Goal: Transaction & Acquisition: Purchase product/service

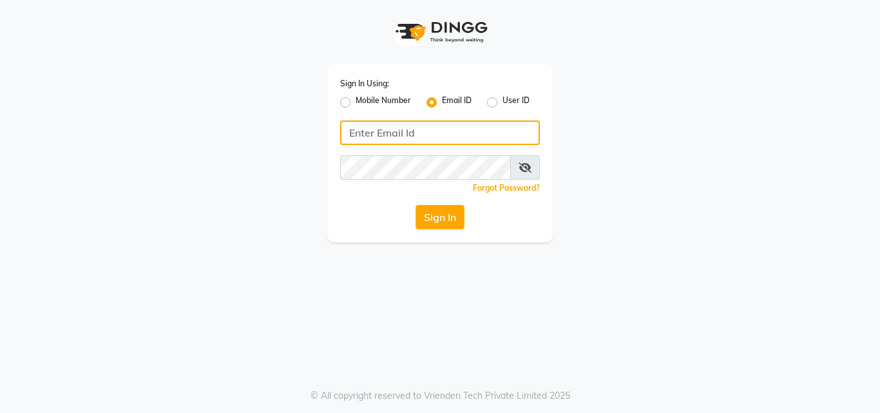
click at [443, 132] on input "Username" at bounding box center [440, 132] width 200 height 24
type input "[EMAIL_ADDRESS][DOMAIN_NAME]"
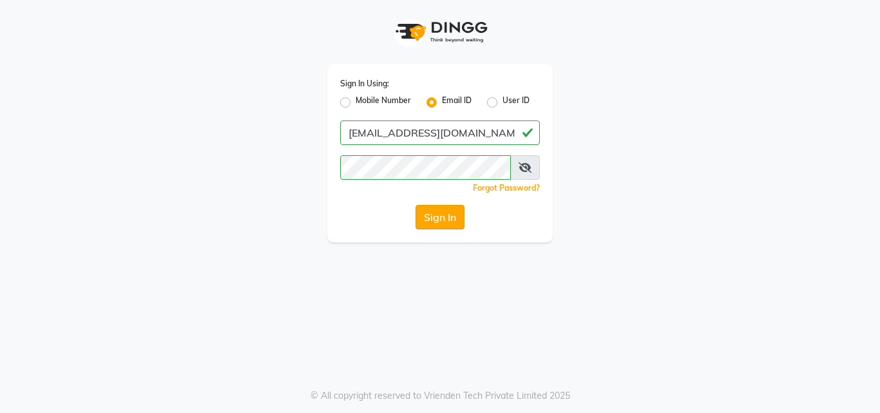
click at [444, 225] on button "Sign In" at bounding box center [439, 217] width 49 height 24
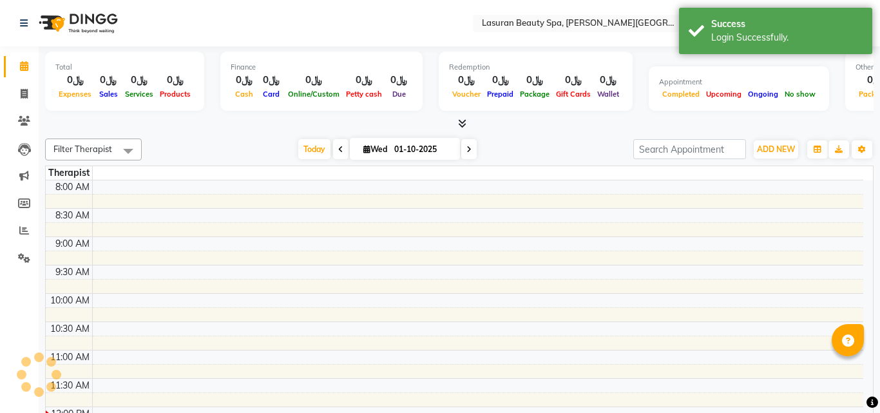
select select "en"
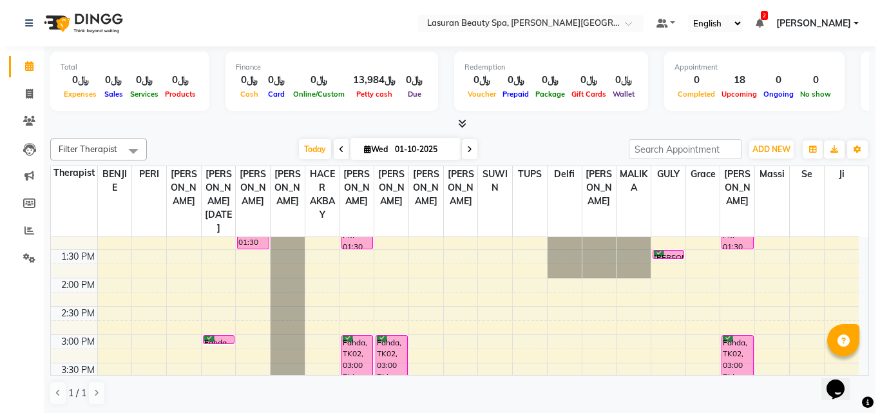
scroll to position [64, 0]
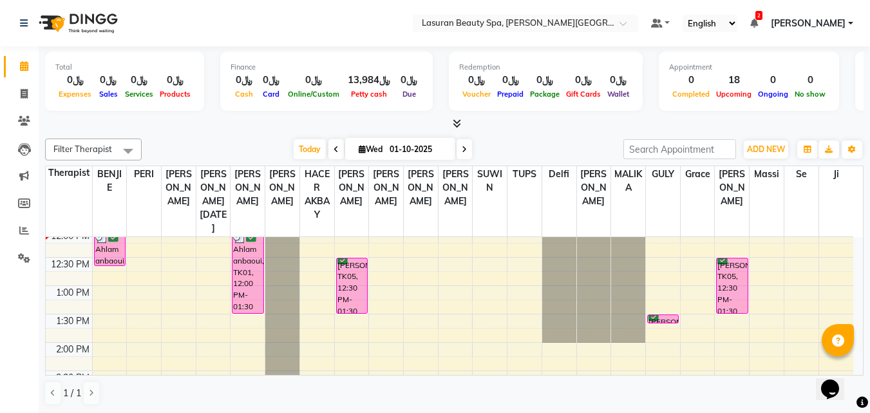
click at [239, 274] on div "Ahlam anbaoui, TK01, 12:00 PM-01:30 PM, Hydreclat Treatment | هيدريكلات -ترطيب …" at bounding box center [248, 271] width 30 height 83
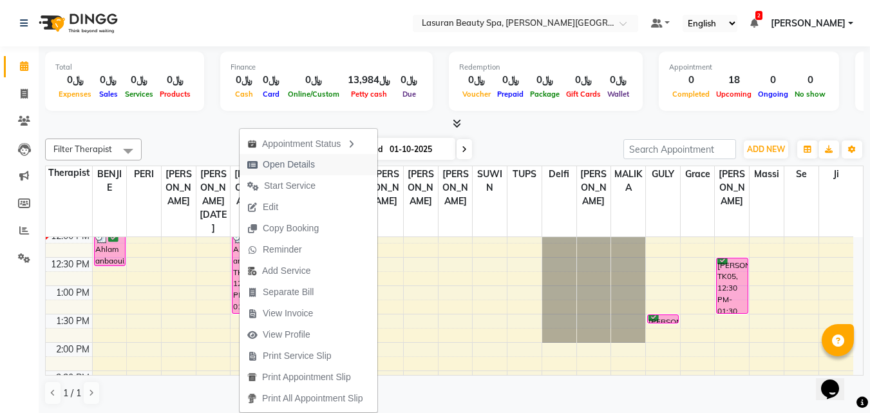
click at [263, 170] on span "Open Details" at bounding box center [289, 165] width 52 height 14
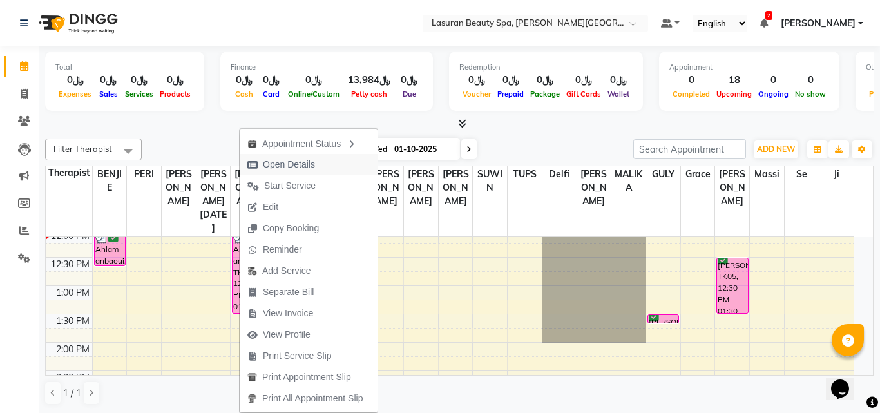
select select "6"
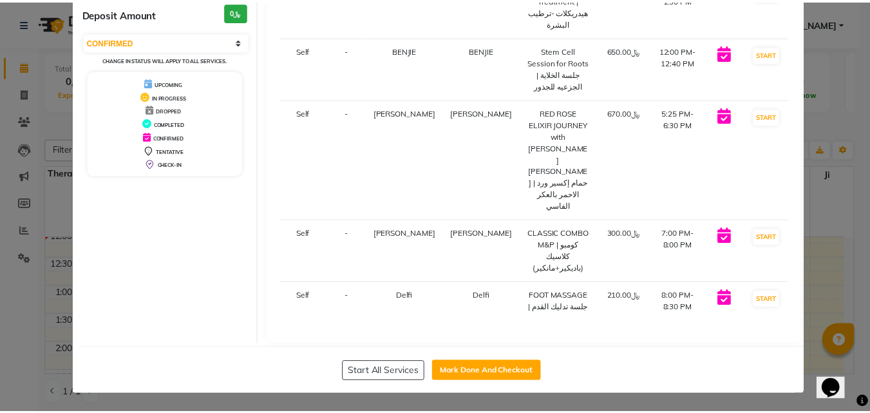
scroll to position [0, 0]
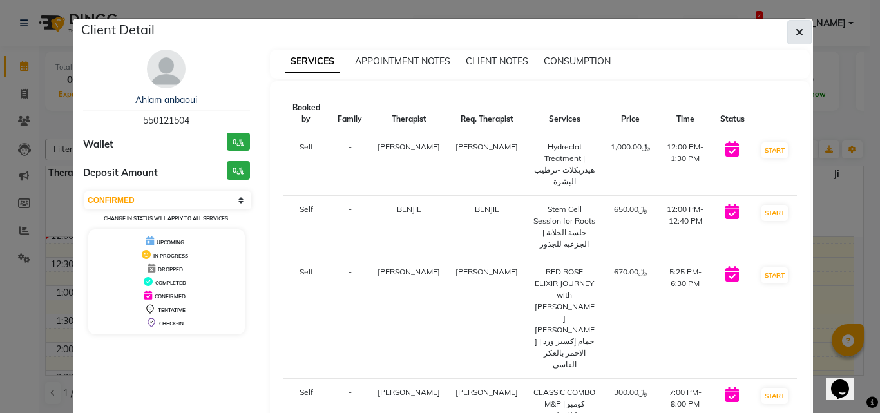
click at [799, 30] on button "button" at bounding box center [799, 32] width 24 height 24
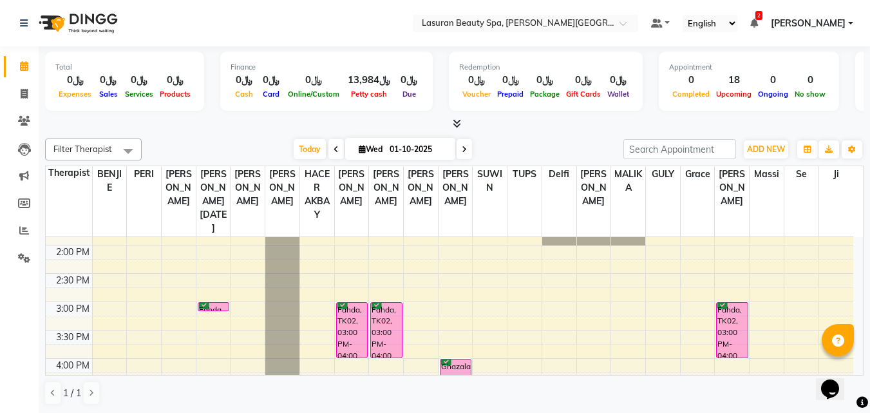
scroll to position [163, 0]
click at [349, 326] on div "Fahda, TK02, 03:00 PM-04:00 PM, CLASSIC MANICURE | [PERSON_NAME]" at bounding box center [352, 328] width 30 height 55
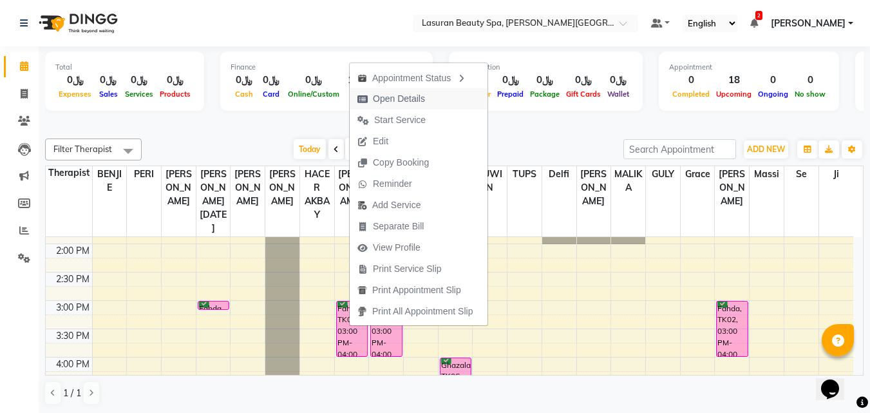
click at [390, 104] on span "Open Details" at bounding box center [399, 99] width 52 height 14
select select "6"
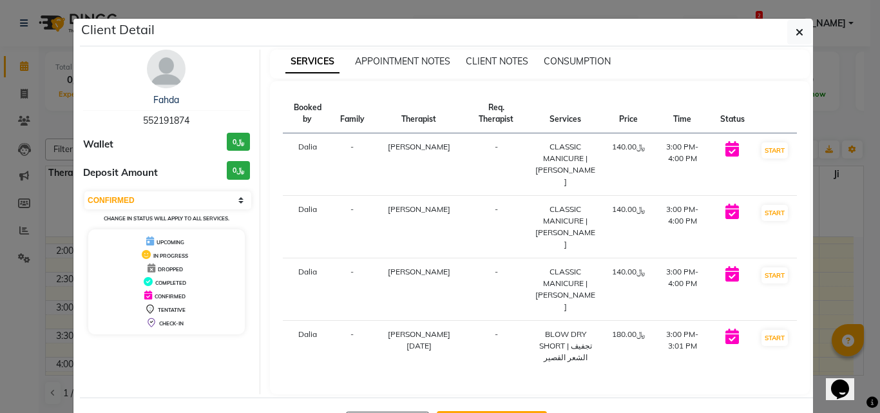
click at [817, 292] on ngb-modal-window "Client Detail Fahda 552191874 Wallet ﷼0 Deposit Amount ﷼0 Select IN SERVICE CON…" at bounding box center [440, 206] width 880 height 413
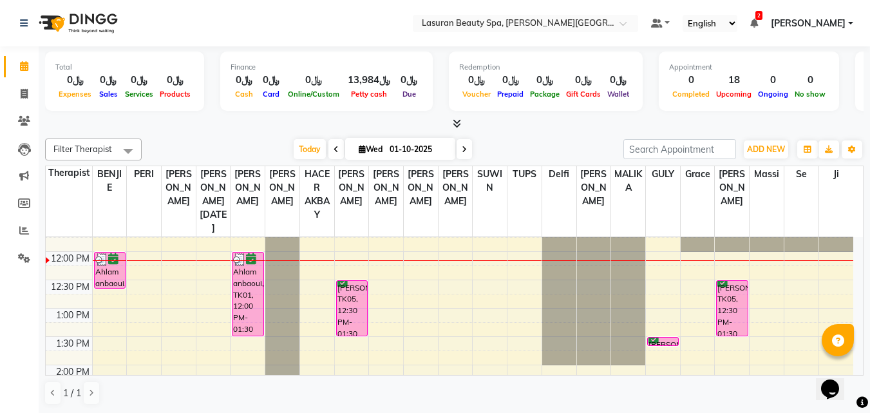
scroll to position [34, 0]
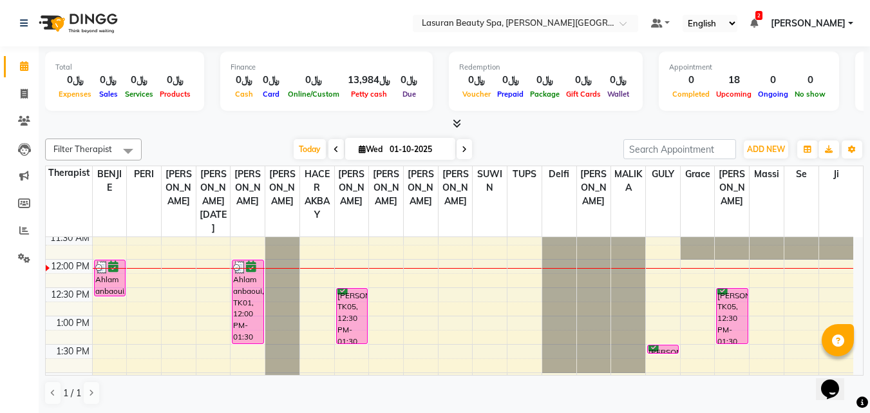
click at [334, 148] on icon at bounding box center [336, 150] width 5 height 8
type input "30-09-2025"
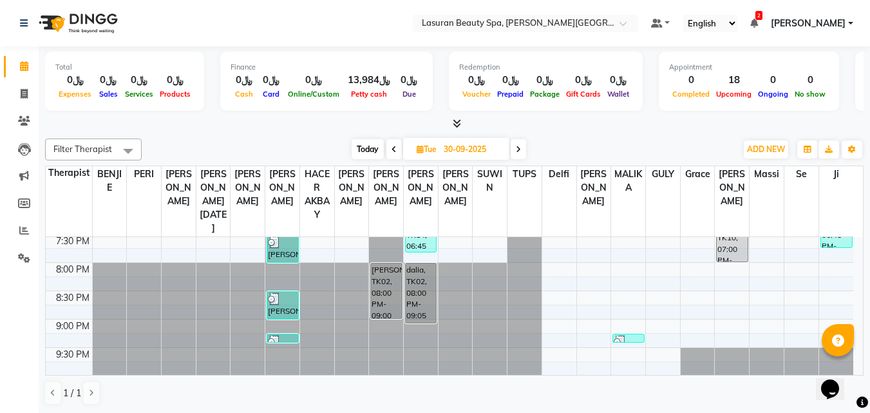
scroll to position [485, 0]
click at [269, 306] on div "[PERSON_NAME], TK04, 08:30 PM-09:01 PM, HAIR CUT | قص الشعر" at bounding box center [282, 304] width 30 height 27
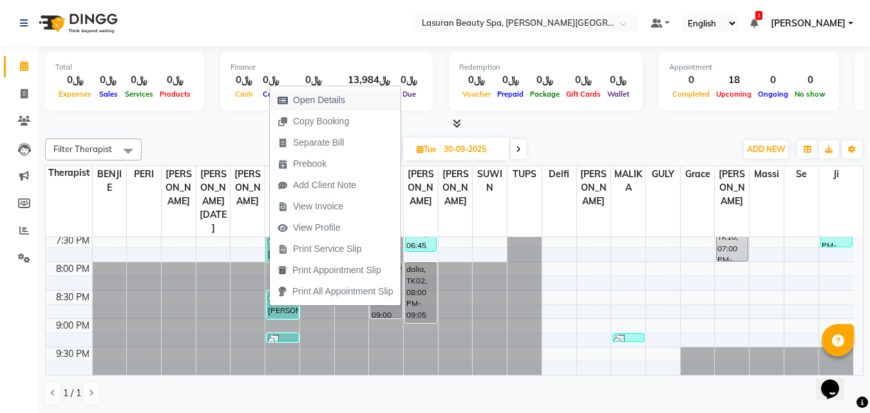
click at [339, 99] on span "Open Details" at bounding box center [319, 100] width 52 height 14
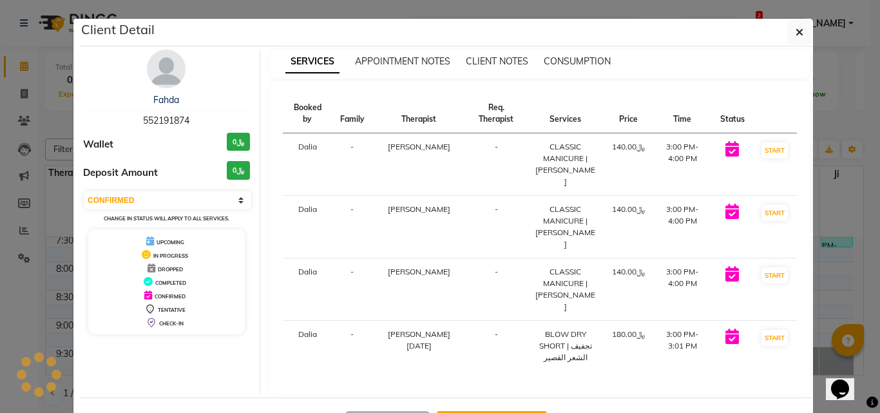
select select "3"
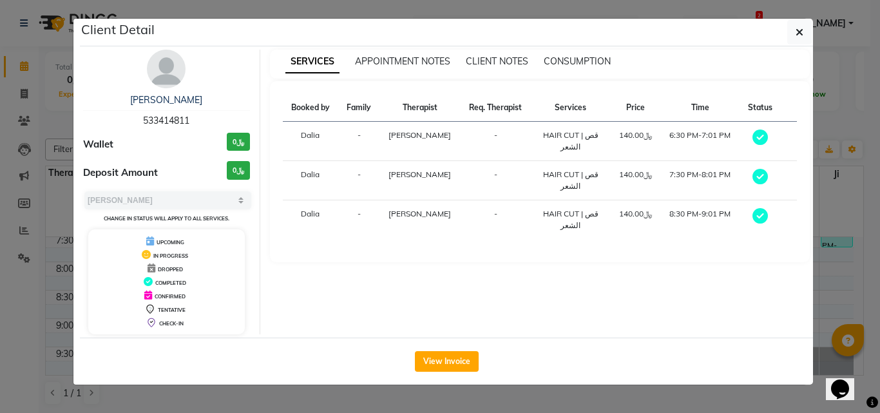
click at [835, 274] on ngb-modal-window "Client Detail Ali 533414811 Wallet ﷼0 Deposit Amount ﷼0 Select MARK DONE UPCOMI…" at bounding box center [440, 206] width 880 height 413
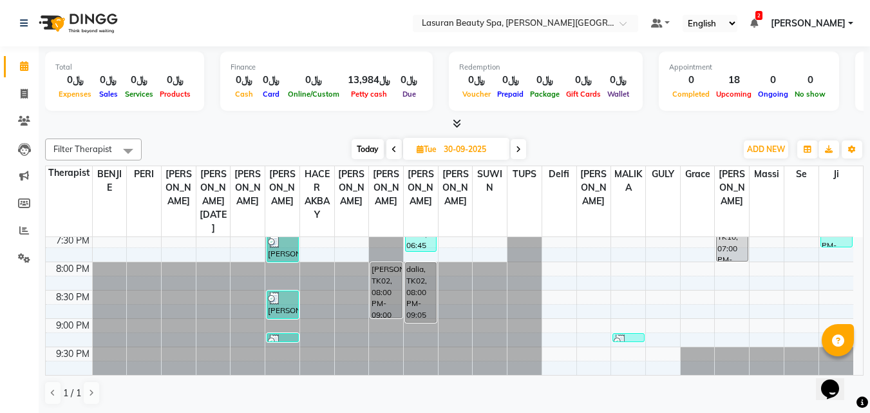
click at [526, 154] on span at bounding box center [518, 149] width 15 height 20
type input "01-10-2025"
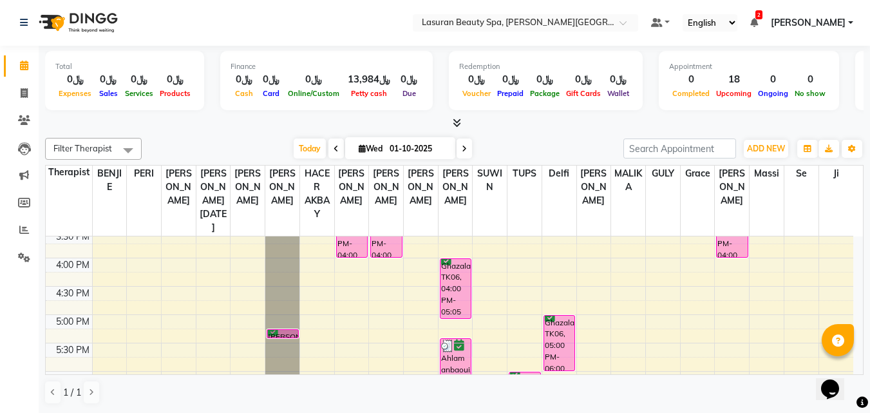
scroll to position [292, 0]
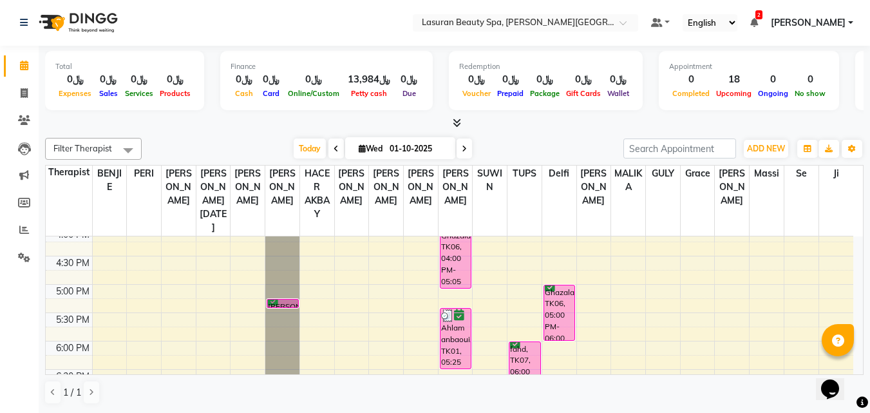
click at [280, 305] on div at bounding box center [282, 307] width 30 height 5
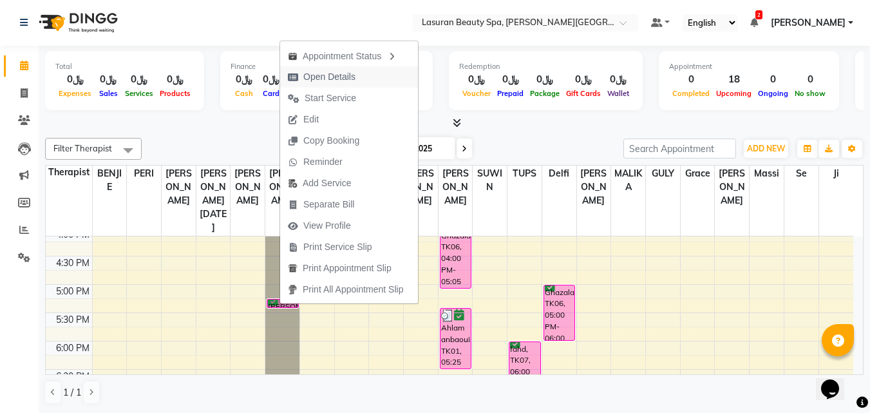
click at [335, 73] on span "Open Details" at bounding box center [329, 77] width 52 height 14
select select "6"
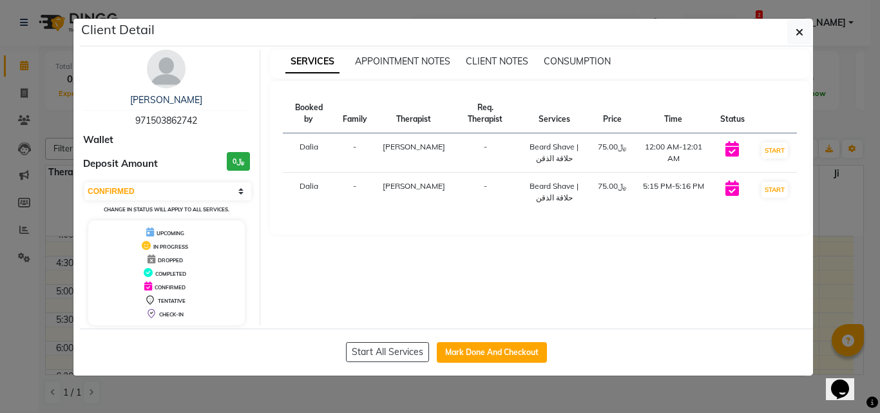
click at [842, 71] on ngb-modal-window "Client Detail [PERSON_NAME] 971503862742 Wallet Deposit Amount ﷼0 Select IN SER…" at bounding box center [440, 206] width 880 height 413
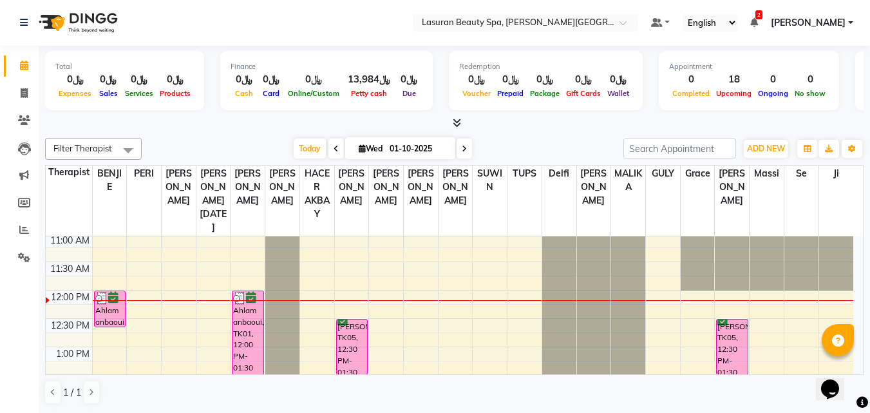
scroll to position [0, 0]
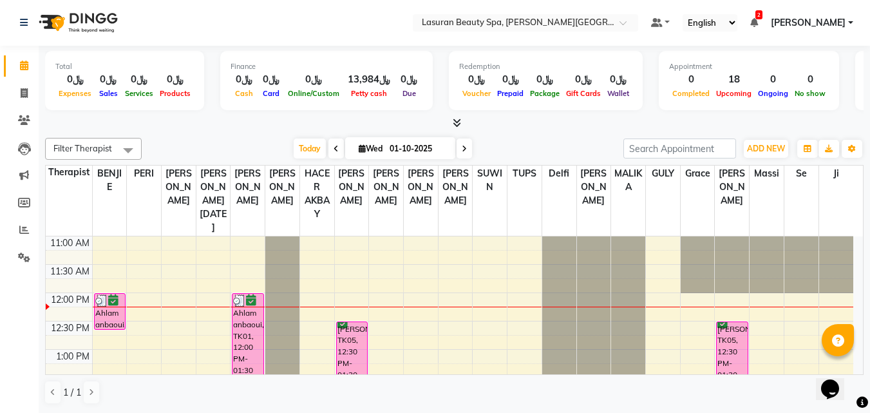
click at [750, 20] on icon at bounding box center [754, 22] width 8 height 9
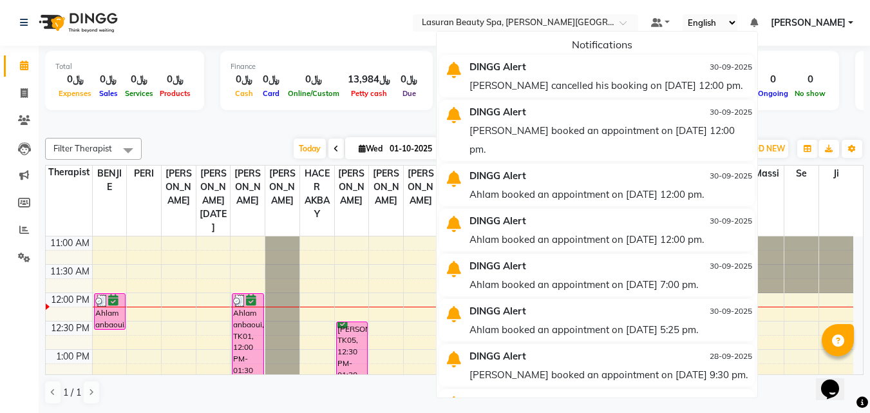
click at [750, 20] on icon at bounding box center [754, 22] width 8 height 9
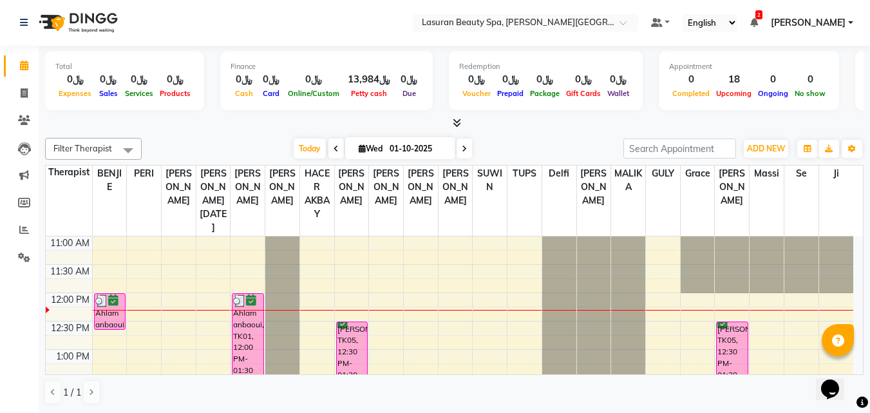
click at [351, 343] on div "[PERSON_NAME], TK05, 12:30 PM-01:30 PM, CLASSIC PEDICURE | باديكير كلاسيك" at bounding box center [352, 349] width 30 height 55
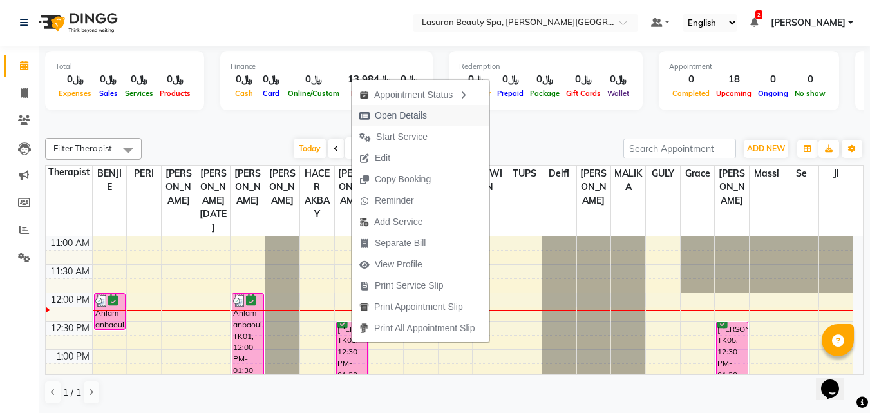
click at [386, 117] on span "Open Details" at bounding box center [401, 116] width 52 height 14
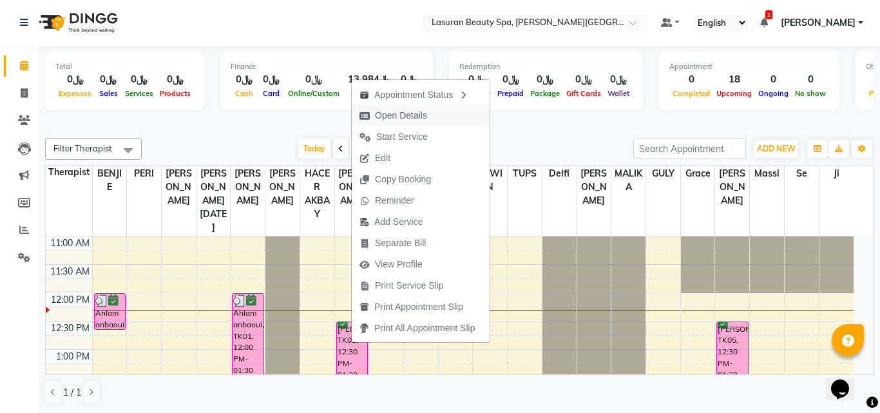
select select "6"
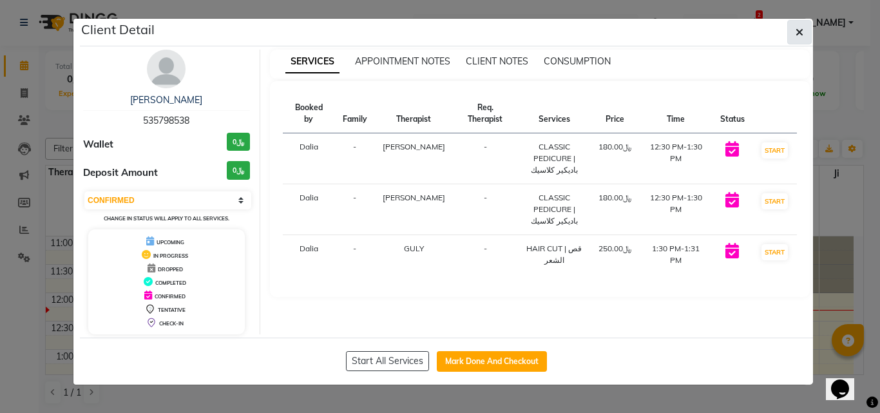
click at [796, 26] on span "button" at bounding box center [800, 32] width 8 height 13
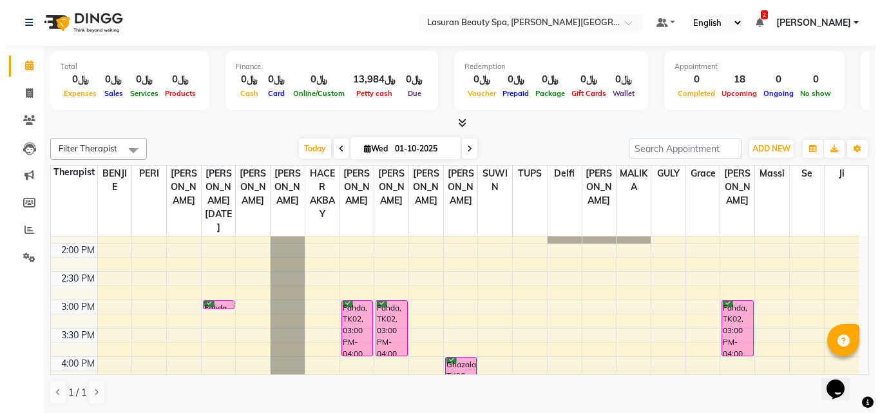
scroll to position [34, 0]
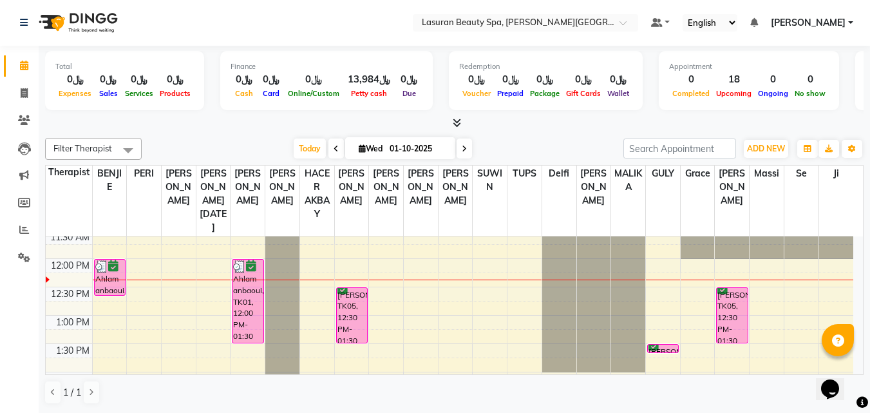
click at [351, 305] on div "[PERSON_NAME], TK05, 12:30 PM-01:30 PM, CLASSIC PEDICURE | باديكير كلاسيك" at bounding box center [352, 315] width 30 height 55
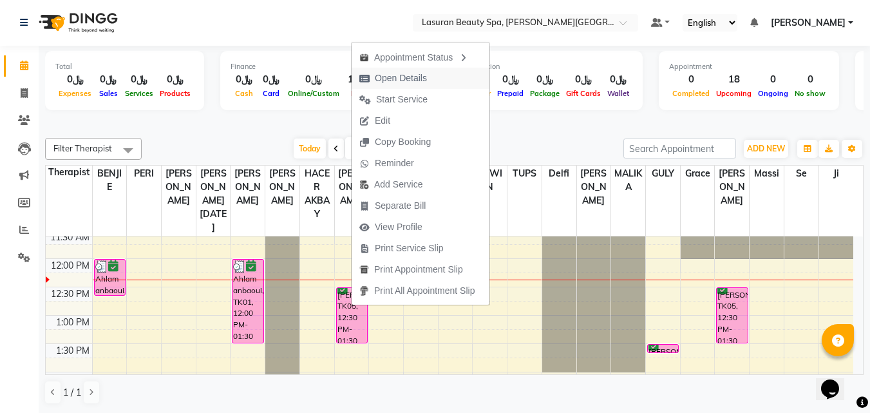
click at [396, 84] on span "Open Details" at bounding box center [401, 79] width 52 height 14
select select "6"
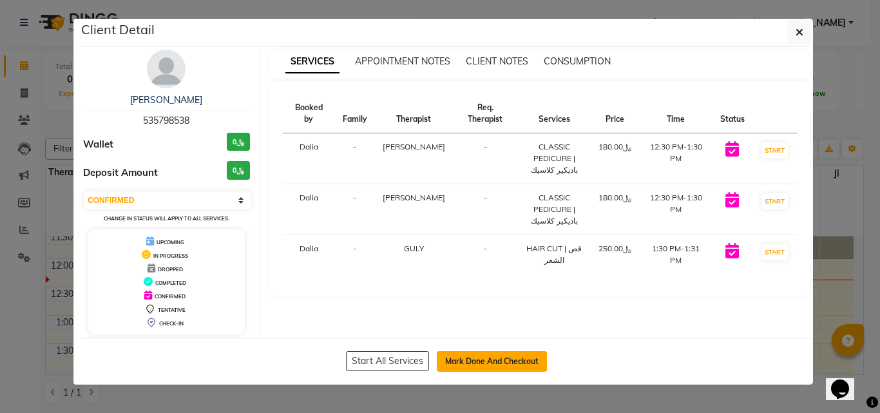
click at [492, 359] on button "Mark Done And Checkout" at bounding box center [492, 361] width 110 height 21
select select "service"
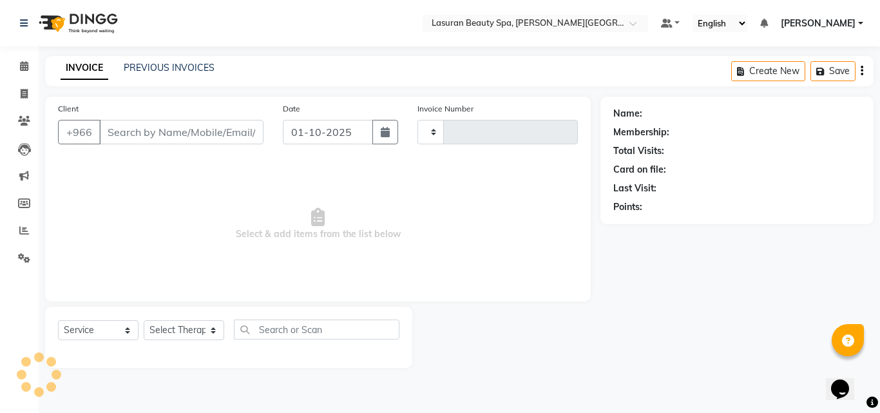
type input "1656"
select select "6941"
select select "V"
select select "66975"
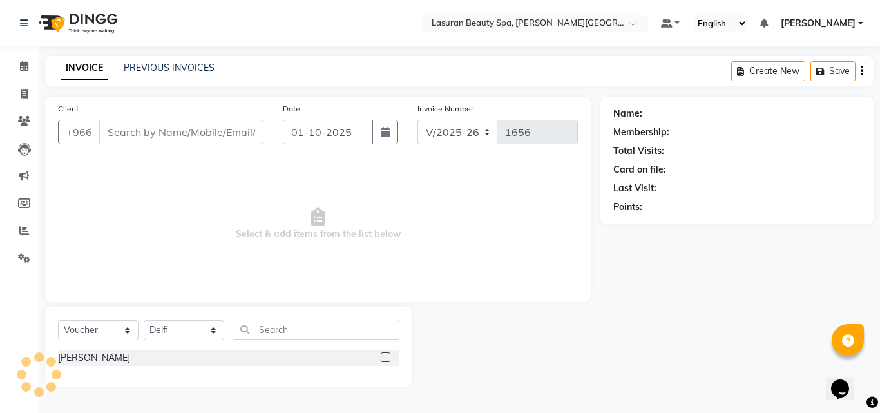
type input "535798538"
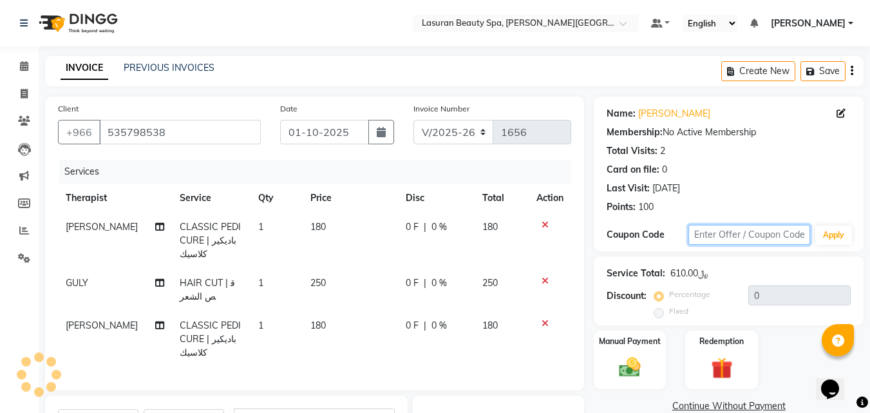
click at [715, 239] on input "text" at bounding box center [750, 235] width 122 height 20
type input "ن"
click at [763, 234] on input "text" at bounding box center [750, 235] width 122 height 20
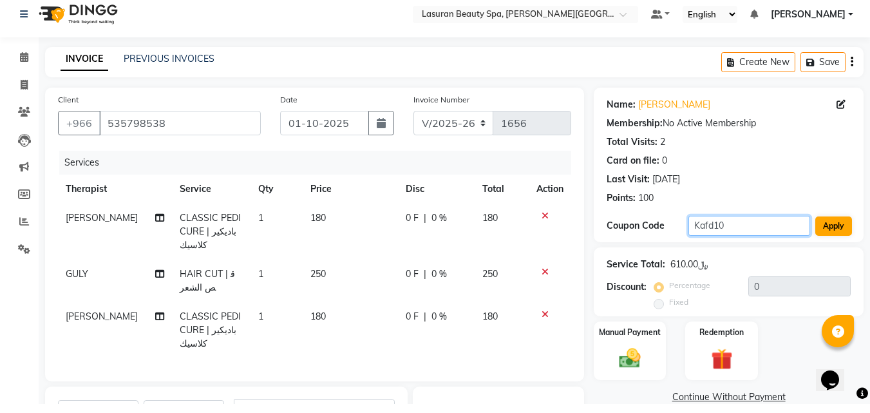
type input "Kafd10"
click at [831, 230] on button "Apply" at bounding box center [834, 234] width 37 height 19
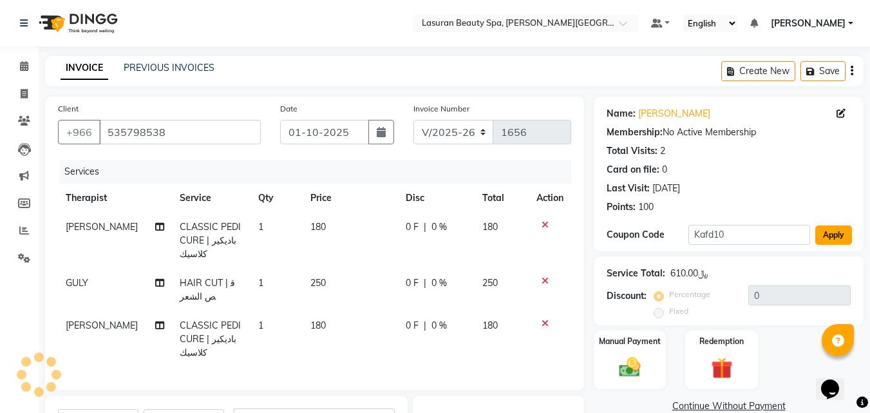
type input "10"
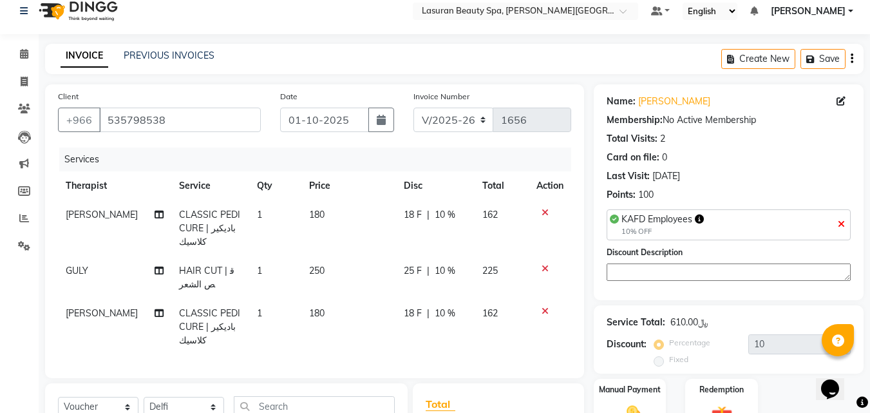
scroll to position [187, 0]
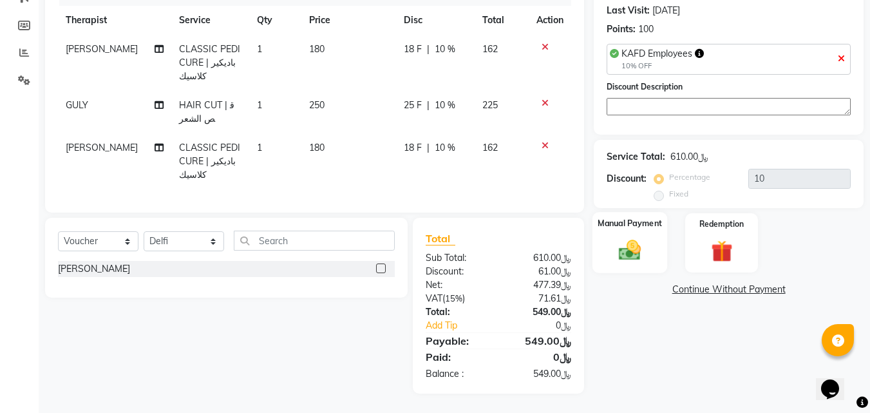
click at [635, 238] on img at bounding box center [630, 251] width 36 height 26
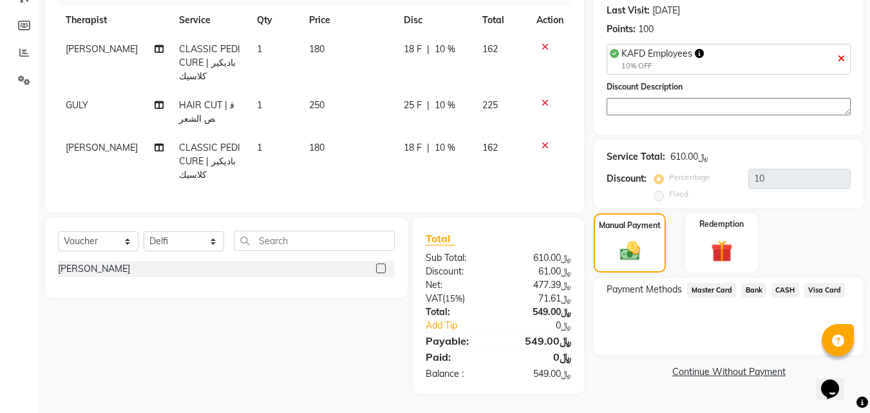
click at [825, 283] on span "Visa Card" at bounding box center [825, 290] width 41 height 15
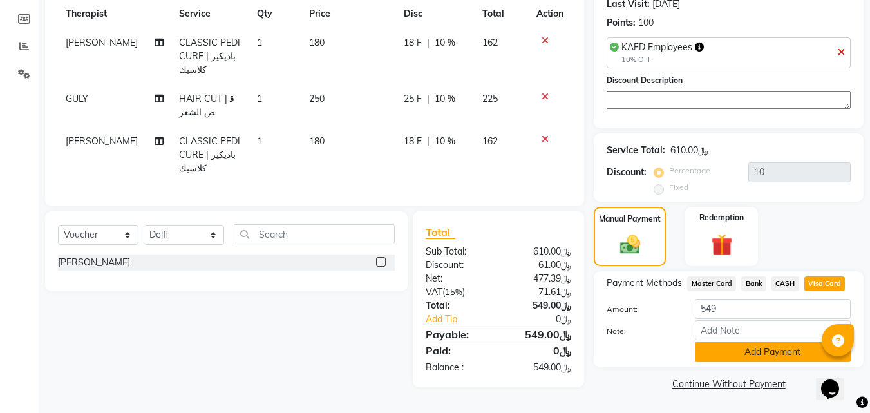
click at [759, 349] on button "Add Payment" at bounding box center [773, 352] width 156 height 20
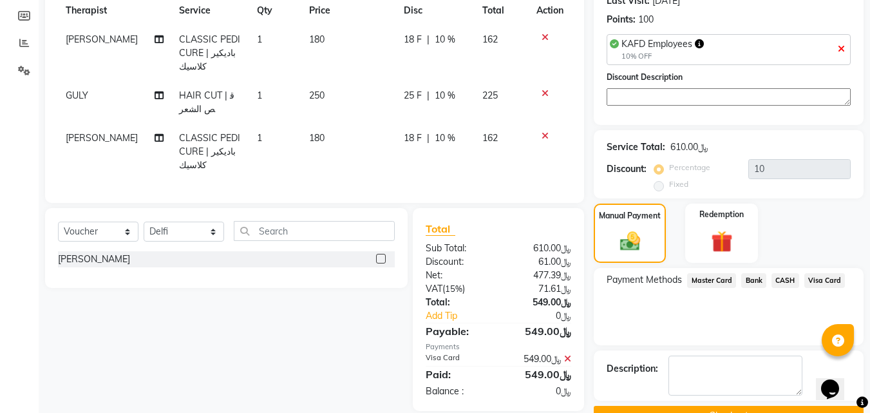
scroll to position [220, 0]
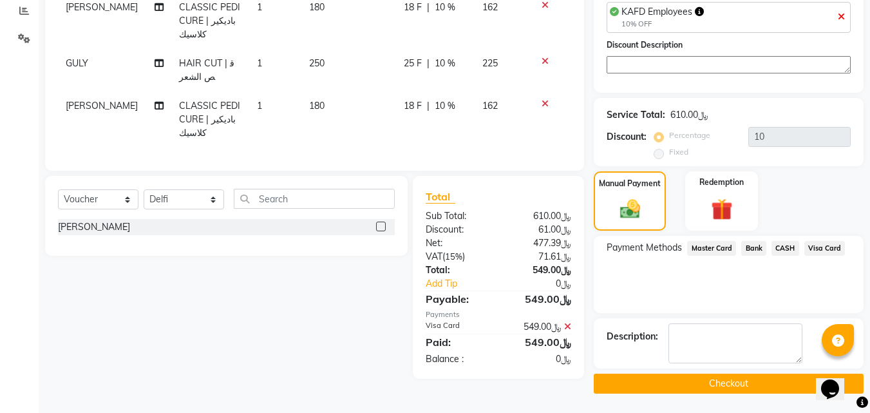
click at [626, 377] on button "Checkout" at bounding box center [729, 384] width 270 height 20
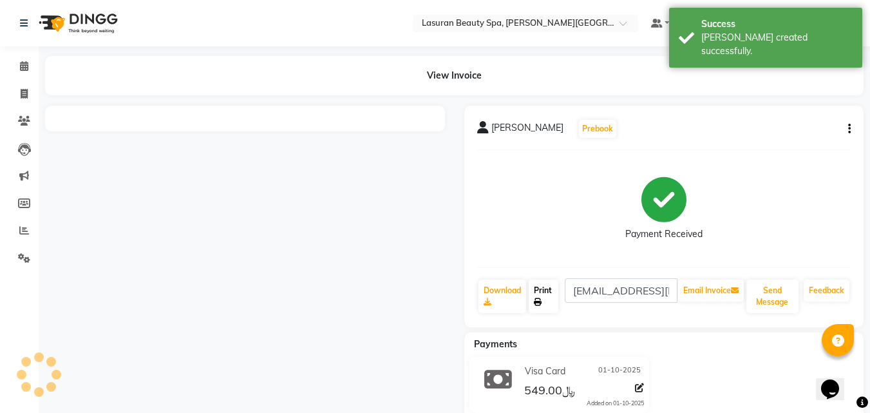
click at [538, 301] on icon at bounding box center [538, 302] width 8 height 8
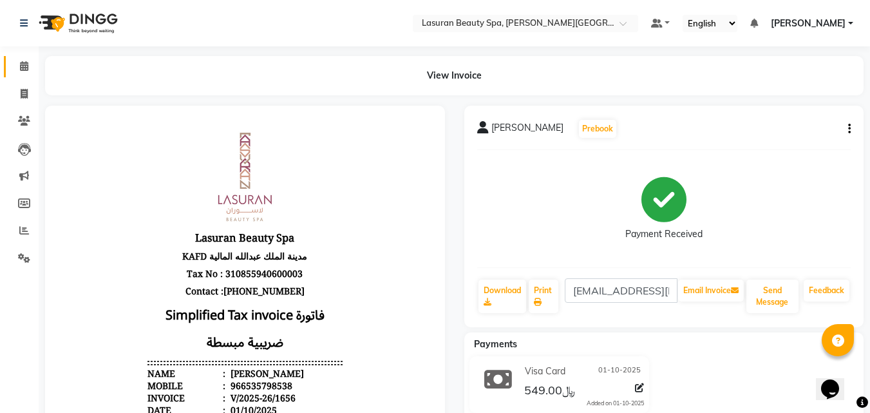
click at [7, 73] on link "Calendar" at bounding box center [19, 66] width 31 height 21
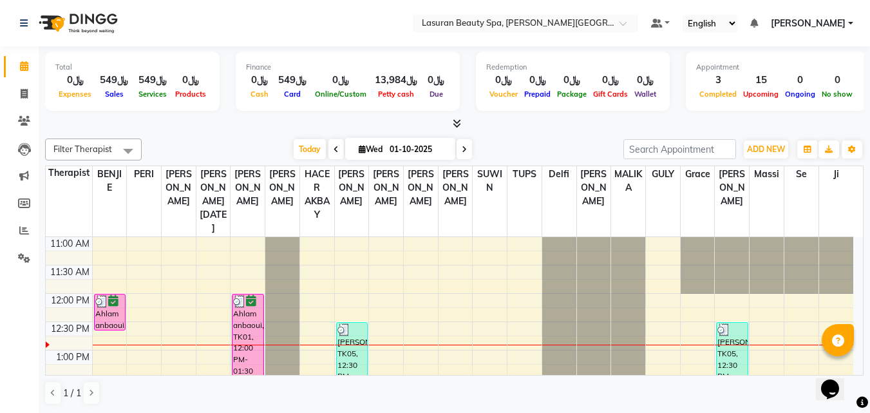
click at [250, 320] on div "Ahlam anbaoui, TK01, 12:00 PM-01:30 PM, Hydreclat Treatment | هيدريكلات -ترطيب …" at bounding box center [248, 335] width 30 height 83
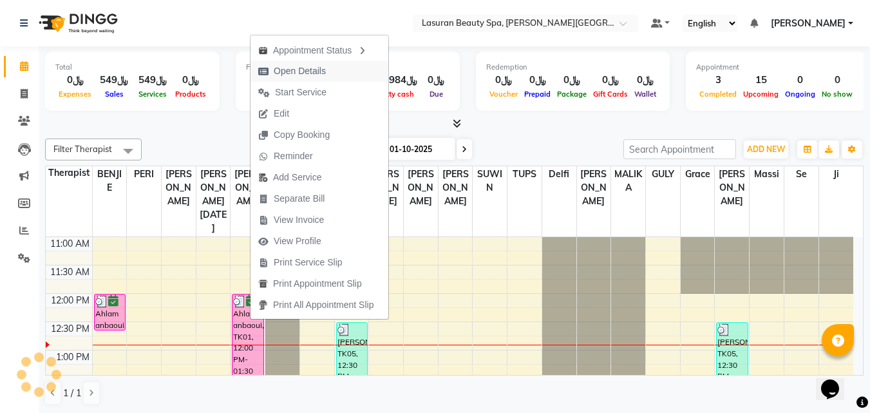
click at [298, 77] on span "Open Details" at bounding box center [300, 71] width 52 height 14
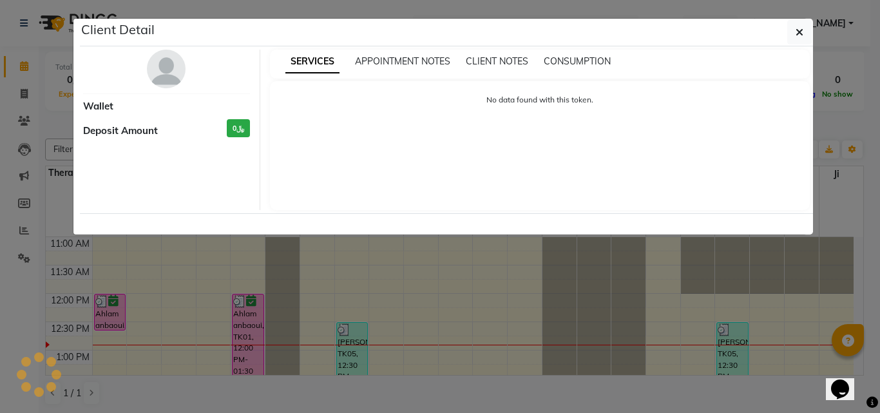
select select "6"
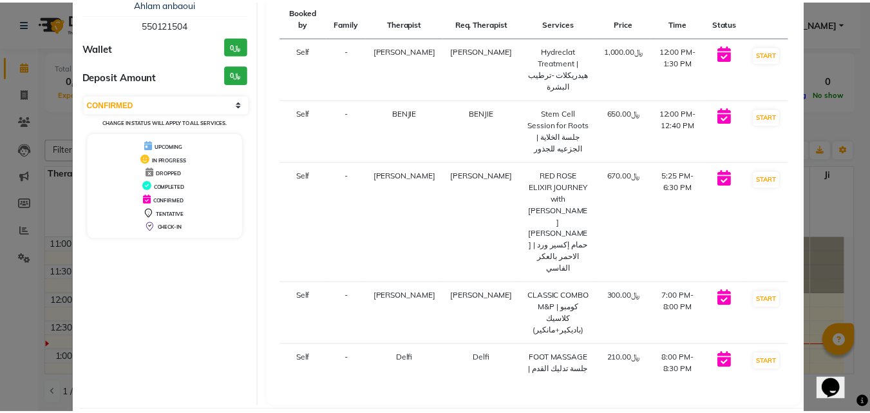
scroll to position [159, 0]
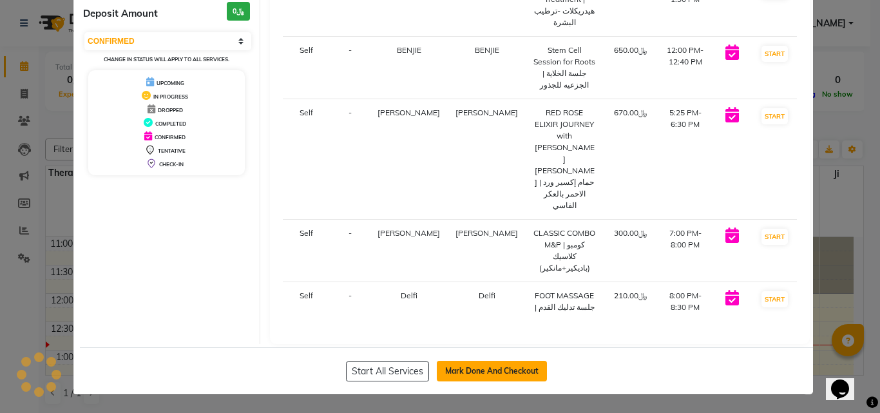
click at [495, 370] on button "Mark Done And Checkout" at bounding box center [492, 371] width 110 height 21
select select "service"
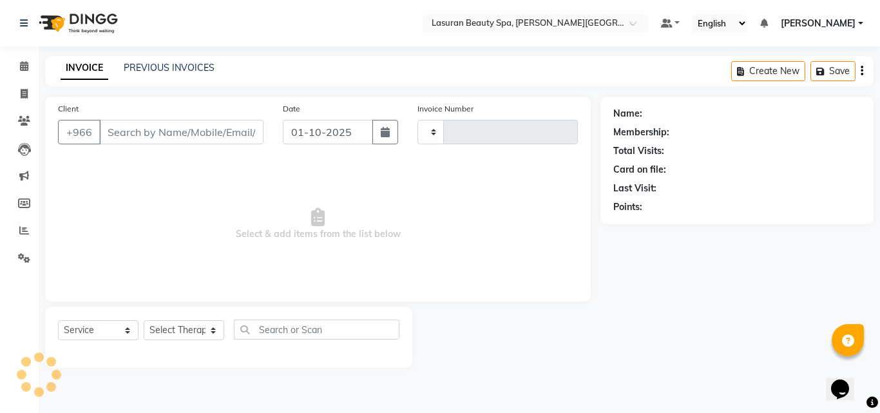
type input "1657"
select select "6941"
select select "V"
select select "66975"
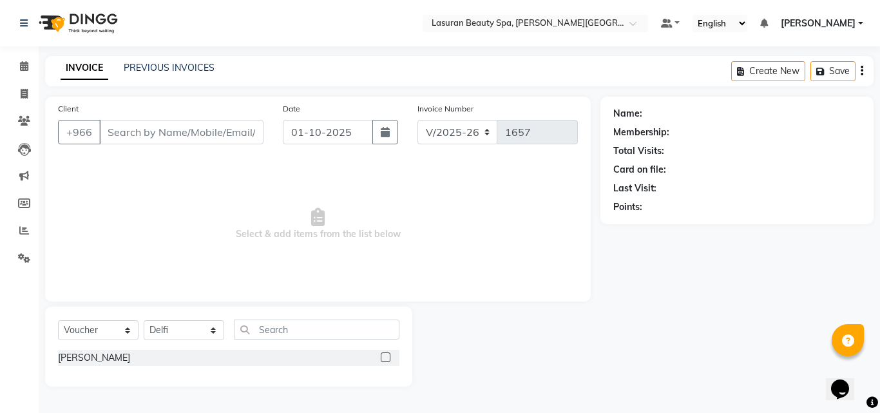
type input "550121504"
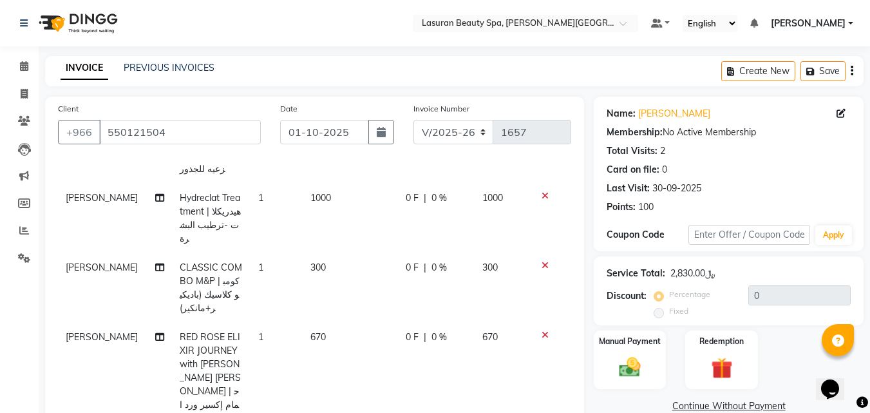
scroll to position [282, 0]
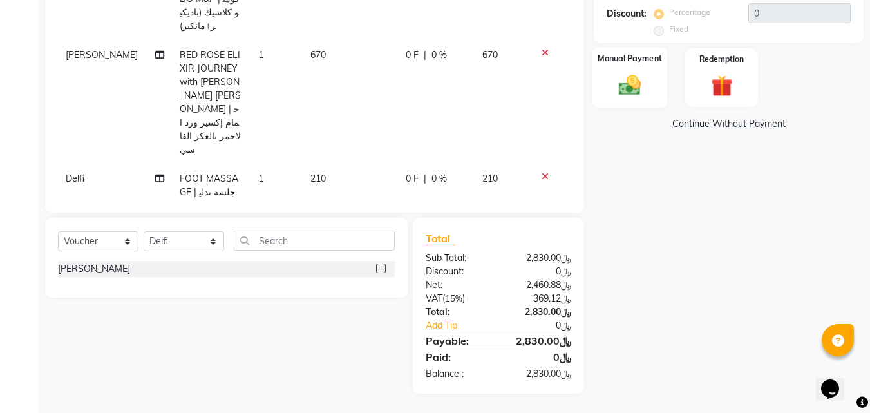
click at [626, 79] on img at bounding box center [630, 85] width 36 height 26
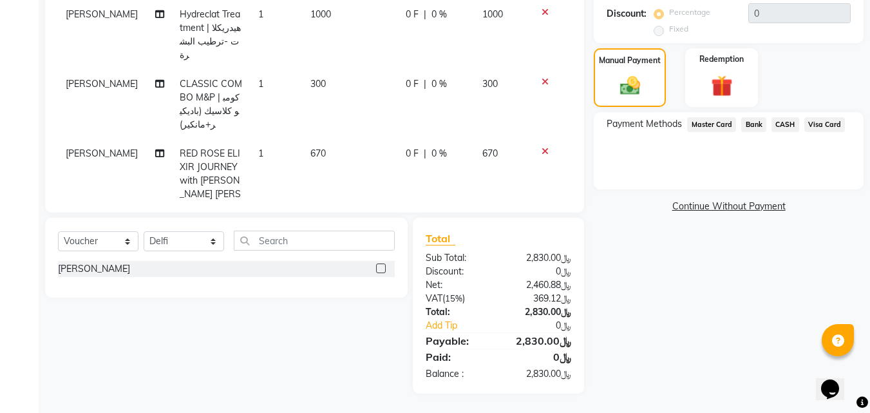
scroll to position [24, 0]
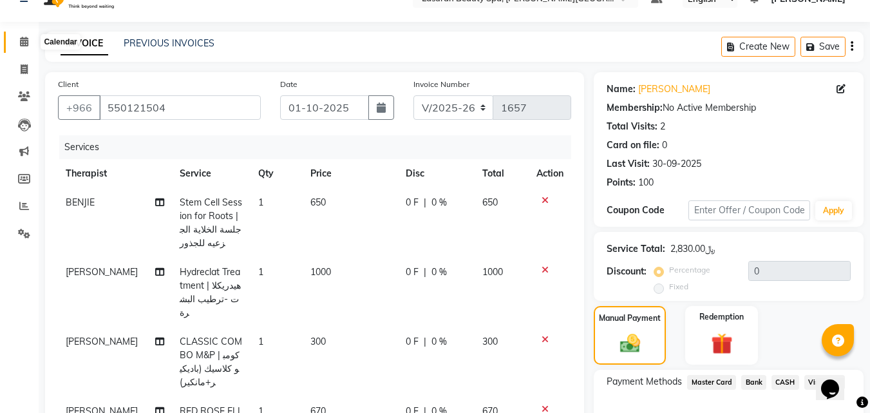
click at [23, 41] on icon at bounding box center [24, 42] width 8 height 10
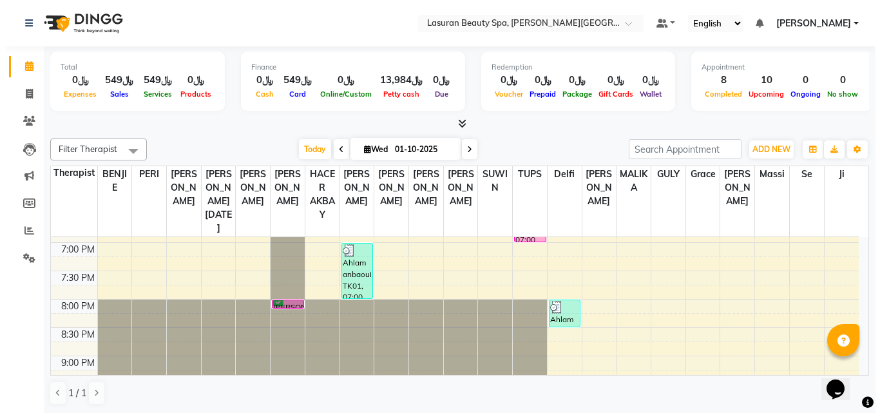
scroll to position [451, 0]
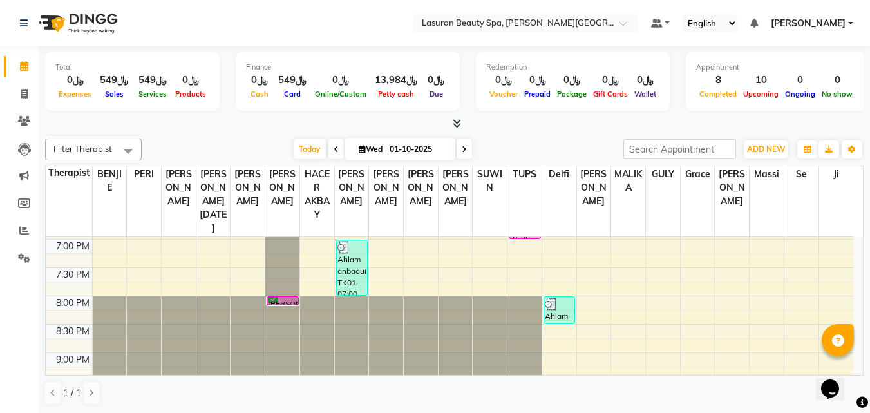
click at [352, 284] on div "Ahlam anbaoui, TK01, 07:00 PM-08:00 PM, CLASSIC COMBO M&P | كومبو كلاسيك (باديك…" at bounding box center [352, 267] width 30 height 55
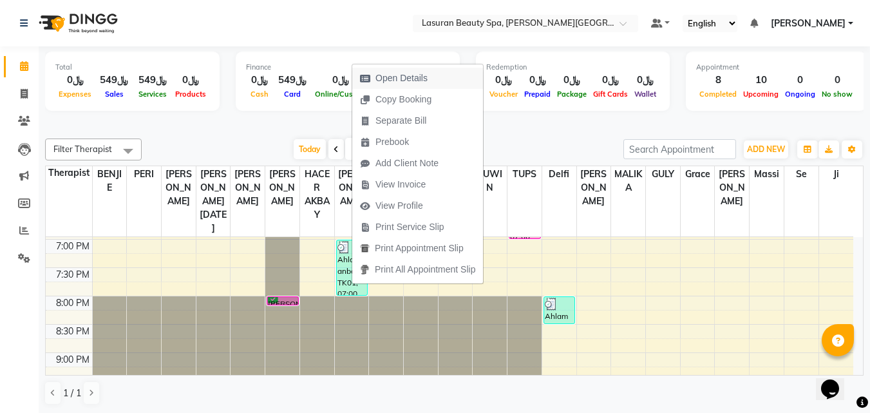
click at [390, 81] on span "Open Details" at bounding box center [402, 79] width 52 height 14
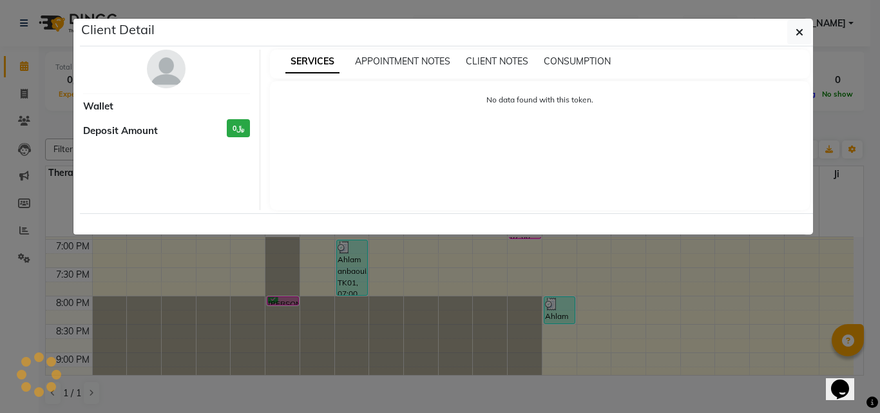
select select "3"
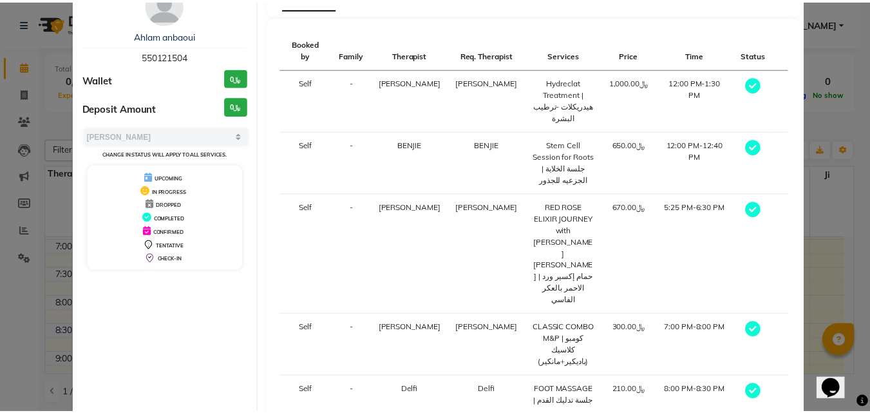
scroll to position [148, 0]
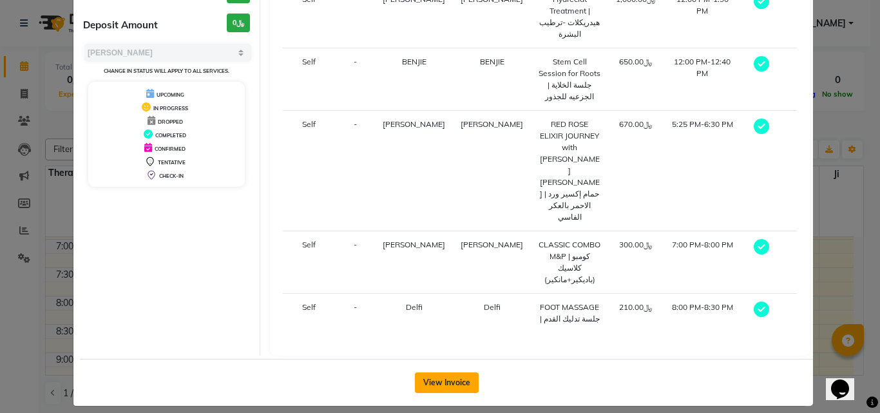
click at [447, 372] on button "View Invoice" at bounding box center [447, 382] width 64 height 21
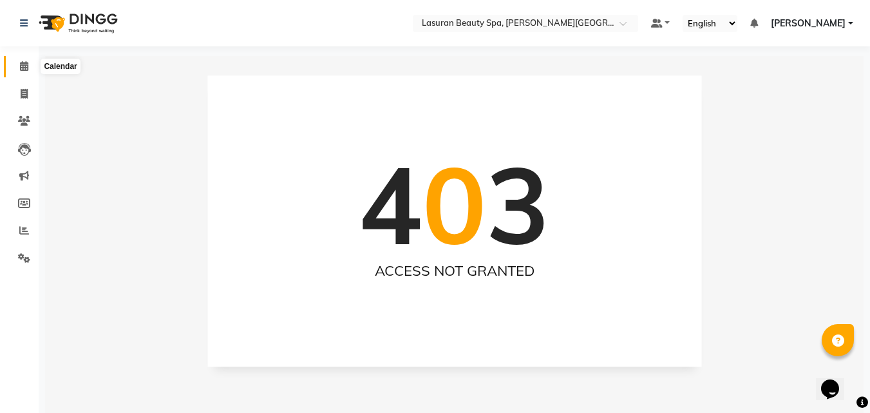
click at [27, 71] on span at bounding box center [24, 66] width 23 height 15
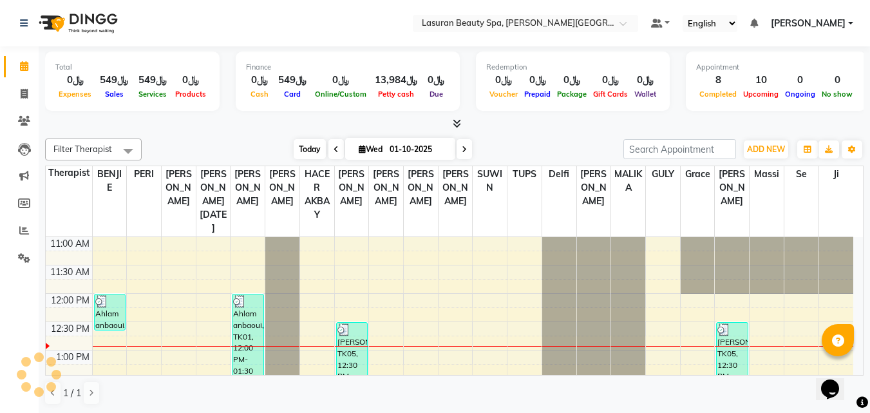
click at [303, 153] on span "Today" at bounding box center [310, 149] width 32 height 20
click at [241, 321] on div "Ahlam anbaoui, TK01, 12:00 PM-01:30 PM, Hydreclat Treatment | هيدريكلات -ترطيب …" at bounding box center [248, 335] width 30 height 83
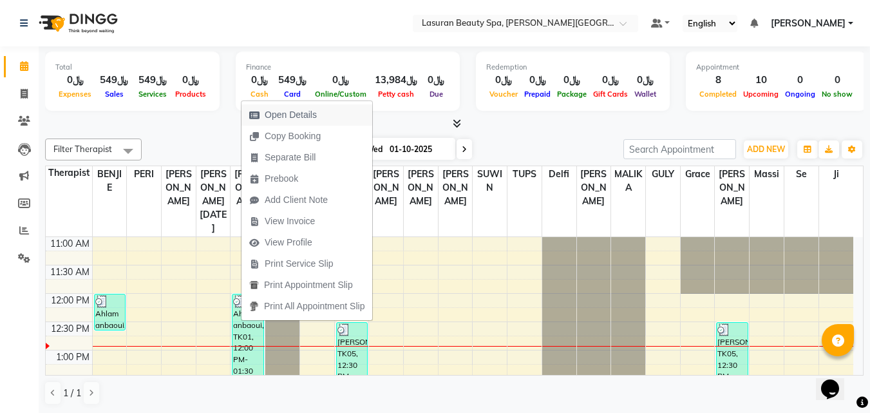
click at [309, 118] on span "Open Details" at bounding box center [291, 115] width 52 height 14
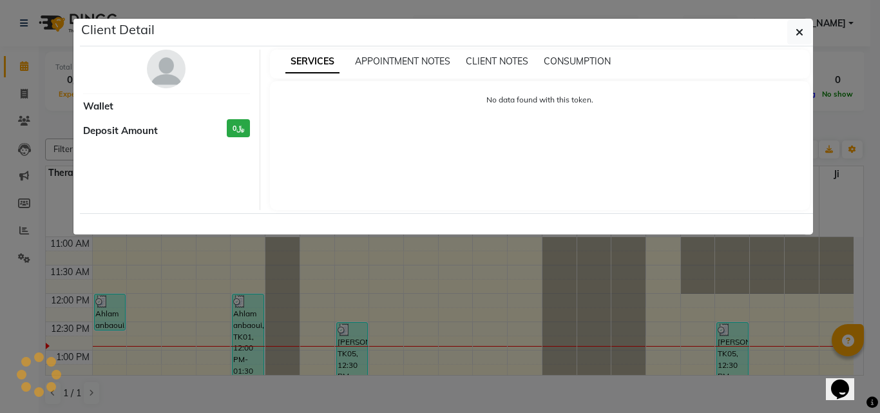
select select "3"
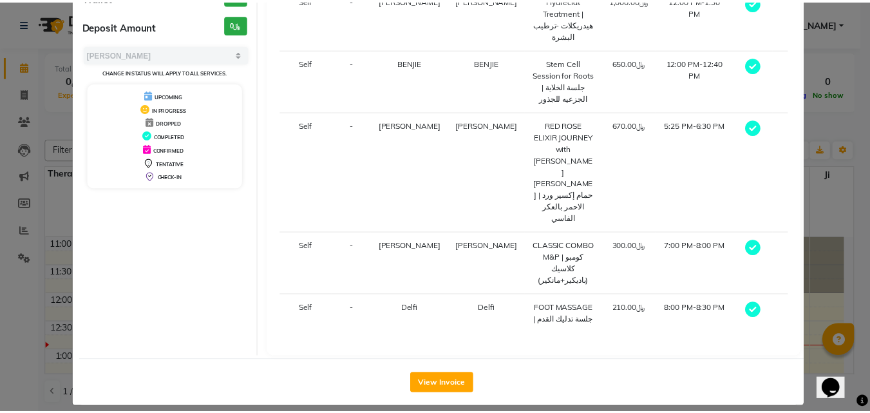
scroll to position [148, 0]
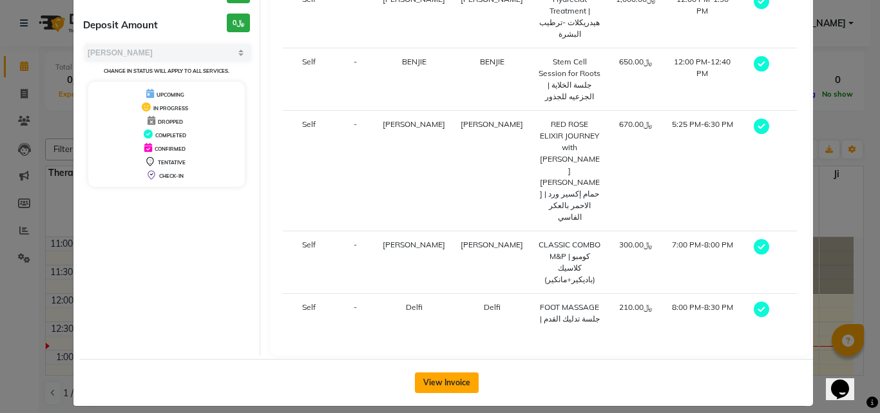
click at [434, 372] on button "View Invoice" at bounding box center [447, 382] width 64 height 21
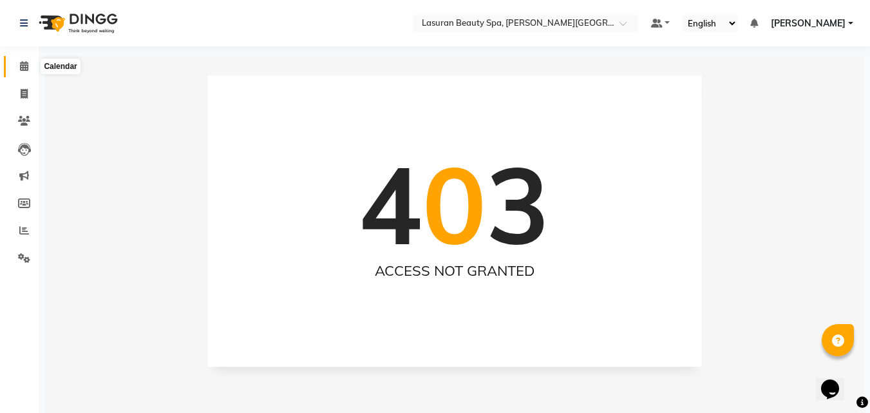
click at [22, 65] on icon at bounding box center [24, 66] width 8 height 10
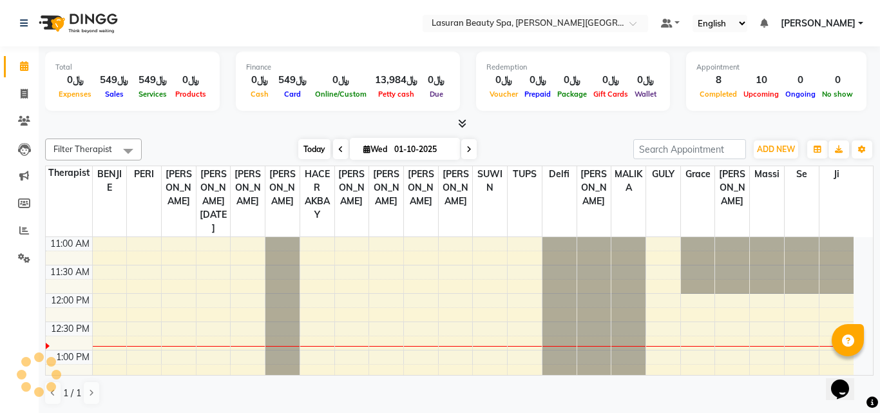
click at [307, 145] on span "Today" at bounding box center [314, 149] width 32 height 20
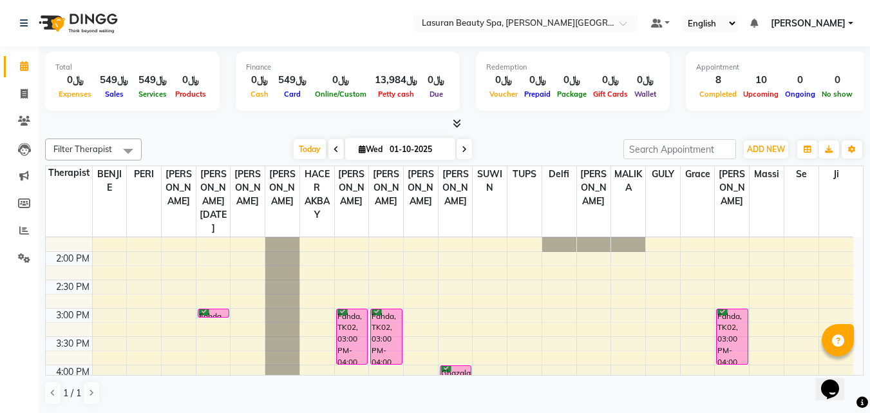
scroll to position [163, 0]
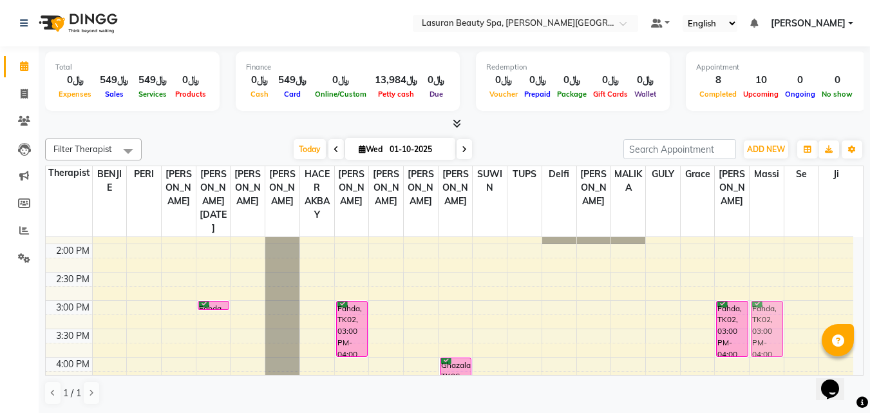
drag, startPoint x: 391, startPoint y: 320, endPoint x: 779, endPoint y: 324, distance: 387.8
click at [779, 324] on tr "Ahlam anbaoui, TK01, 12:00 PM-12:40 PM, Stem Cell Session for Roots | جلسة الخل…" at bounding box center [450, 385] width 808 height 623
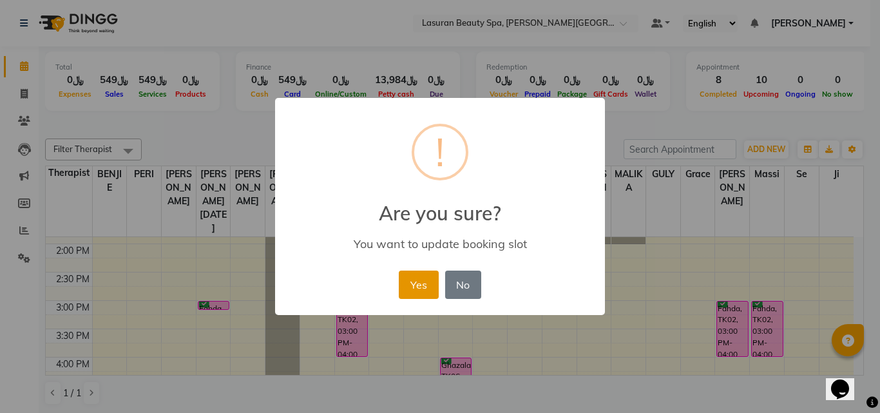
click at [410, 281] on button "Yes" at bounding box center [418, 285] width 39 height 28
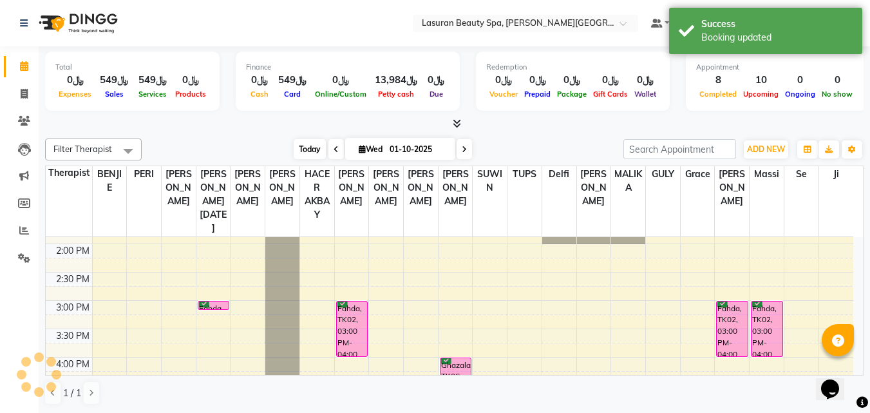
click at [294, 151] on span "Today" at bounding box center [310, 149] width 32 height 20
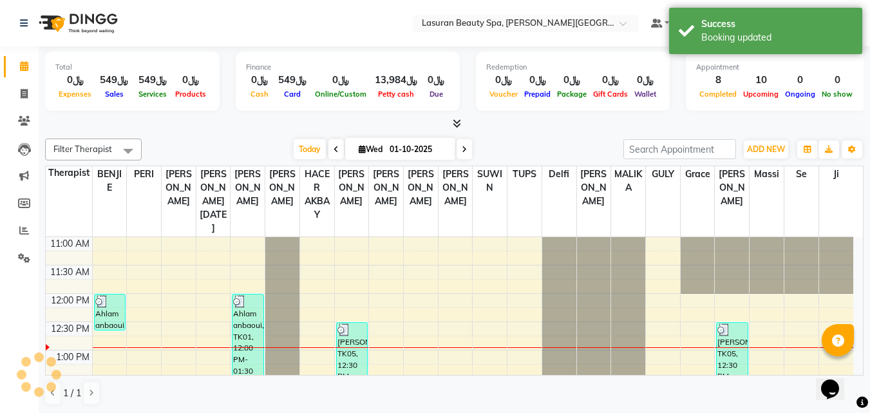
click at [267, 129] on div at bounding box center [454, 124] width 819 height 14
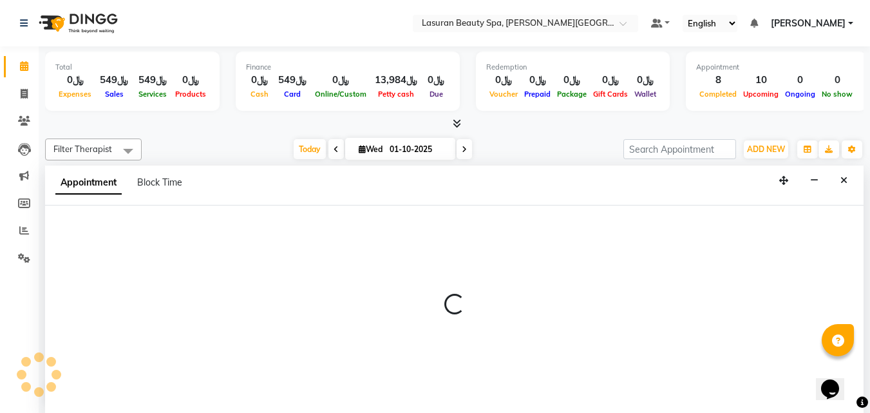
scroll to position [1, 0]
select select "54630"
select select "795"
select select "tentative"
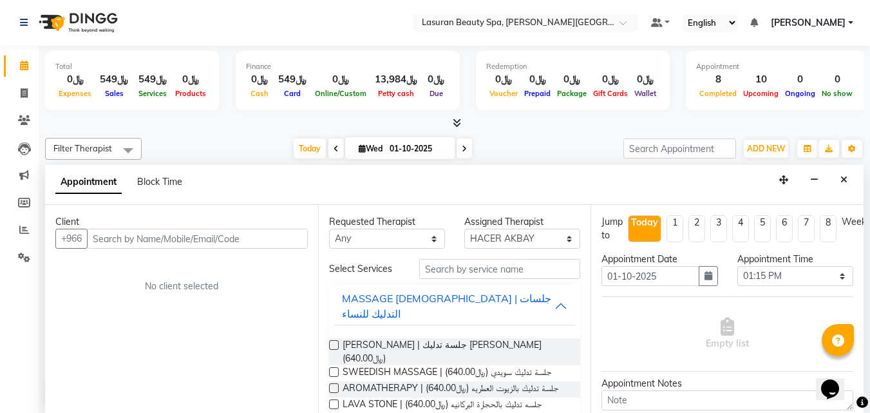
click at [833, 180] on div "Appointment Block Time Minimize" at bounding box center [454, 185] width 819 height 40
click at [833, 180] on div "Appointment Block Time" at bounding box center [454, 185] width 819 height 40
click at [844, 180] on icon "Close" at bounding box center [844, 179] width 7 height 9
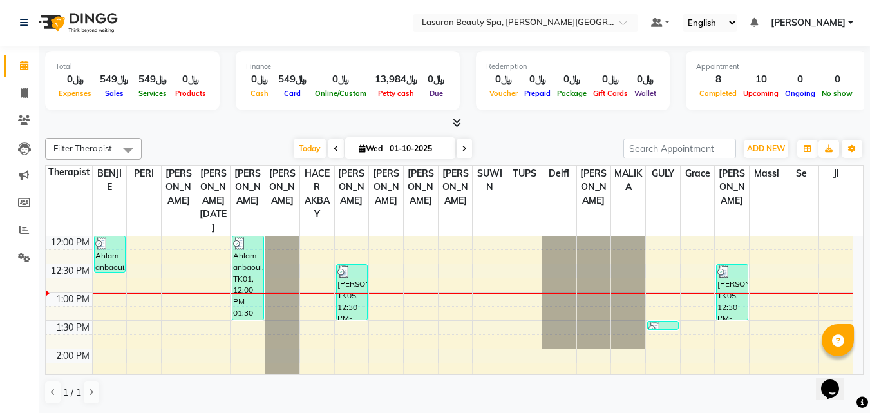
select select "91672"
select select "tentative"
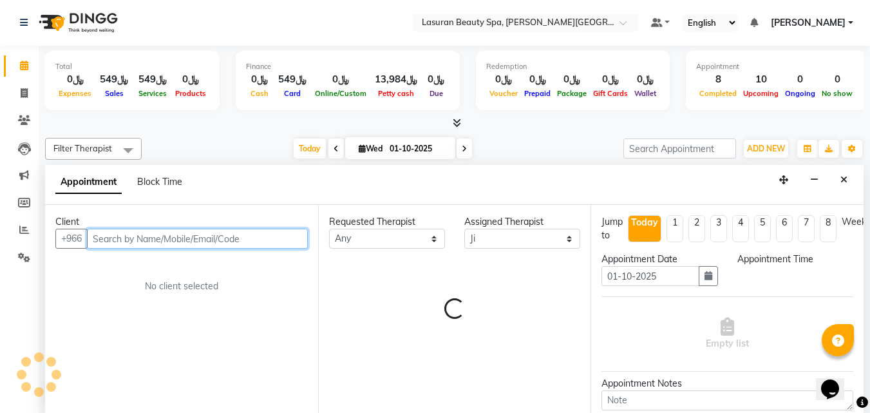
select select "795"
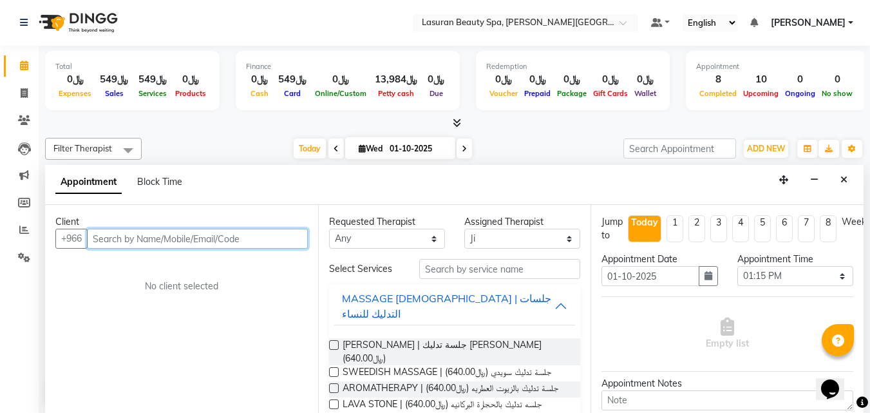
paste input "552127733"
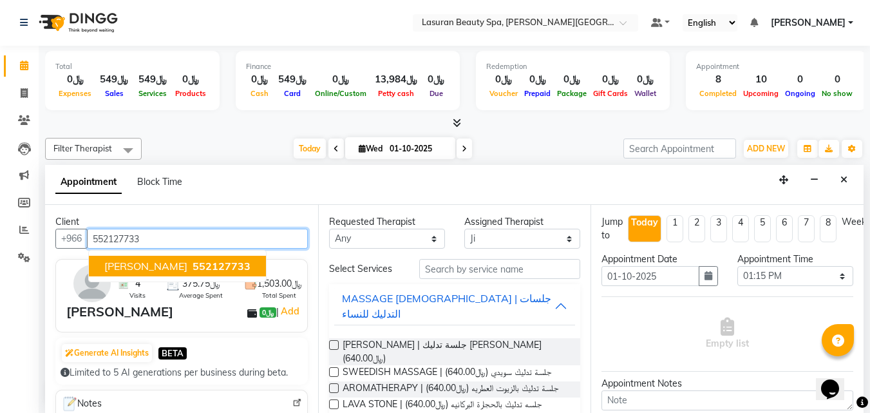
click at [200, 263] on span "552127733" at bounding box center [222, 266] width 58 height 13
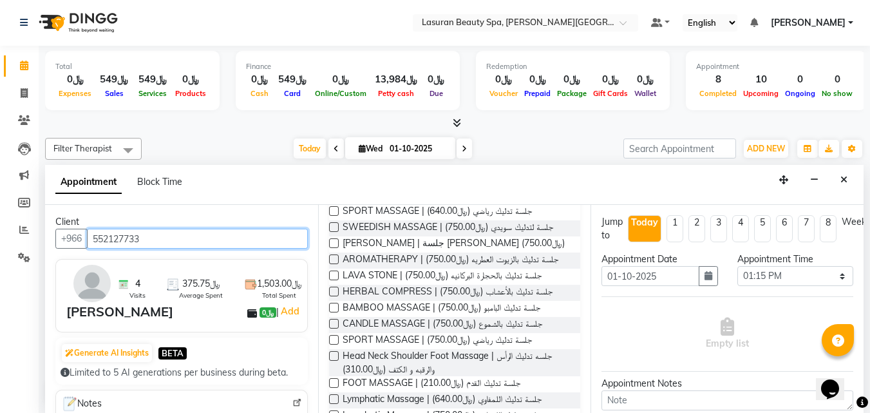
scroll to position [292, 0]
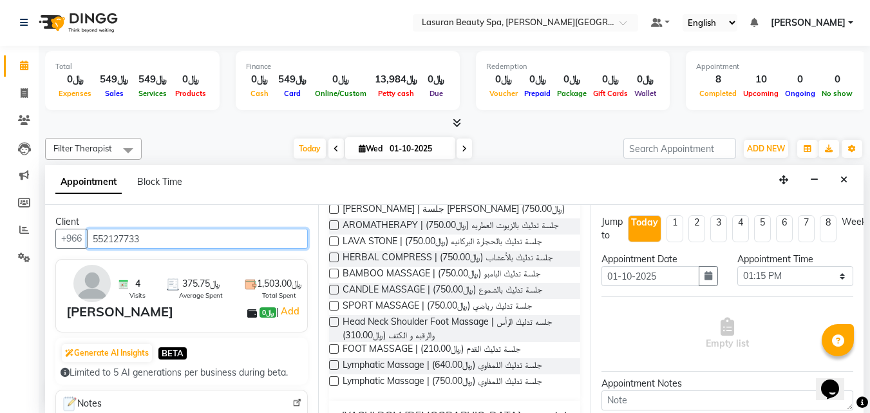
type input "552127733"
click at [335, 344] on label at bounding box center [334, 349] width 10 height 10
click at [335, 346] on input "checkbox" at bounding box center [333, 350] width 8 height 8
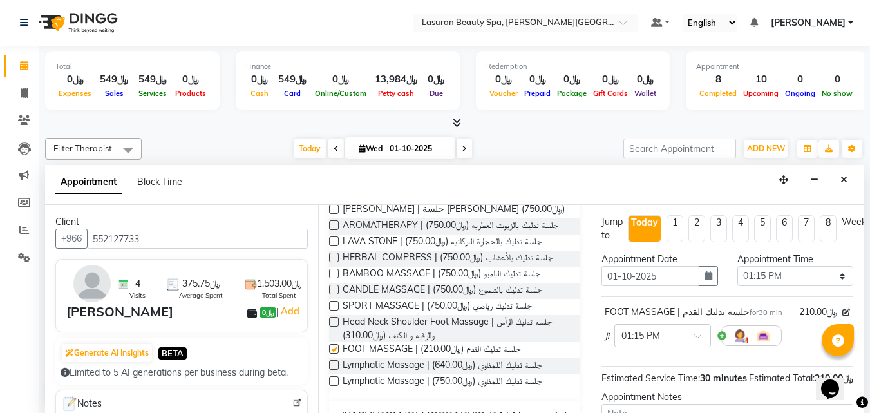
checkbox input "false"
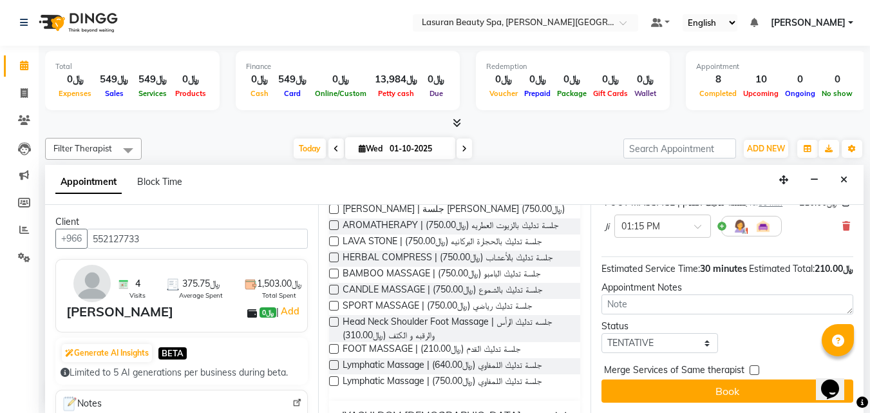
scroll to position [129, 0]
click at [648, 337] on select "Select TENTATIVE CONFIRM CHECK-IN UPCOMING" at bounding box center [660, 343] width 116 height 20
select select "confirm booking"
click at [602, 333] on select "Select TENTATIVE CONFIRM CHECK-IN UPCOMING" at bounding box center [660, 343] width 116 height 20
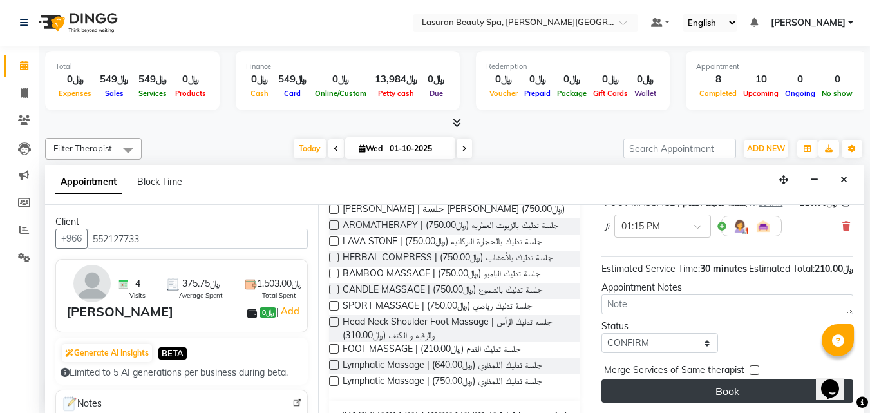
click at [679, 379] on button "Book" at bounding box center [728, 390] width 252 height 23
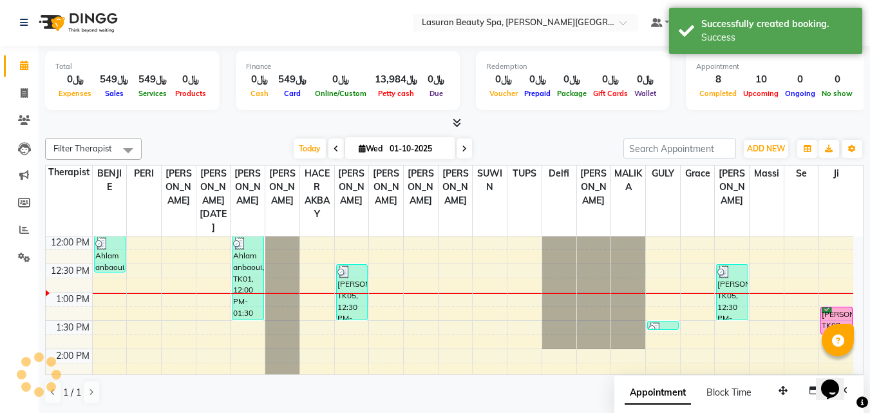
scroll to position [0, 0]
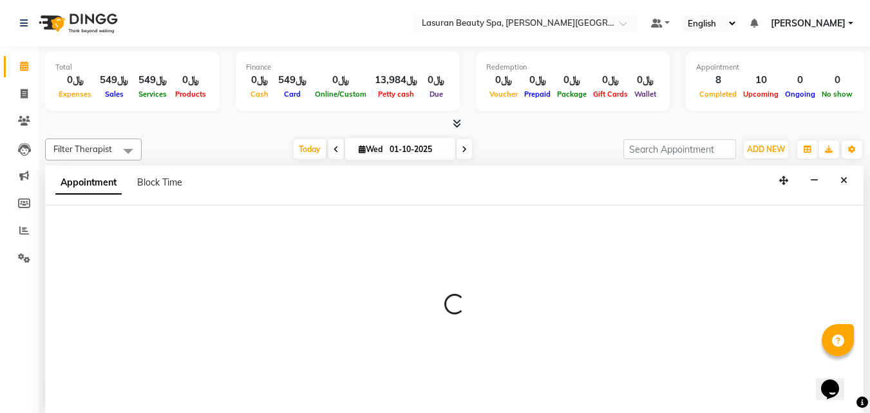
scroll to position [1, 0]
select select "54632"
select select "tentative"
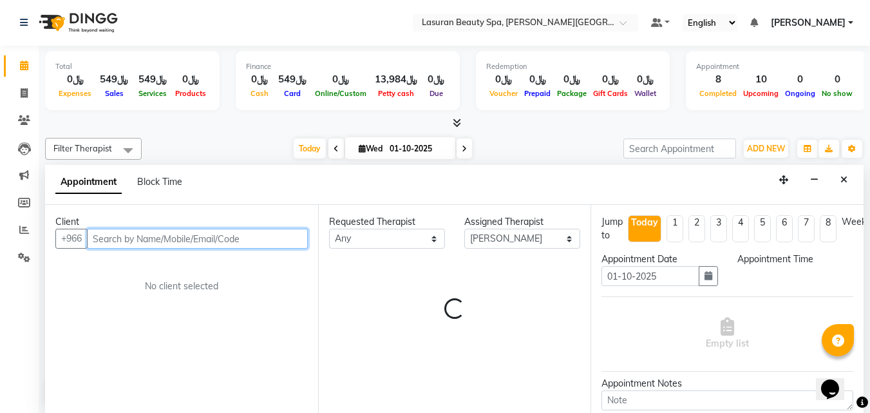
select select "840"
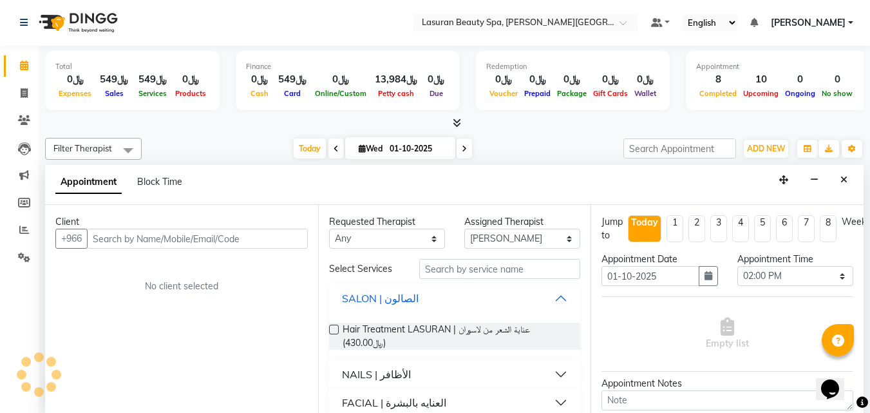
click at [544, 301] on button "SALON | الصالون" at bounding box center [455, 298] width 242 height 23
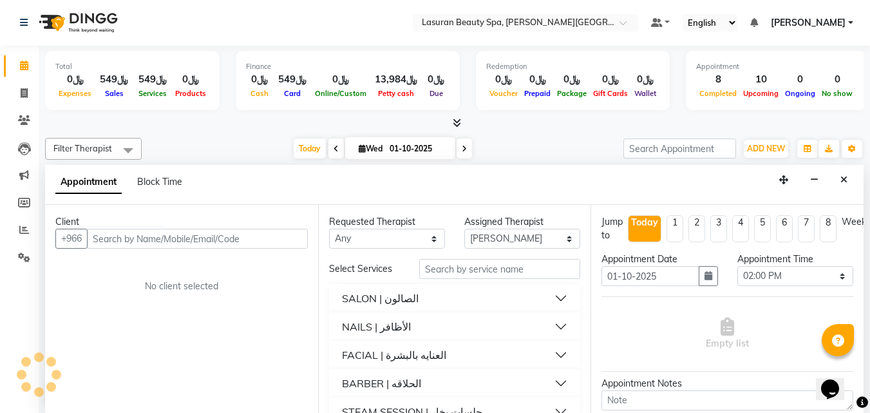
click at [553, 323] on button "NAILS | الأظافر" at bounding box center [455, 326] width 242 height 23
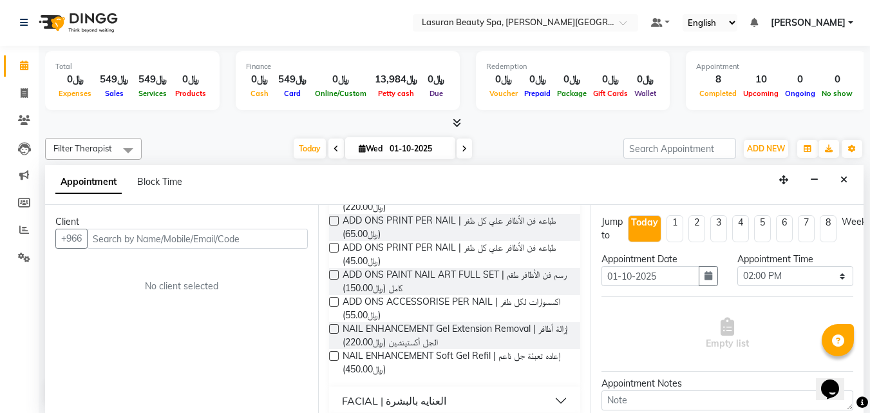
scroll to position [644, 0]
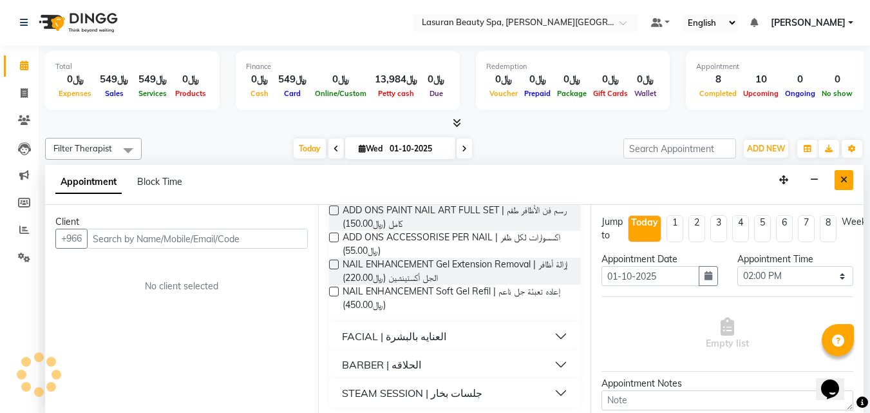
click at [846, 178] on icon "Close" at bounding box center [844, 179] width 7 height 9
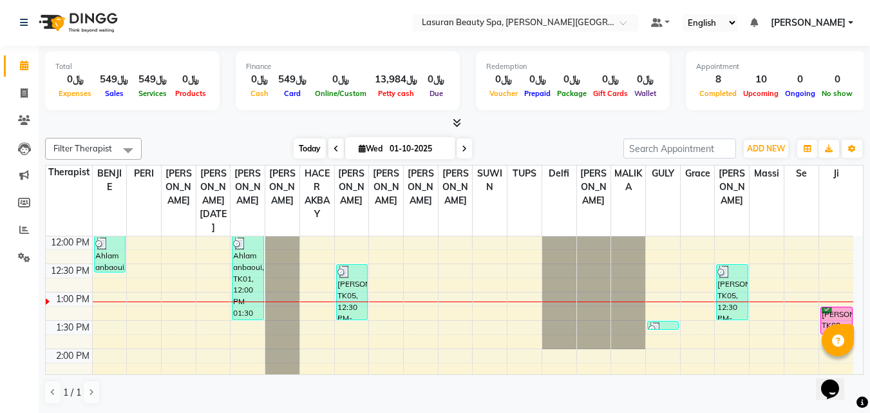
click at [298, 145] on span "Today" at bounding box center [310, 148] width 32 height 20
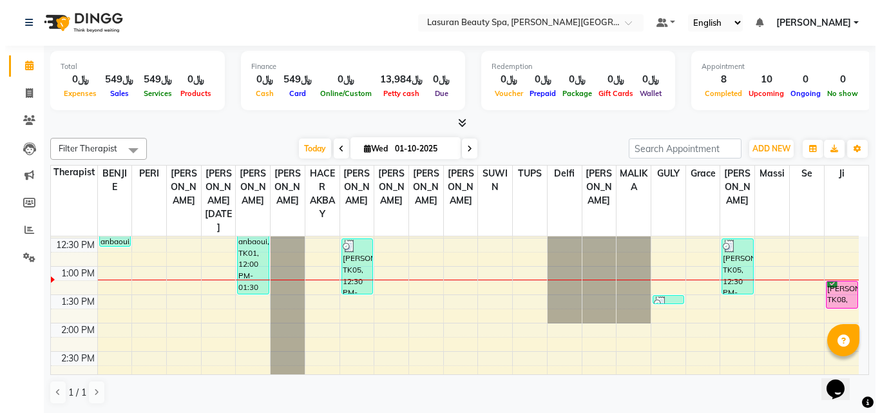
scroll to position [114, 0]
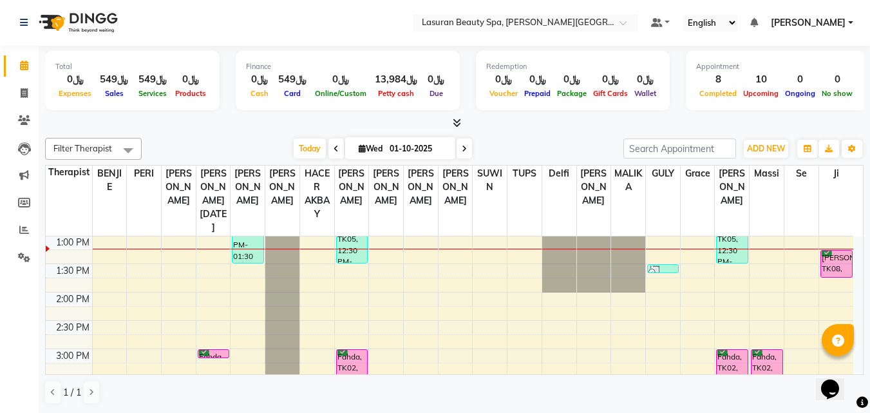
click at [619, 122] on div at bounding box center [628, 122] width 34 height 0
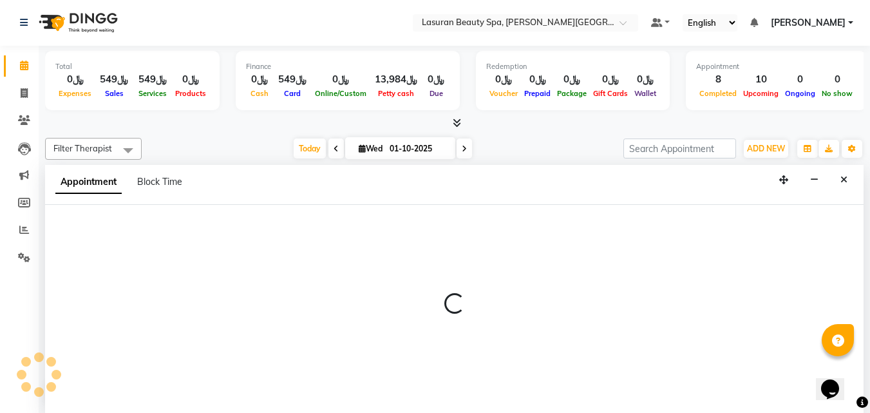
select select "67194"
select select "tentative"
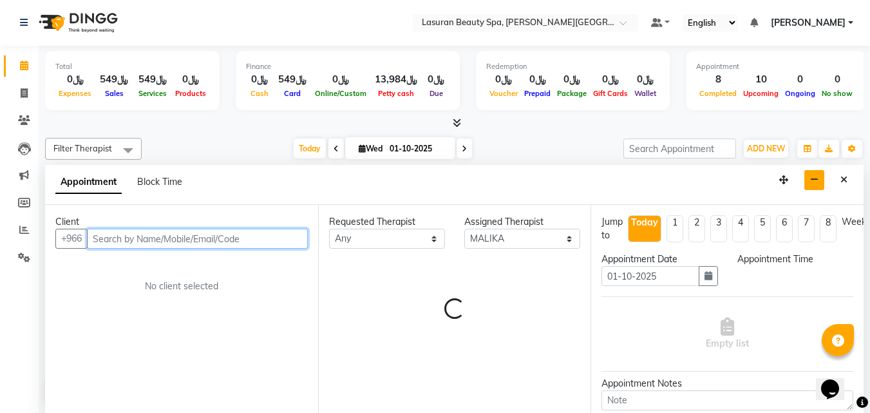
select select "795"
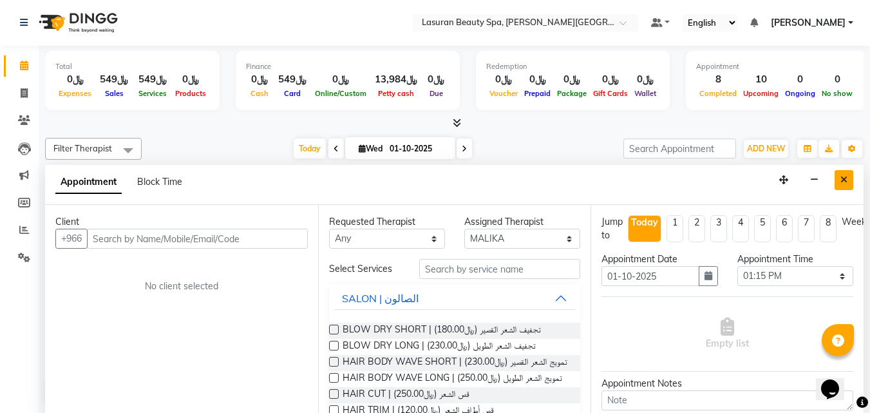
click at [841, 175] on icon "Close" at bounding box center [844, 179] width 7 height 9
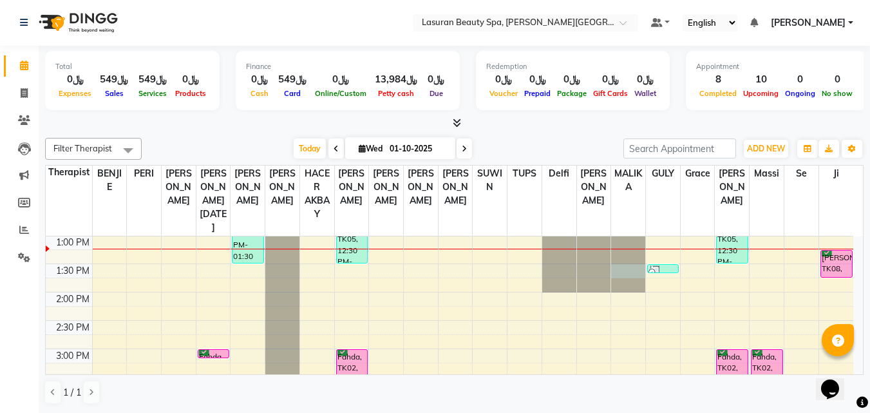
click at [629, 122] on div at bounding box center [628, 122] width 34 height 0
select select "67194"
select select "tentative"
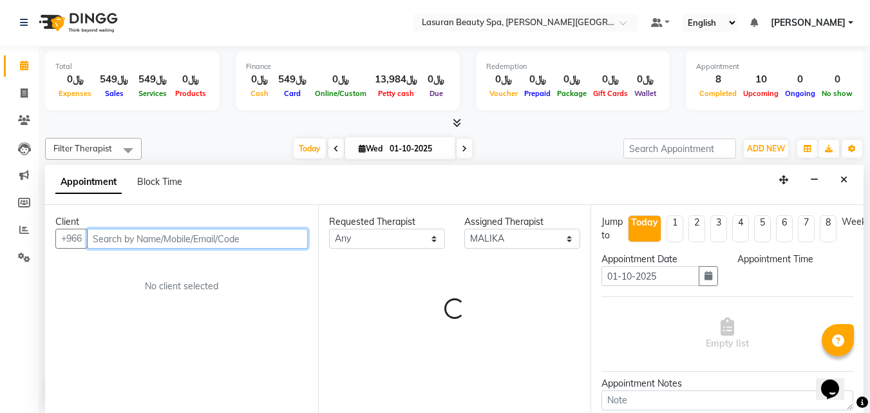
select select "810"
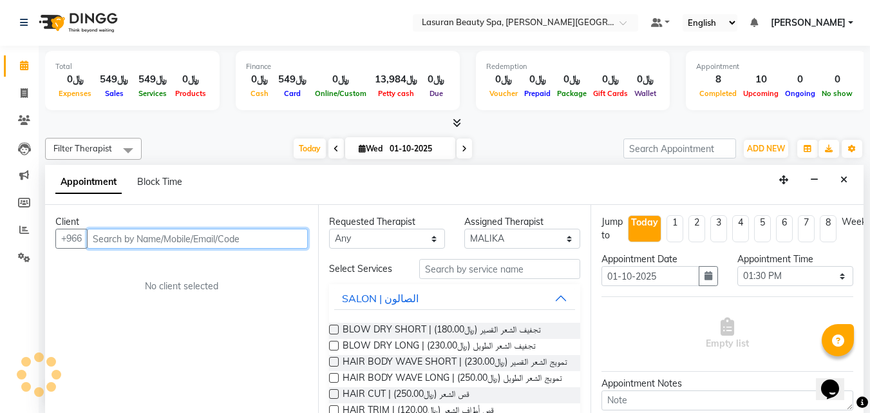
click at [276, 244] on input "text" at bounding box center [197, 239] width 221 height 20
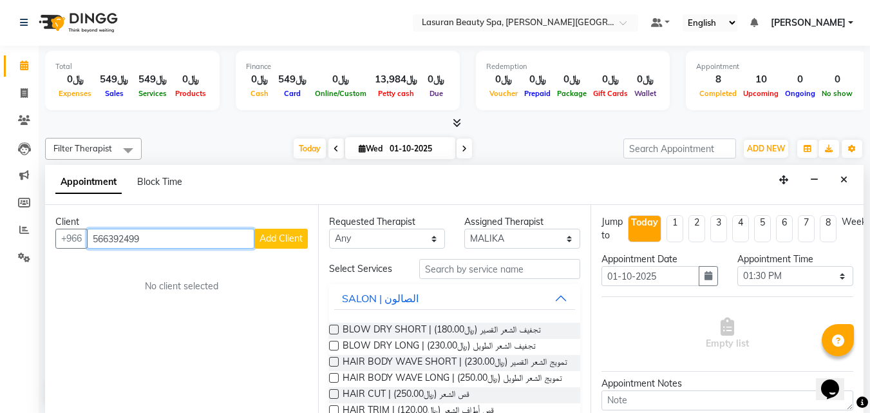
type input "566392499"
click at [282, 240] on span "Add Client" at bounding box center [281, 239] width 43 height 12
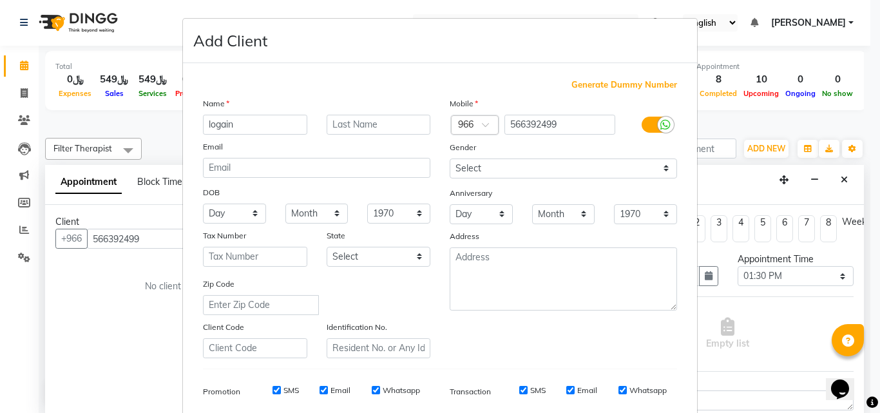
type input "logain"
click at [368, 124] on input "text" at bounding box center [379, 125] width 104 height 20
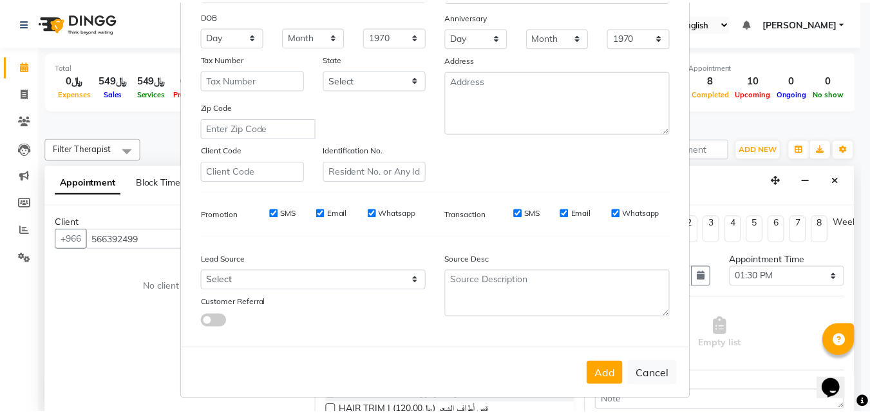
scroll to position [178, 0]
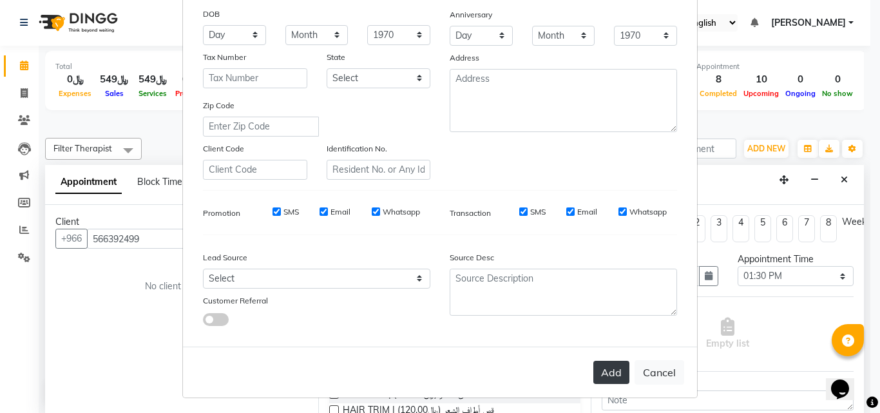
type input "althnyan"
click at [611, 375] on button "Add" at bounding box center [611, 372] width 36 height 23
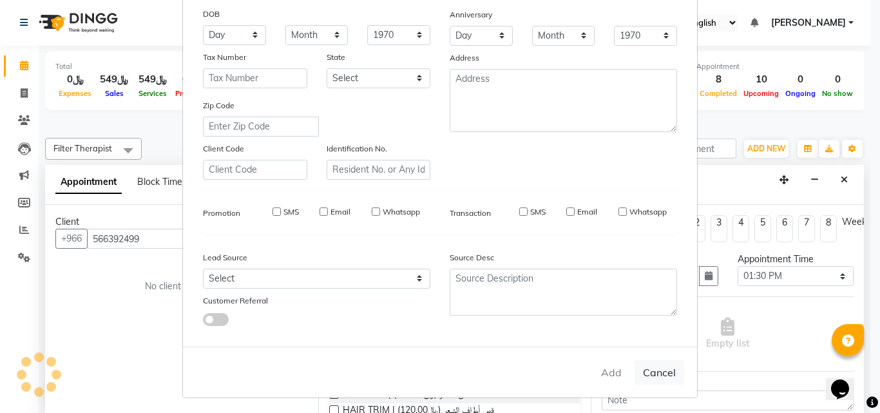
select select
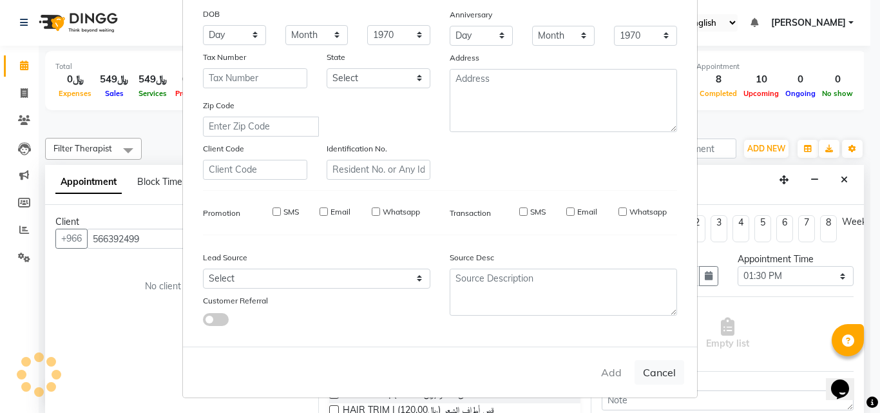
select select
checkbox input "false"
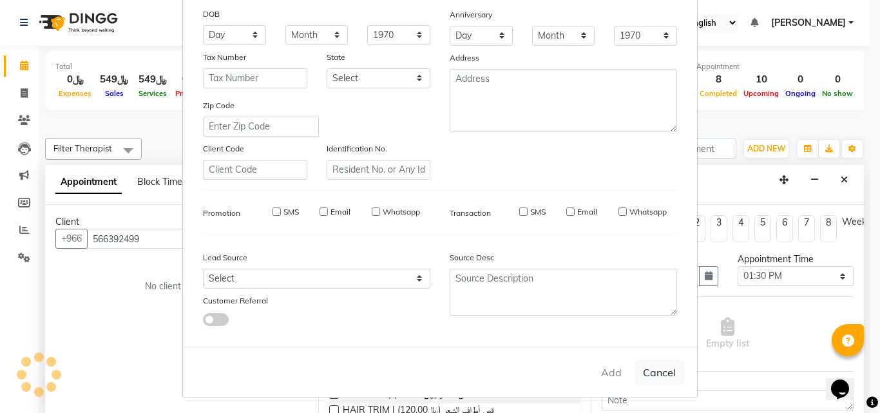
checkbox input "false"
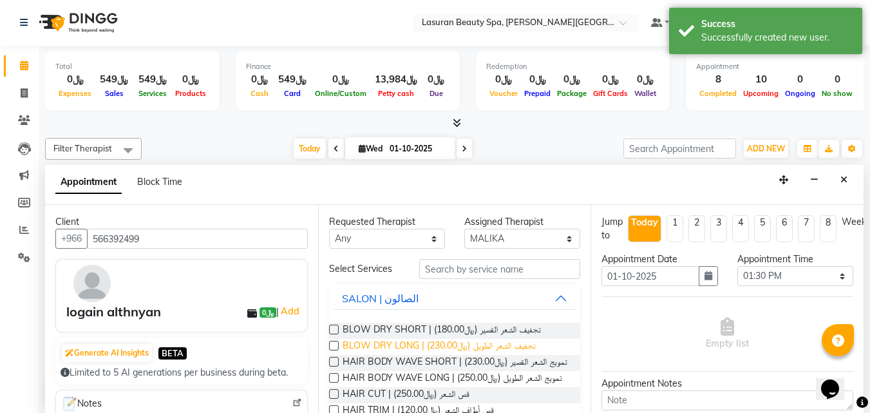
scroll to position [64, 0]
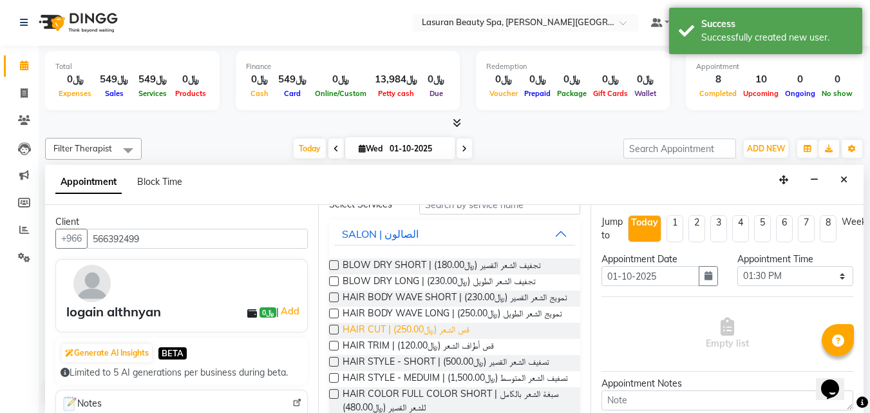
click at [453, 339] on span "HAIR CUT | قص الشعر (﷼250.00)" at bounding box center [406, 331] width 127 height 16
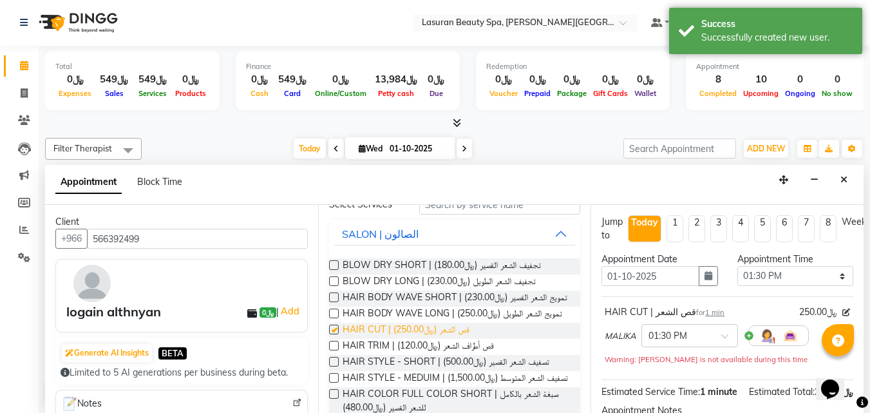
checkbox input "false"
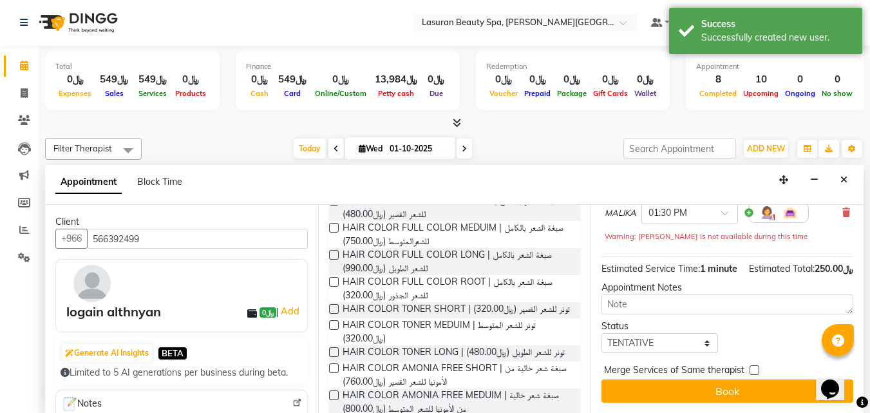
scroll to position [146, 0]
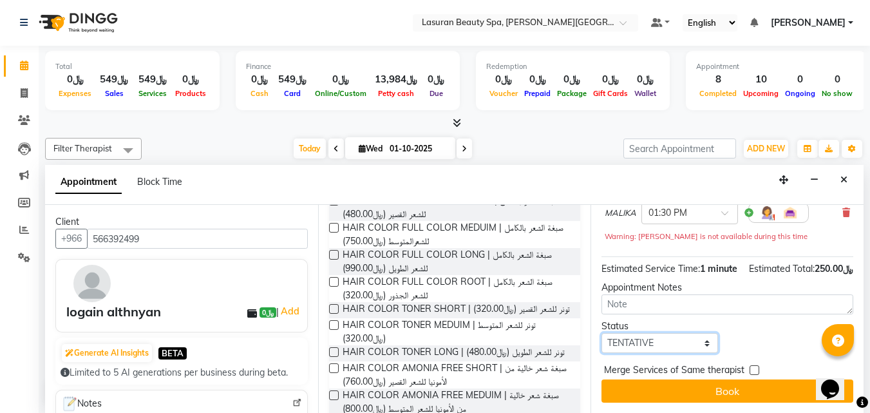
click at [665, 337] on select "Select TENTATIVE CONFIRM CHECK-IN UPCOMING" at bounding box center [660, 343] width 116 height 20
select select "confirm booking"
click at [602, 333] on select "Select TENTATIVE CONFIRM CHECK-IN UPCOMING" at bounding box center [660, 343] width 116 height 20
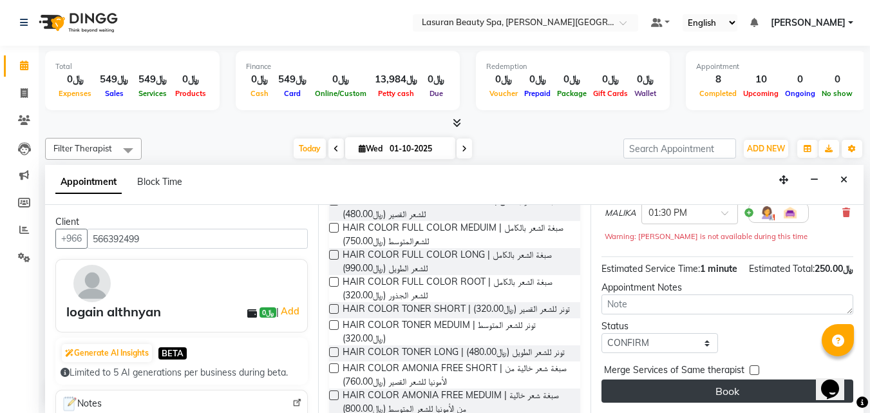
click at [678, 391] on button "Book" at bounding box center [728, 390] width 252 height 23
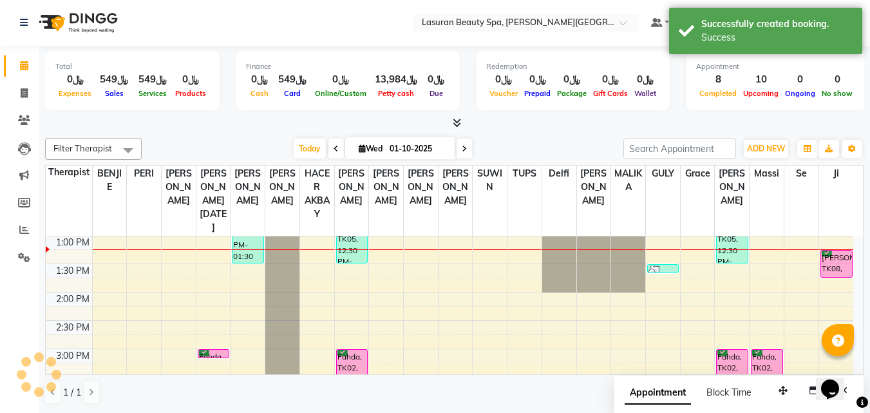
scroll to position [0, 0]
click at [629, 269] on div "logain althnyan, TK09, 01:30 PM-01:31 PM, HAIR CUT | قص الشعر" at bounding box center [628, 269] width 30 height 8
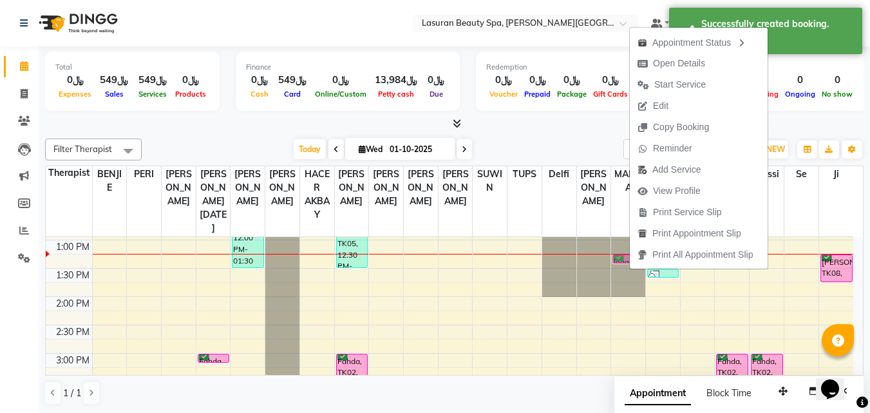
drag, startPoint x: 618, startPoint y: 267, endPoint x: 617, endPoint y: 261, distance: 6.6
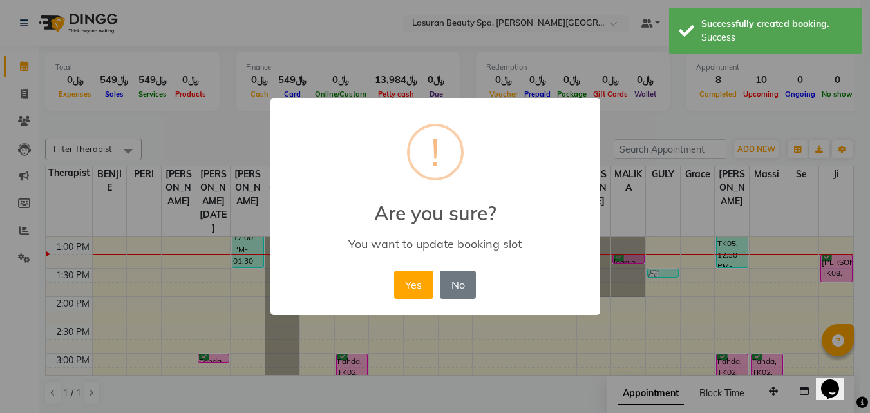
scroll to position [109, 0]
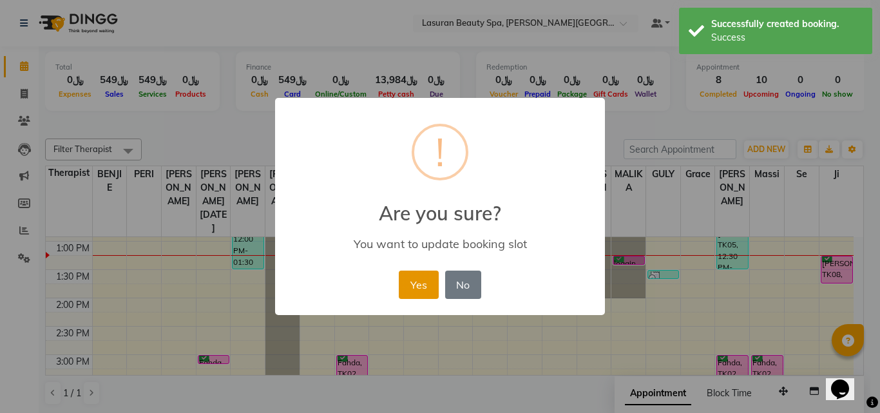
click at [417, 280] on button "Yes" at bounding box center [418, 285] width 39 height 28
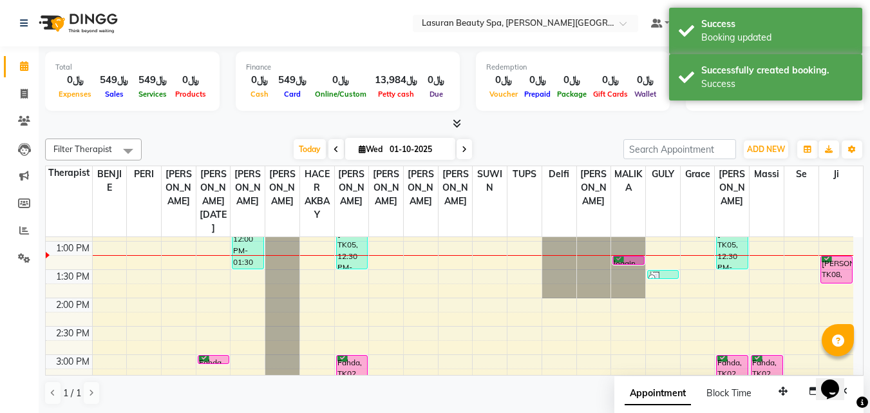
click at [635, 260] on div "logain althnyan, TK09, 01:15 PM-01:16 PM, HAIR CUT | قص الشعر" at bounding box center [628, 260] width 30 height 8
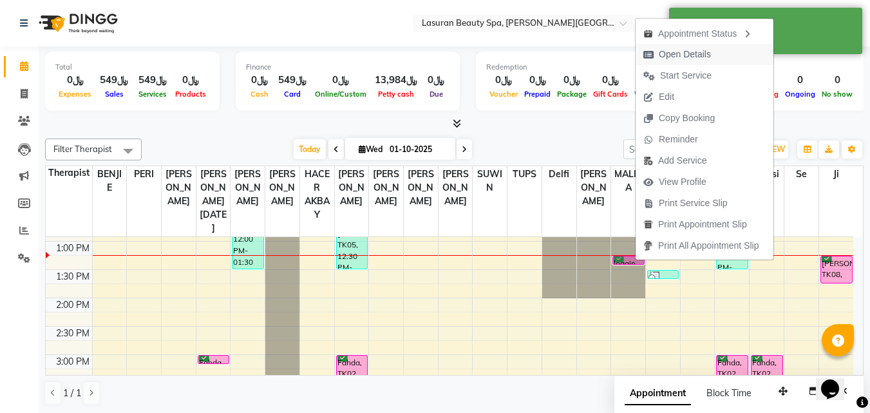
click at [666, 59] on span "Open Details" at bounding box center [685, 55] width 52 height 14
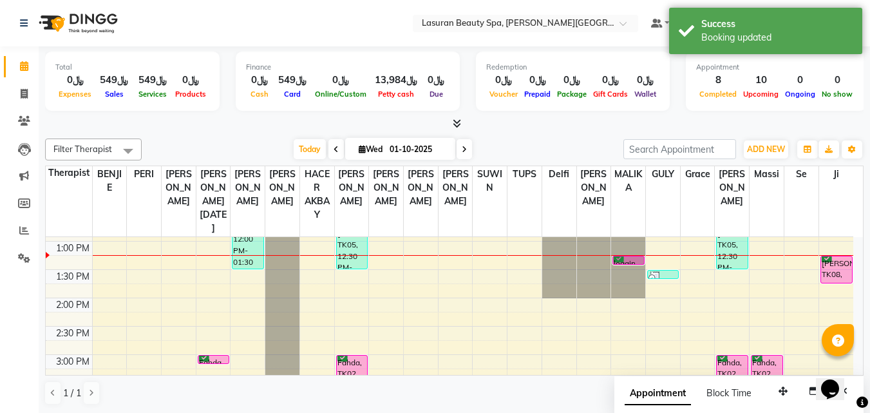
click at [623, 258] on div "logain althnyan, TK09, 01:15 PM-01:16 PM, HAIR CUT | قص الشعر" at bounding box center [628, 260] width 30 height 8
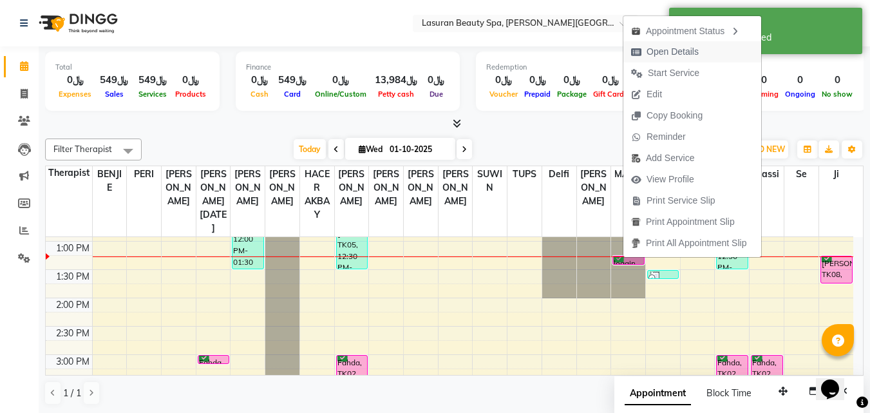
click at [648, 57] on span "Open Details" at bounding box center [673, 52] width 52 height 14
select select "6"
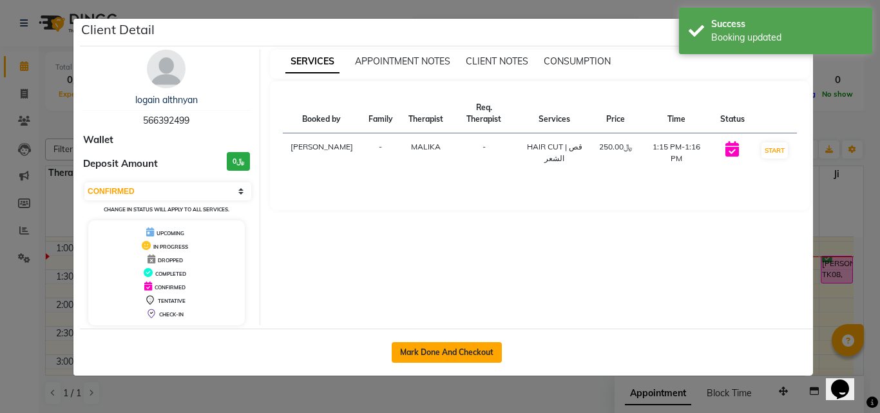
click at [485, 345] on button "Mark Done And Checkout" at bounding box center [447, 352] width 110 height 21
select select "service"
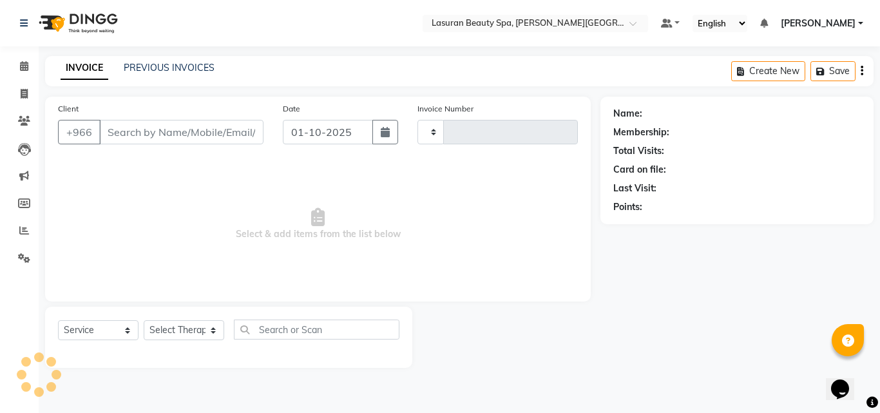
type input "1657"
select select "6941"
select select "V"
select select "66975"
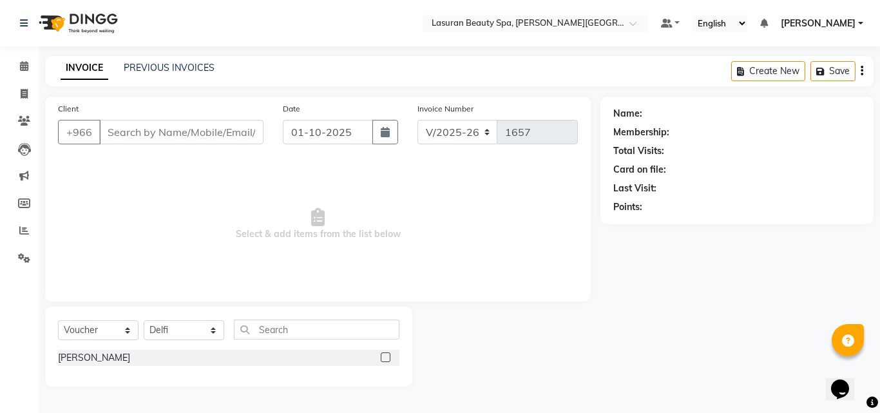
type input "566392499"
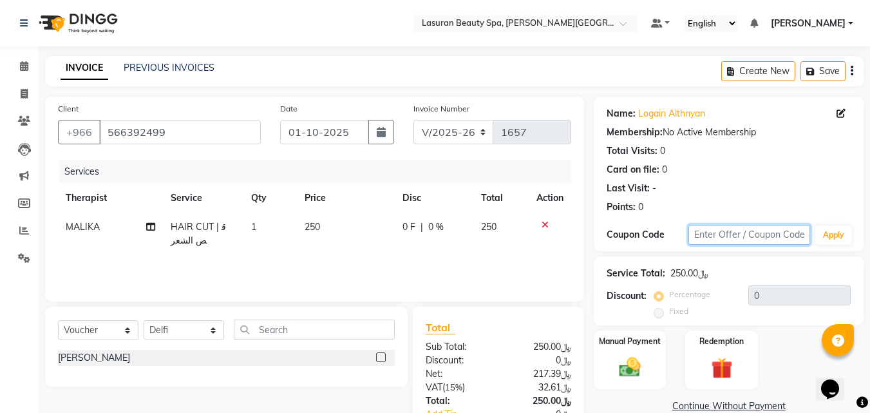
click at [707, 240] on input "text" at bounding box center [750, 235] width 122 height 20
type input "wals"
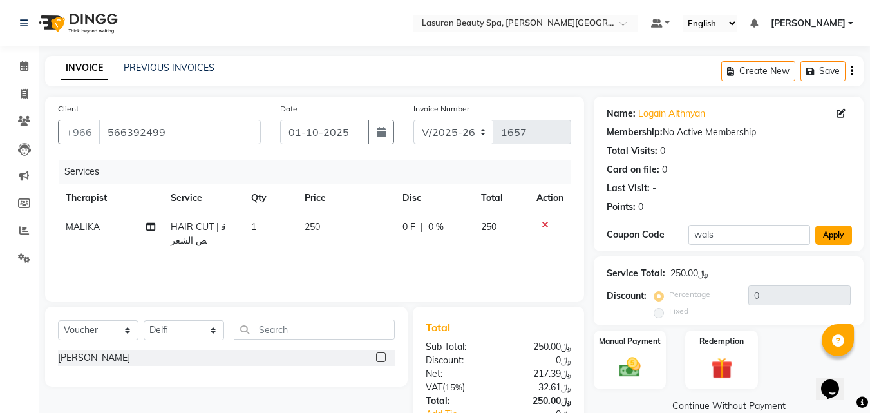
click at [826, 235] on button "Apply" at bounding box center [834, 234] width 37 height 19
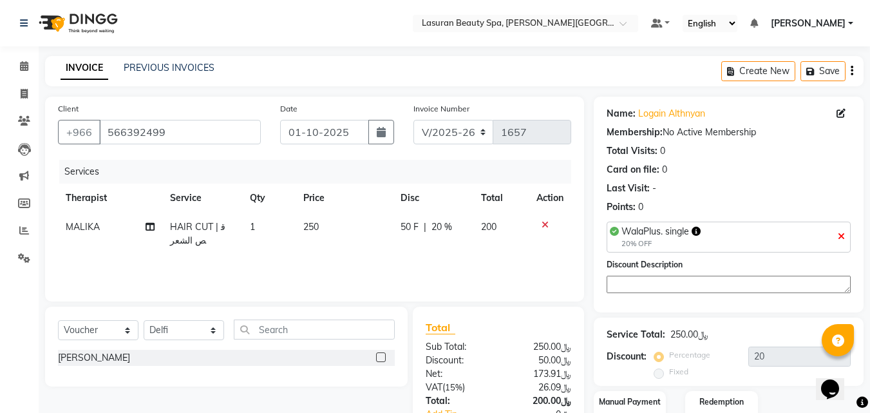
scroll to position [89, 0]
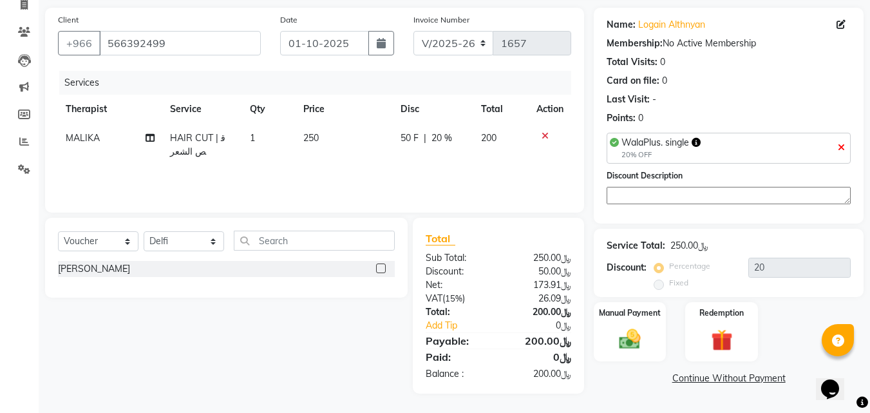
click at [842, 145] on icon at bounding box center [841, 147] width 7 height 9
type input "0"
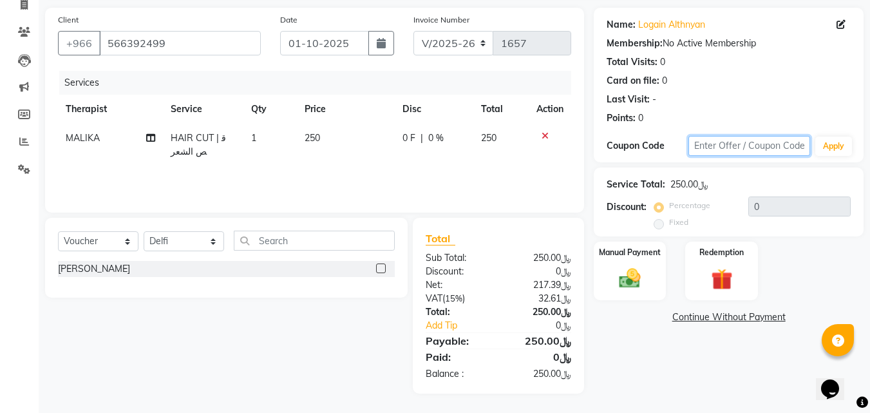
click at [788, 148] on input "text" at bounding box center [750, 146] width 122 height 20
type input "kafd10"
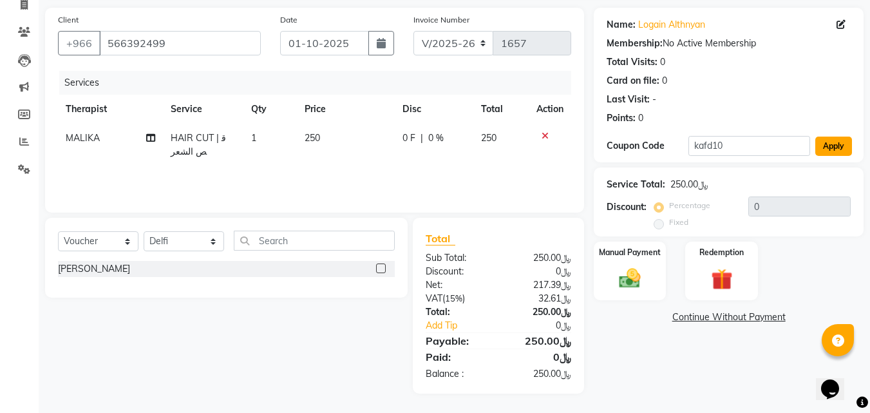
click at [834, 148] on button "Apply" at bounding box center [834, 146] width 37 height 19
type input "10"
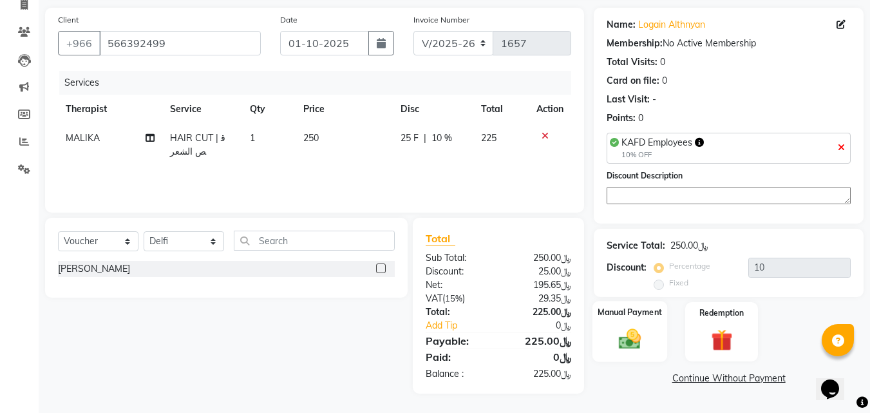
click at [636, 333] on img at bounding box center [630, 340] width 36 height 26
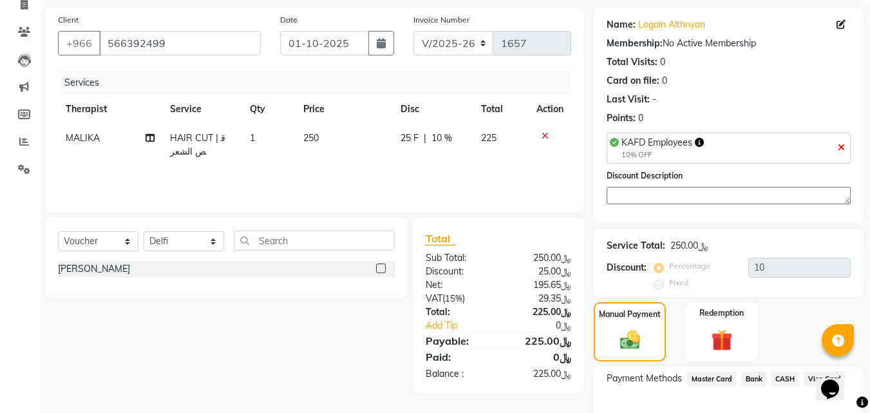
scroll to position [166, 0]
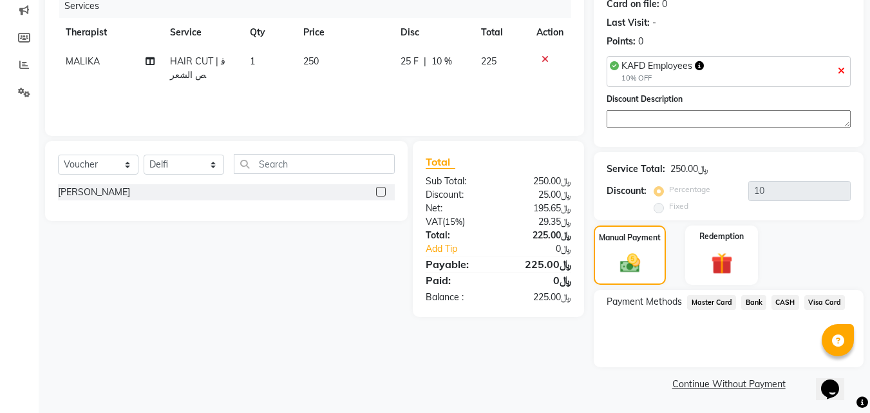
click at [812, 300] on span "Visa Card" at bounding box center [825, 302] width 41 height 15
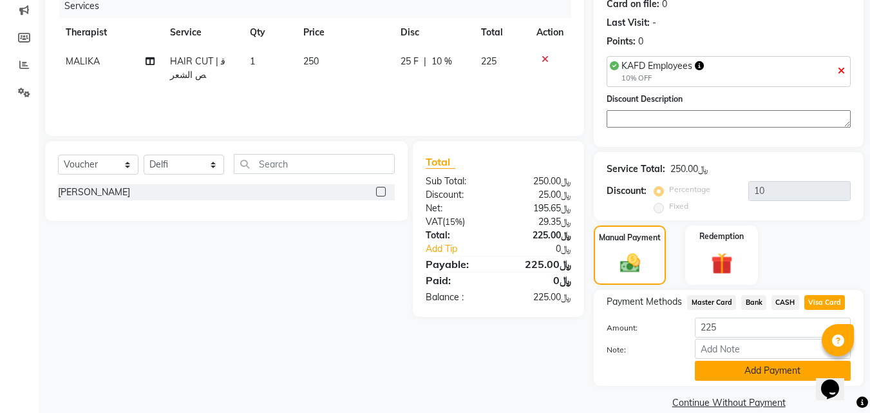
click at [740, 361] on button "Add Payment" at bounding box center [773, 371] width 156 height 20
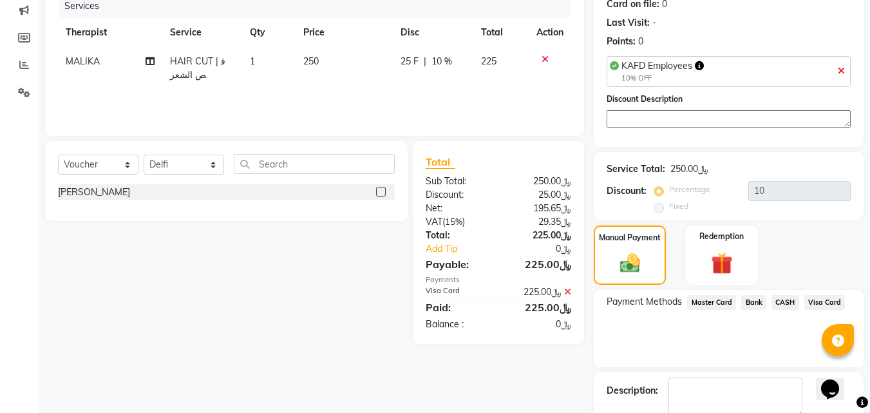
scroll to position [184, 0]
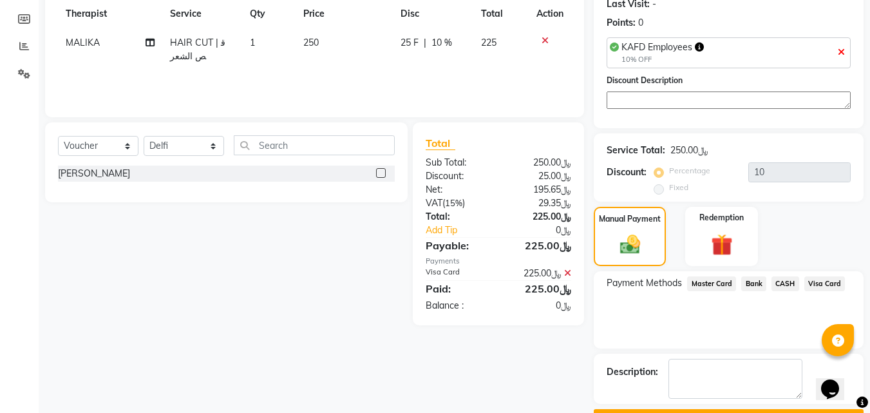
click at [671, 409] on button "Checkout" at bounding box center [729, 419] width 270 height 20
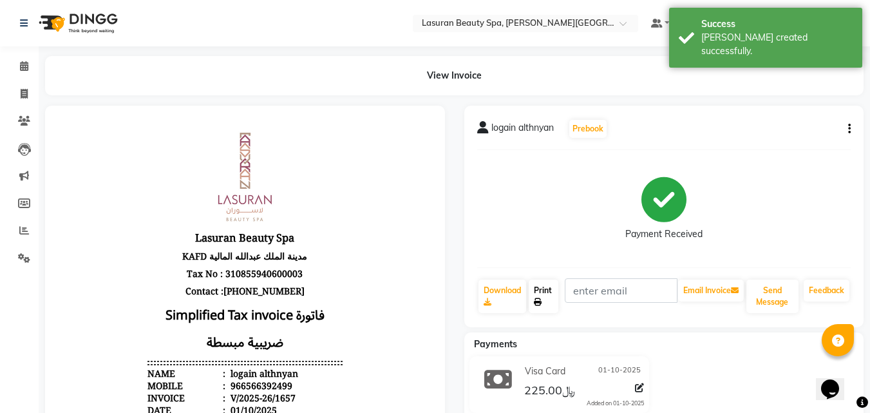
click at [554, 299] on link "Print" at bounding box center [544, 296] width 30 height 33
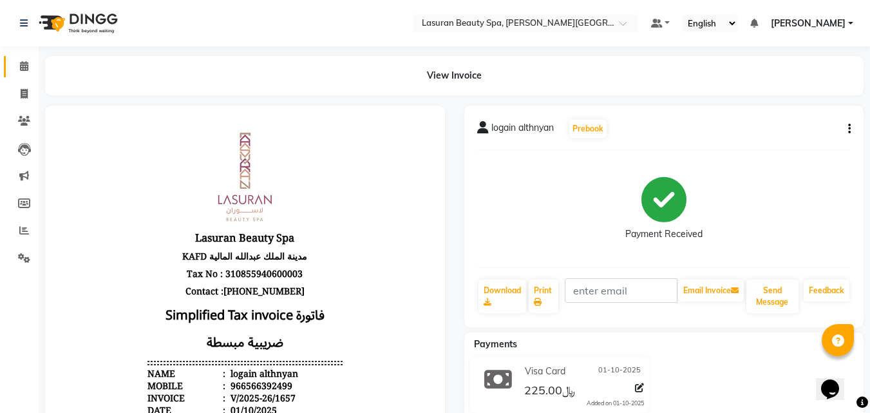
click at [24, 66] on icon at bounding box center [24, 66] width 8 height 10
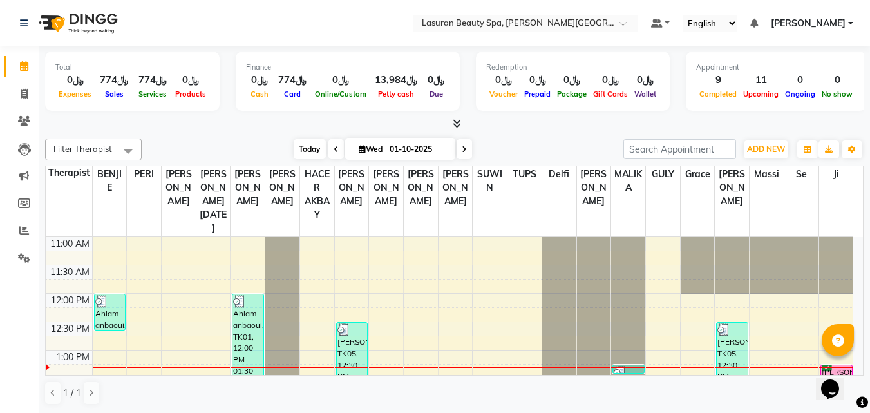
click at [312, 141] on span "Today" at bounding box center [310, 149] width 32 height 20
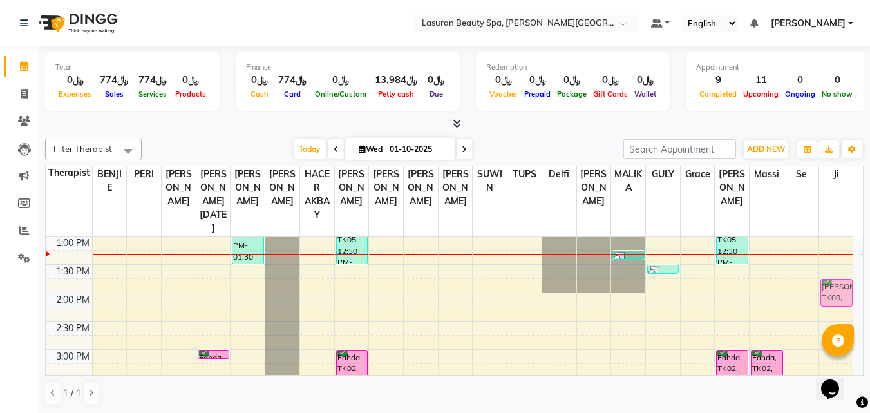
drag, startPoint x: 839, startPoint y: 264, endPoint x: 839, endPoint y: 287, distance: 23.2
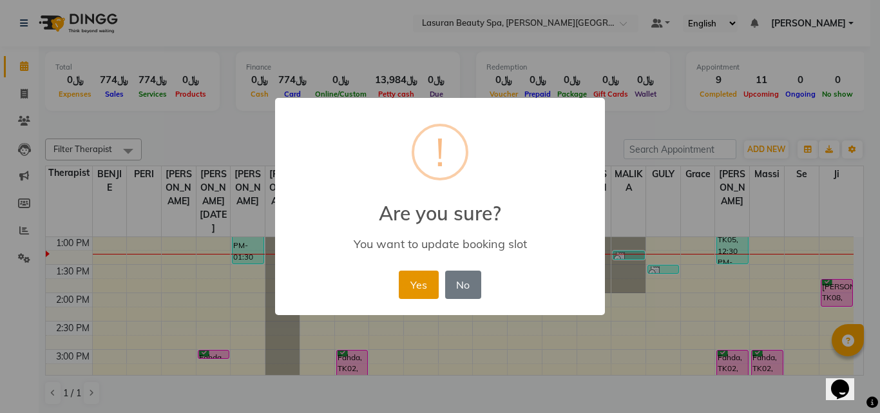
click at [429, 289] on button "Yes" at bounding box center [418, 285] width 39 height 28
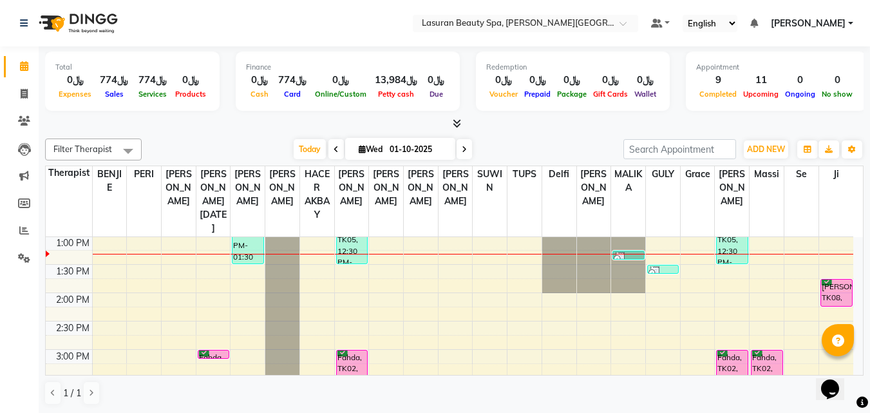
click at [827, 291] on div "[PERSON_NAME], TK08, 01:45 PM-02:15 PM, FOOT MASSAGE | جلسة تدليك القدم" at bounding box center [836, 293] width 31 height 26
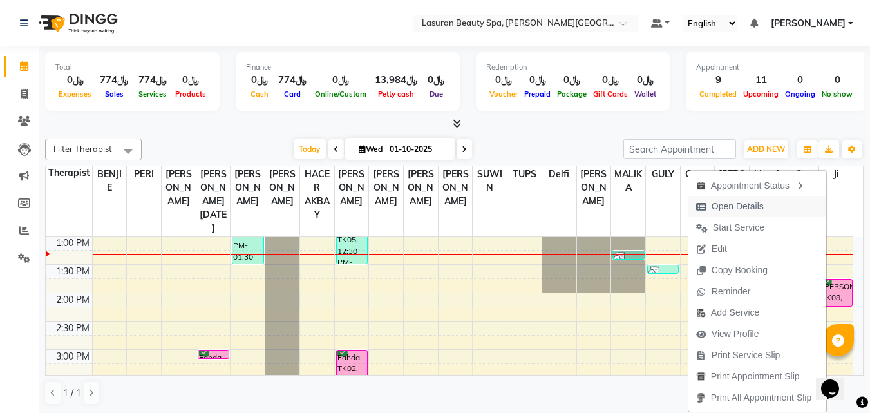
click at [756, 205] on span "Open Details" at bounding box center [738, 207] width 52 height 14
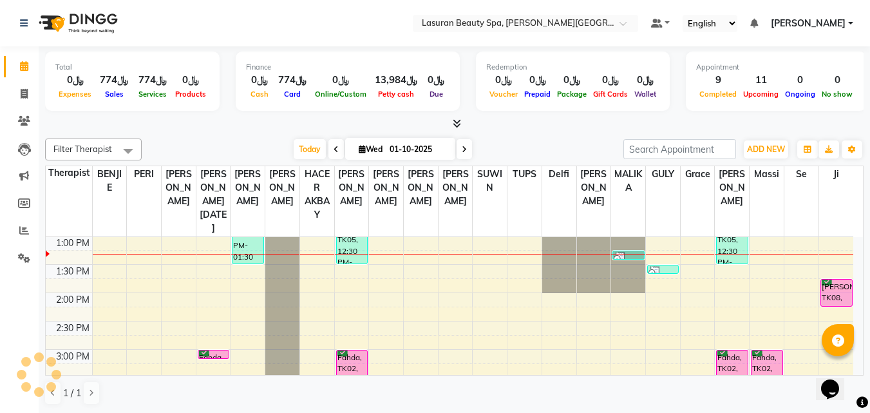
click at [837, 290] on div "[PERSON_NAME], TK08, 01:45 PM-02:15 PM, FOOT MASSAGE | جلسة تدليك القدم" at bounding box center [836, 293] width 31 height 26
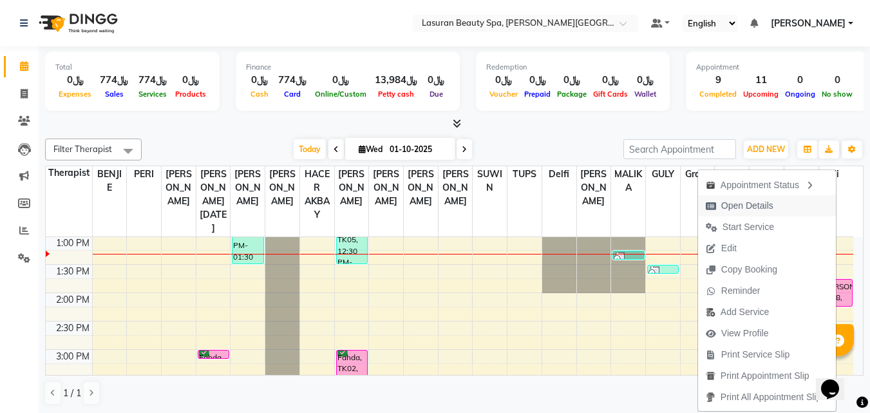
click at [799, 205] on button "Open Details" at bounding box center [767, 205] width 138 height 21
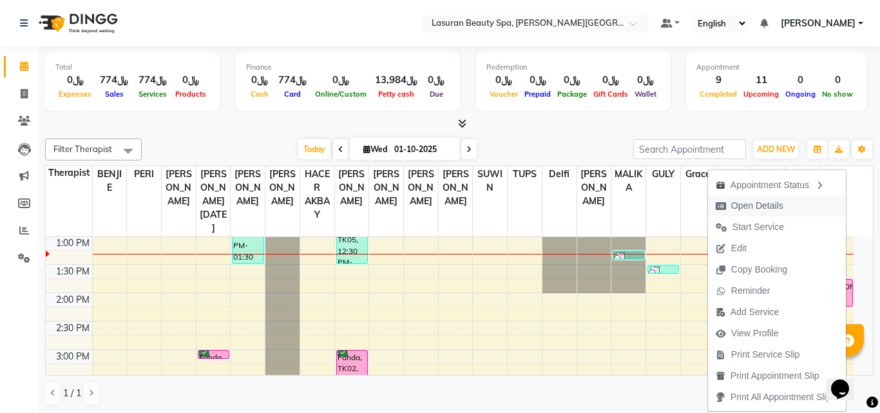
select select "6"
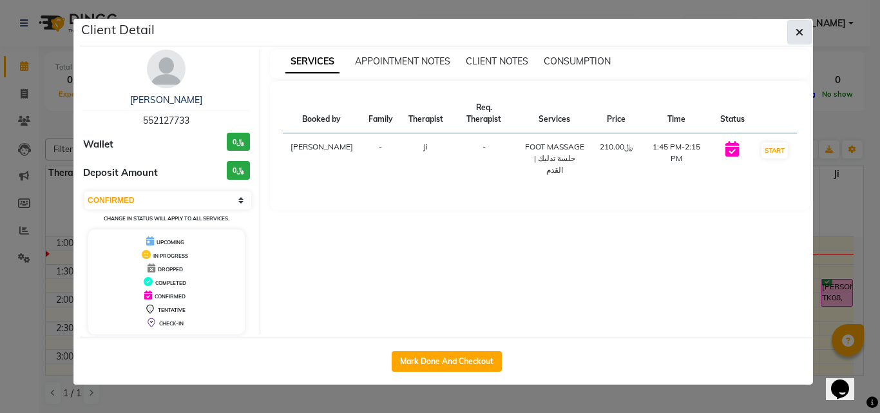
click at [794, 33] on button "button" at bounding box center [799, 32] width 24 height 24
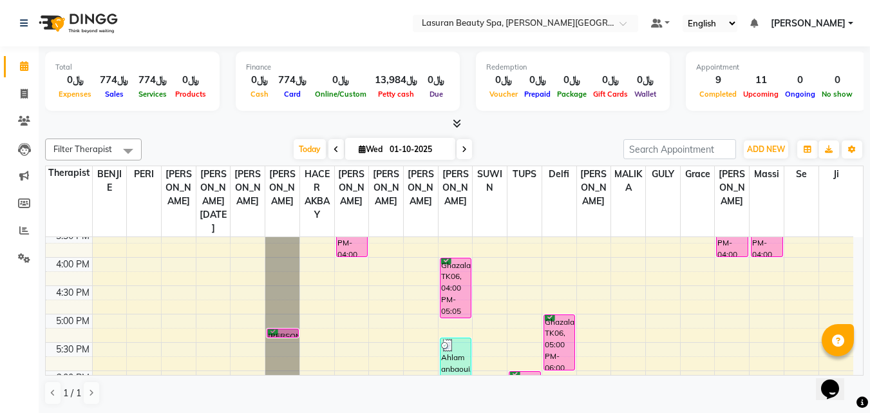
scroll to position [258, 0]
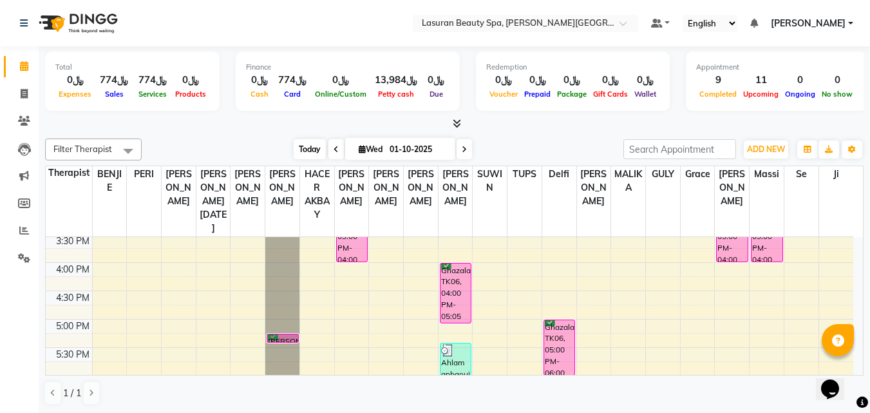
click at [312, 151] on span "Today" at bounding box center [310, 149] width 32 height 20
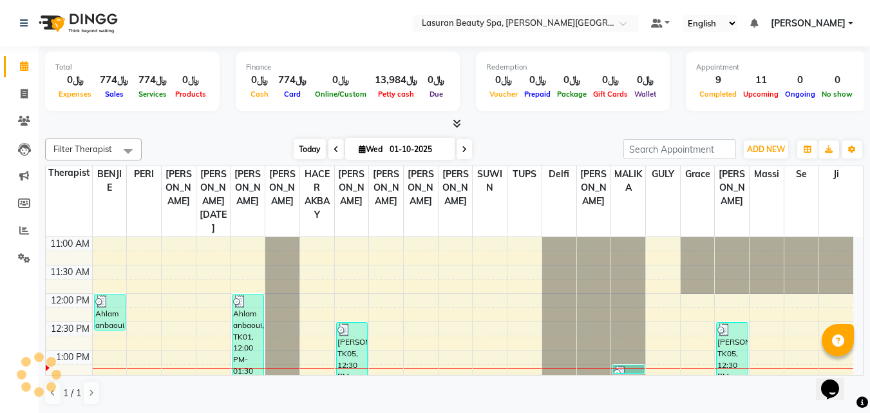
scroll to position [114, 0]
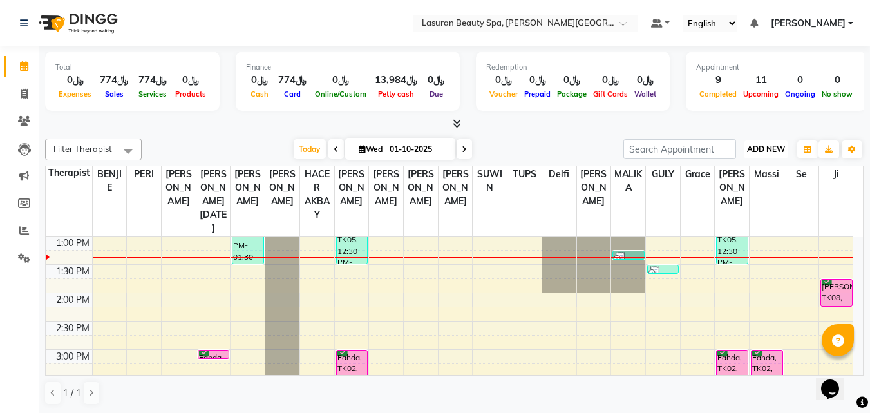
click at [769, 146] on span "ADD NEW" at bounding box center [766, 149] width 38 height 10
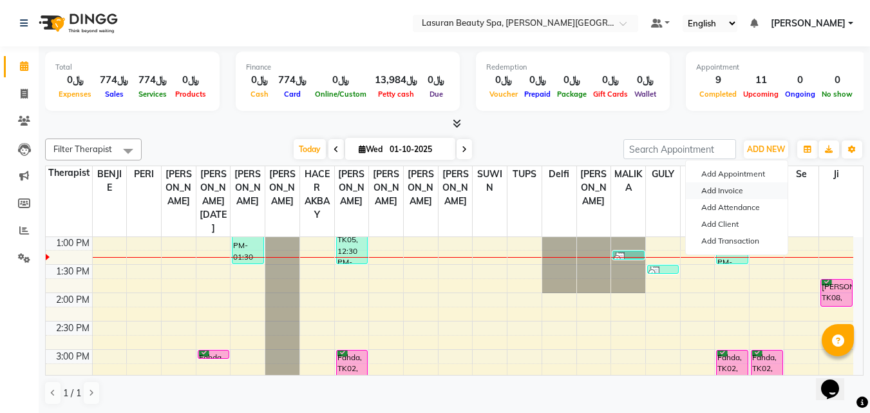
click at [760, 187] on link "Add Invoice" at bounding box center [737, 190] width 102 height 17
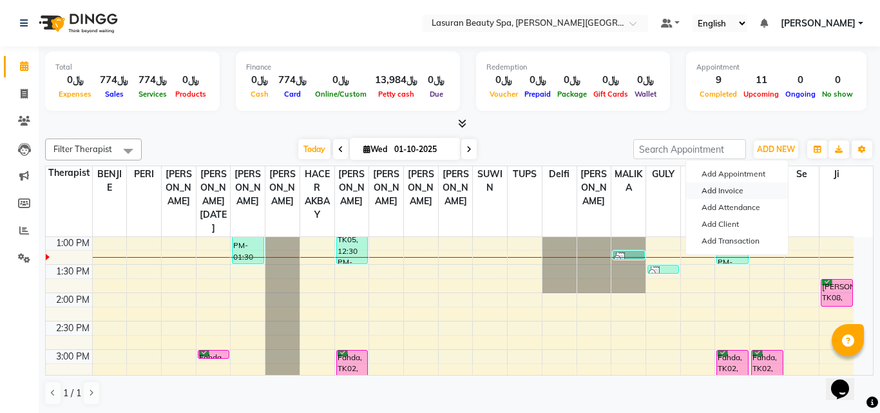
select select "service"
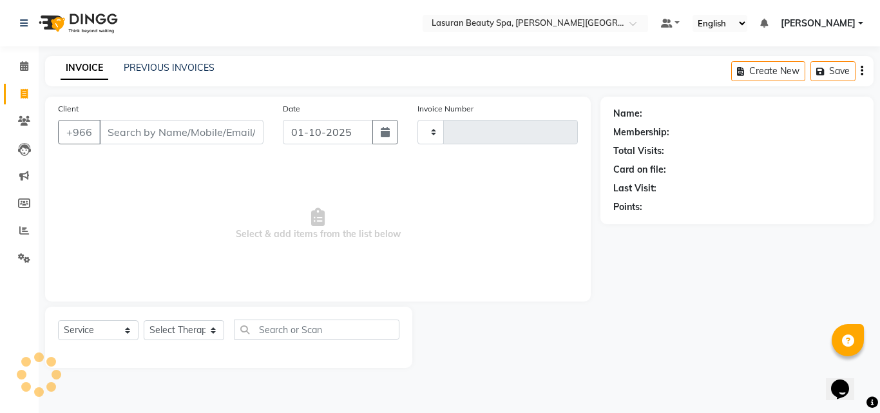
type input "1658"
select select "6941"
select select "V"
select select "66975"
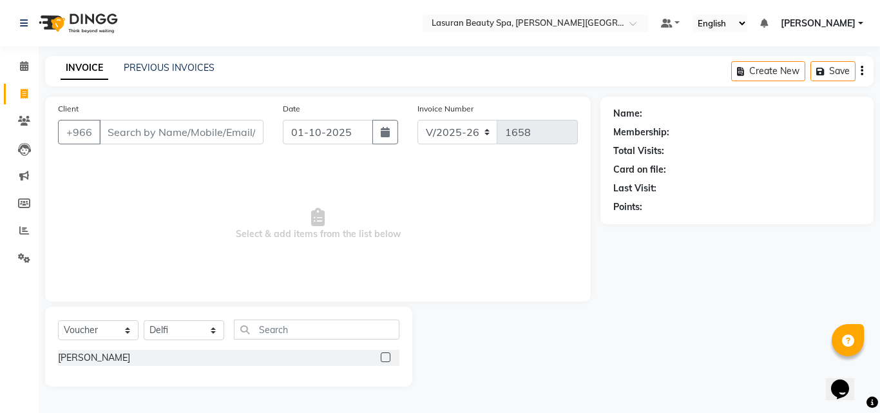
click at [26, 77] on li "Calendar" at bounding box center [19, 67] width 39 height 28
click at [26, 69] on icon at bounding box center [24, 66] width 8 height 10
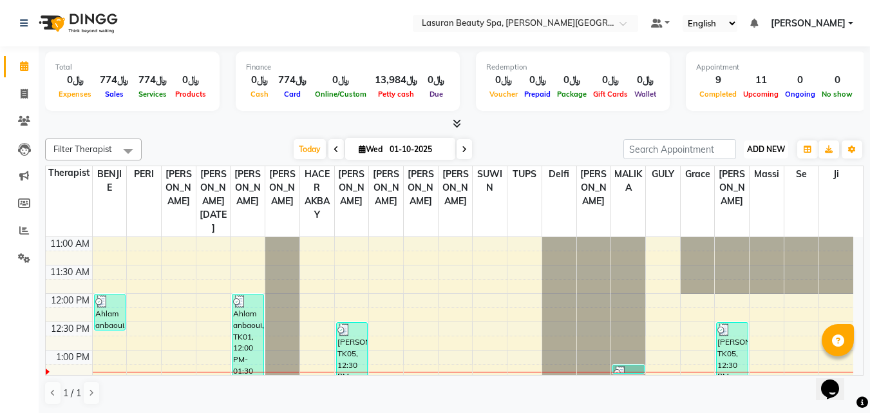
click at [750, 151] on span "ADD NEW" at bounding box center [766, 149] width 38 height 10
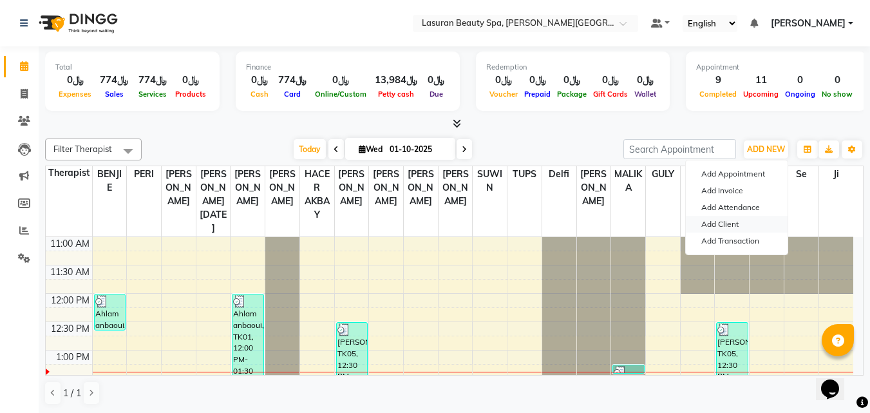
click at [740, 218] on link "Add Client" at bounding box center [737, 224] width 102 height 17
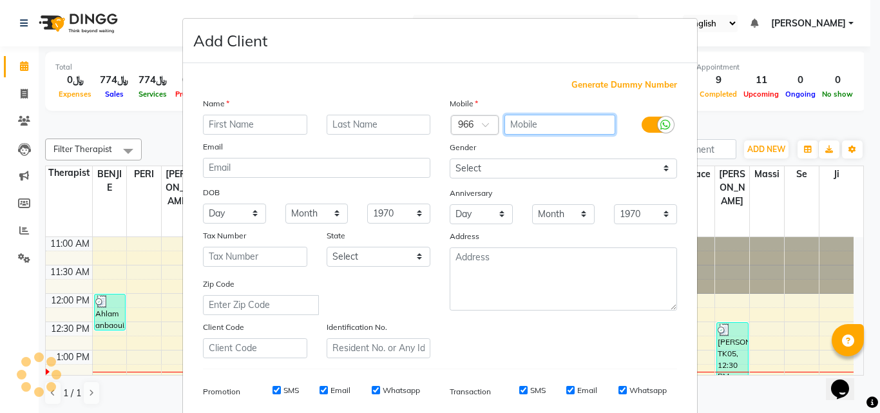
paste input "55 442 6982"
click at [537, 122] on input "55 442 6982" at bounding box center [559, 125] width 111 height 20
click at [523, 124] on input "55 4426982" at bounding box center [559, 125] width 111 height 20
click at [520, 122] on input "55 4426982" at bounding box center [559, 125] width 111 height 20
type input "554426982"
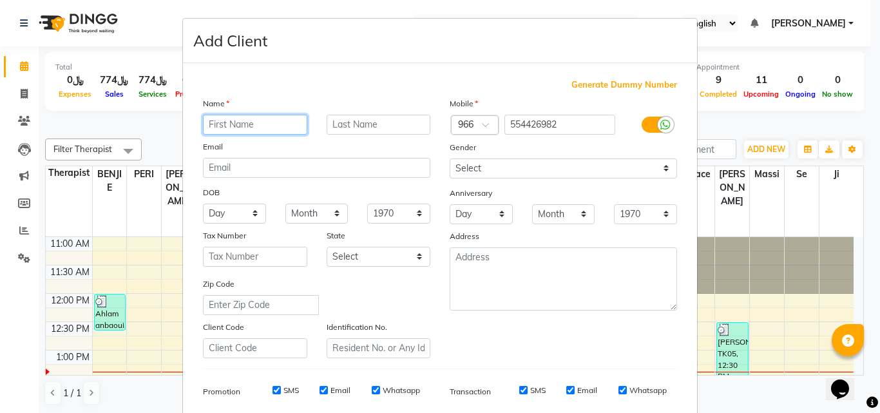
click at [279, 117] on input "text" at bounding box center [255, 125] width 104 height 20
type input "Rehab"
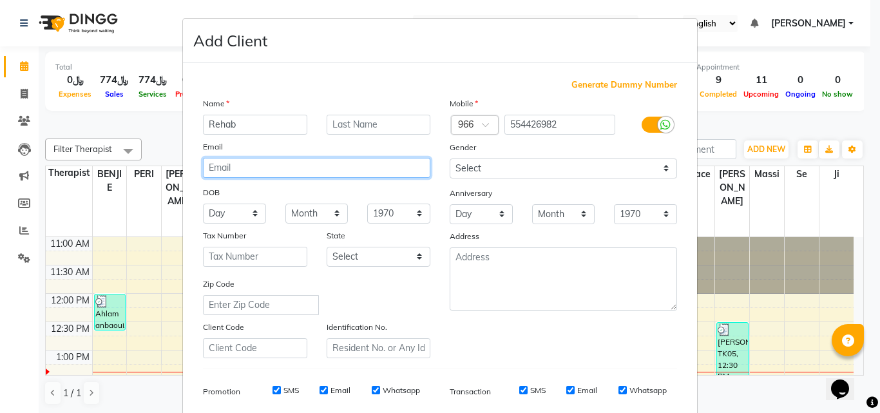
click at [386, 158] on input "email" at bounding box center [316, 168] width 227 height 20
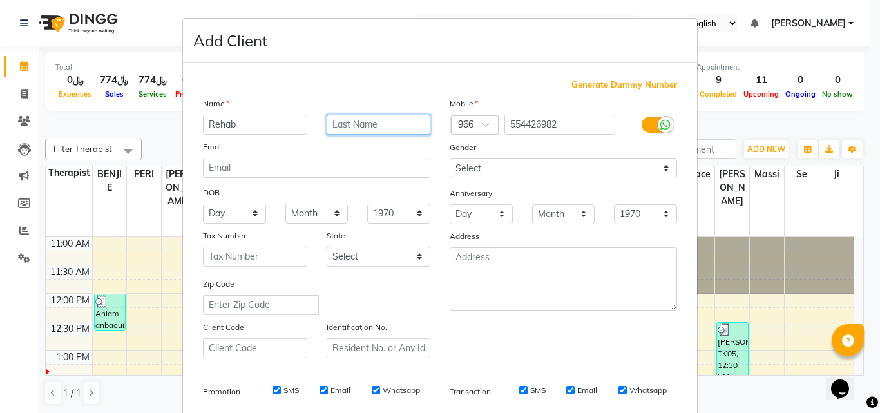
click at [387, 128] on input "text" at bounding box center [379, 125] width 104 height 20
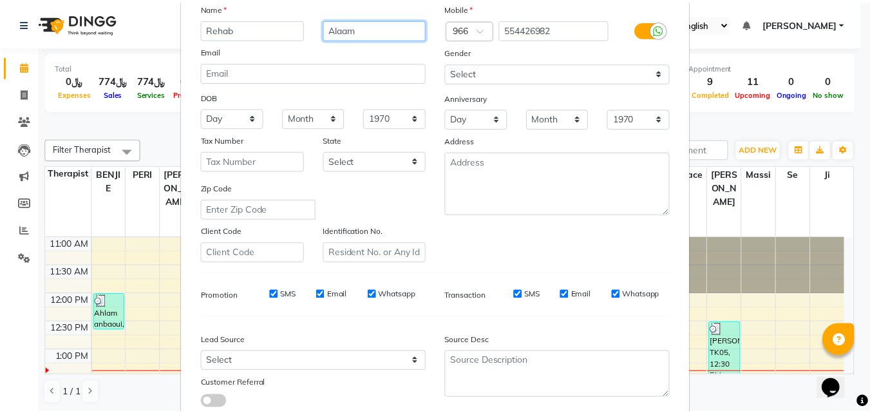
scroll to position [182, 0]
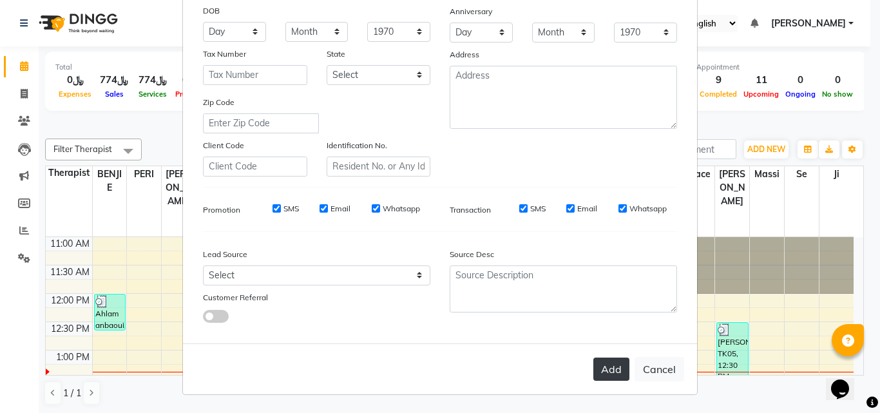
type input "Alaam"
click at [595, 368] on button "Add" at bounding box center [611, 369] width 36 height 23
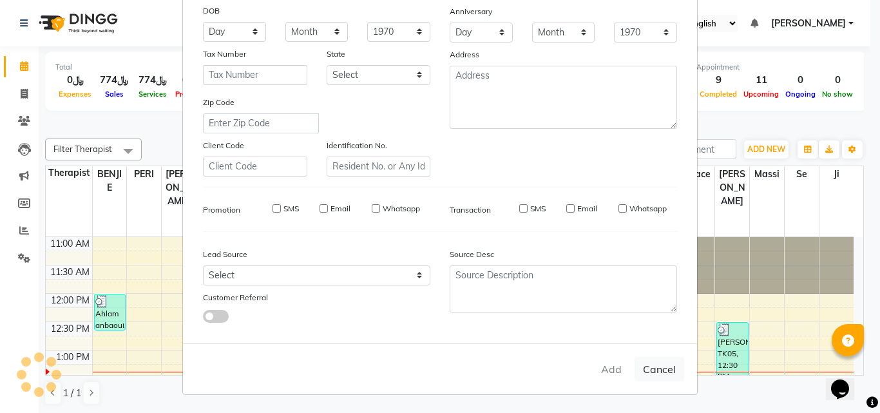
select select
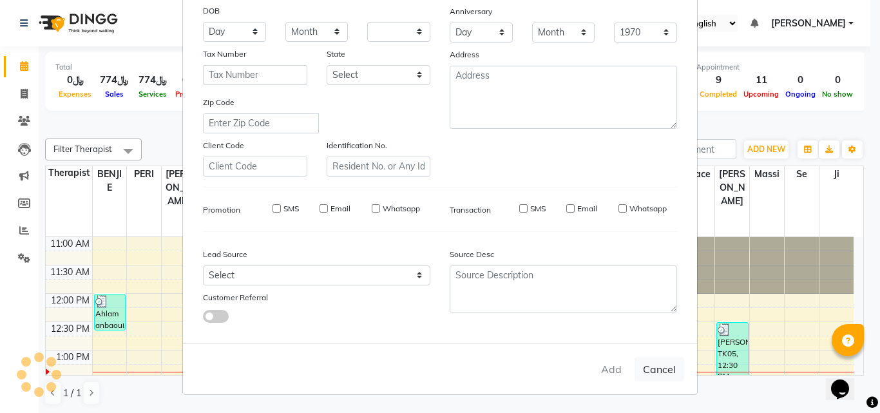
select select
checkbox input "false"
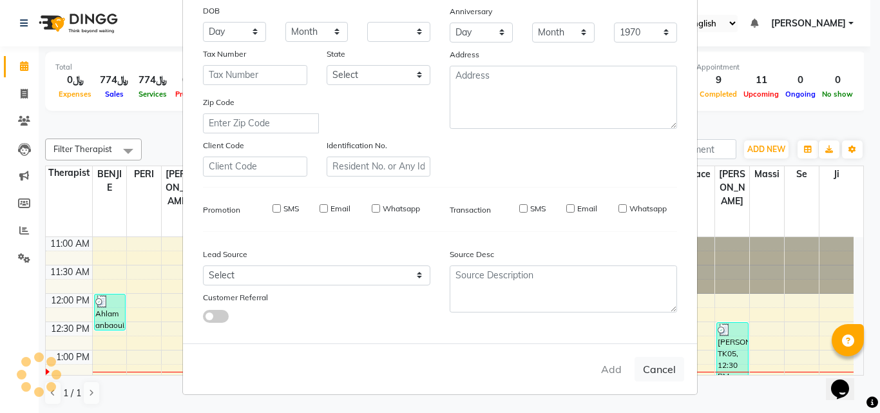
checkbox input "false"
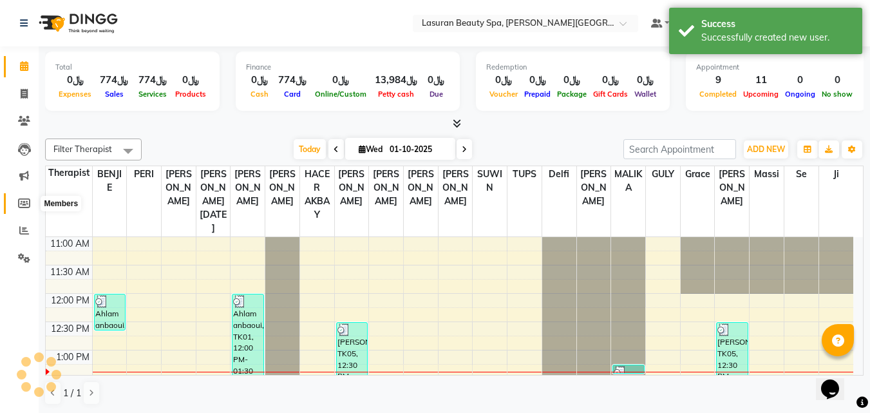
click at [17, 205] on span at bounding box center [24, 203] width 23 height 15
select select
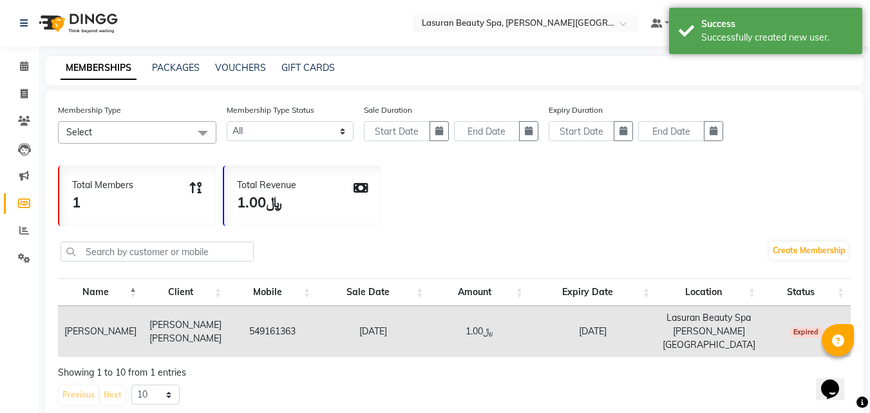
click at [316, 58] on div "MEMBERSHIPS PACKAGES VOUCHERS GIFT CARDS" at bounding box center [454, 70] width 819 height 29
click at [314, 64] on link "GIFT CARDS" at bounding box center [308, 68] width 53 height 12
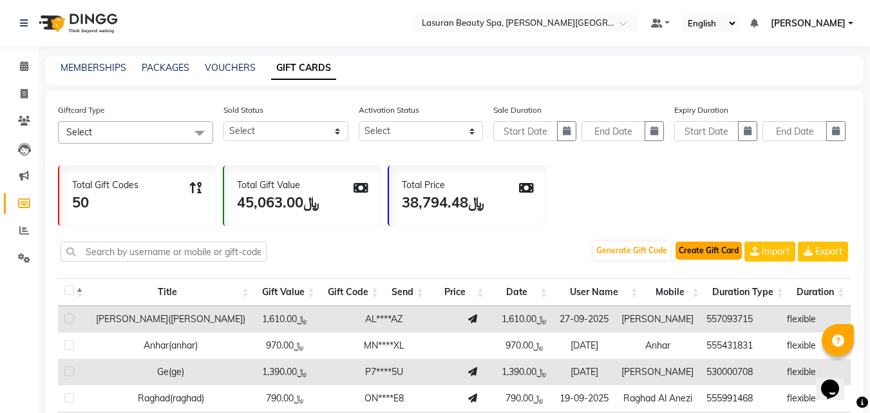
click at [721, 254] on button "Create Gift Card" at bounding box center [709, 251] width 66 height 18
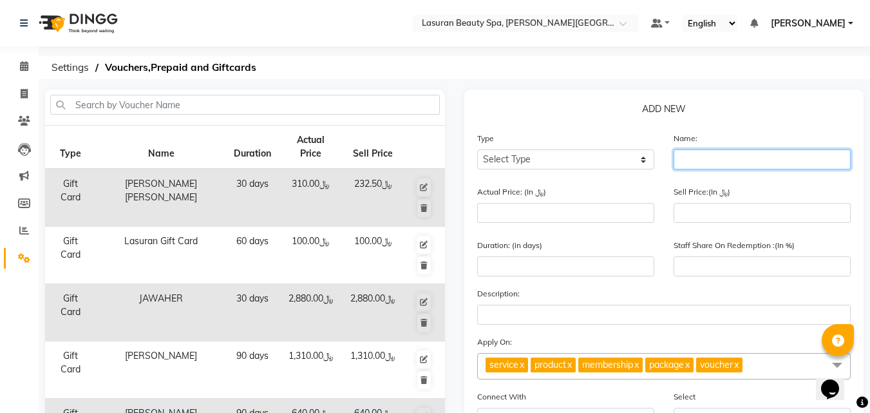
click at [772, 167] on input "text" at bounding box center [762, 159] width 177 height 20
type input "rehab alaam"
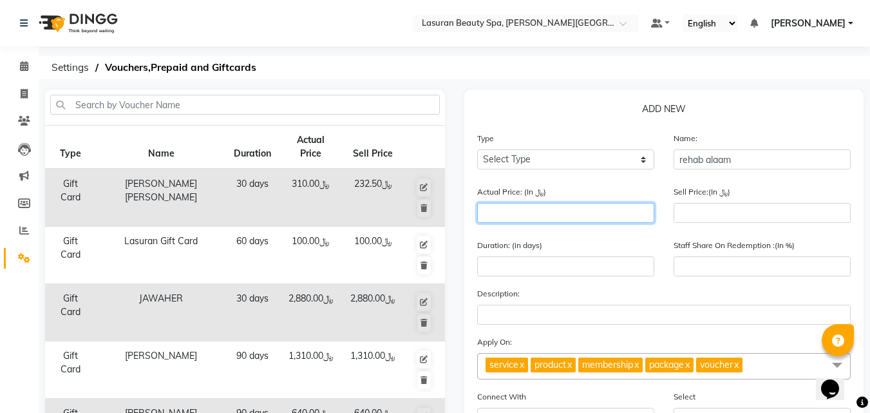
click at [508, 218] on input "number" at bounding box center [565, 213] width 177 height 20
type input "6"
type input "0"
type input "670"
click at [671, 213] on div "Sell Price:(In ﷼)" at bounding box center [762, 209] width 196 height 48
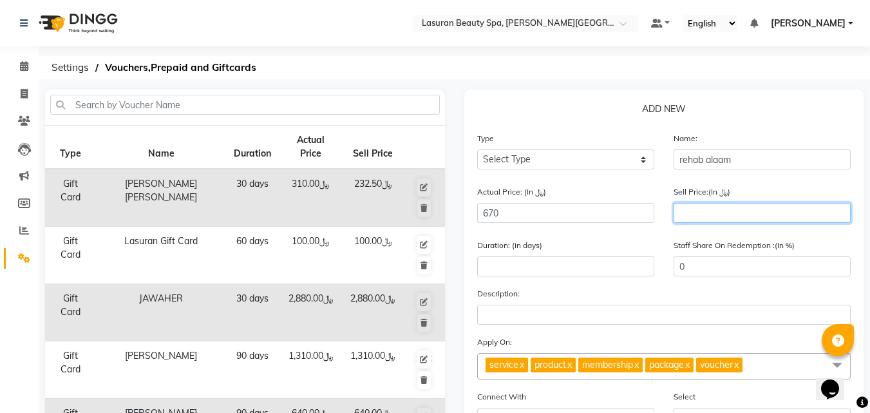
click at [678, 213] on input "number" at bounding box center [762, 213] width 177 height 20
type input "6"
type input "1"
type input "64"
type input "10"
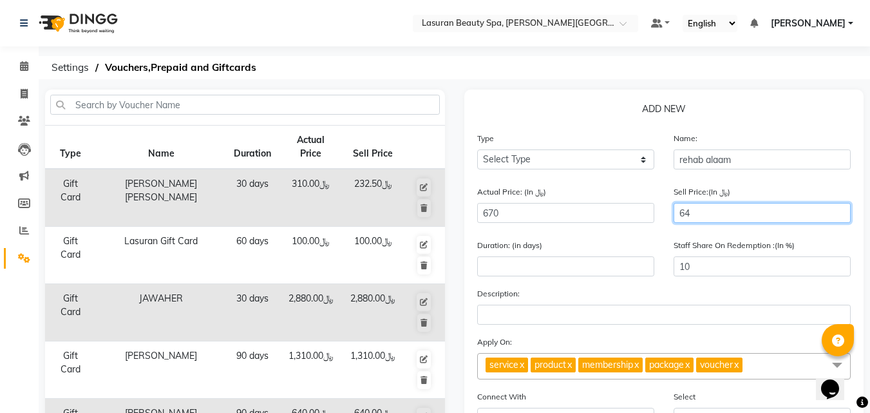
type input "6"
type input "1"
type input "67"
type input "10"
type input "670"
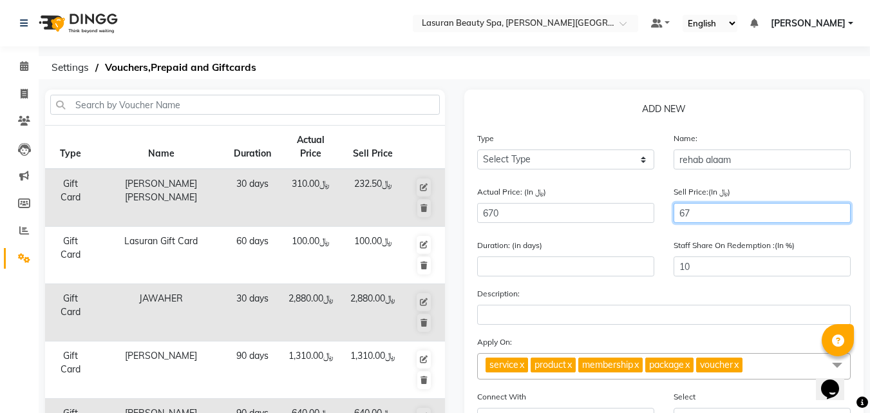
type input "100"
type input "670"
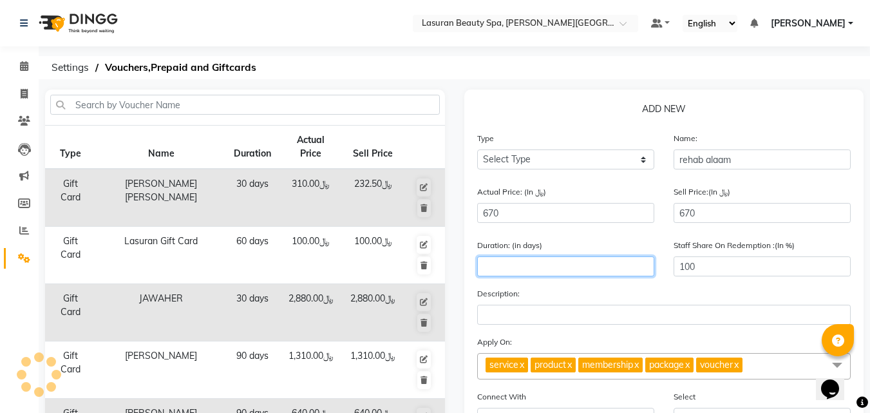
click at [590, 272] on input "number" at bounding box center [565, 266] width 177 height 20
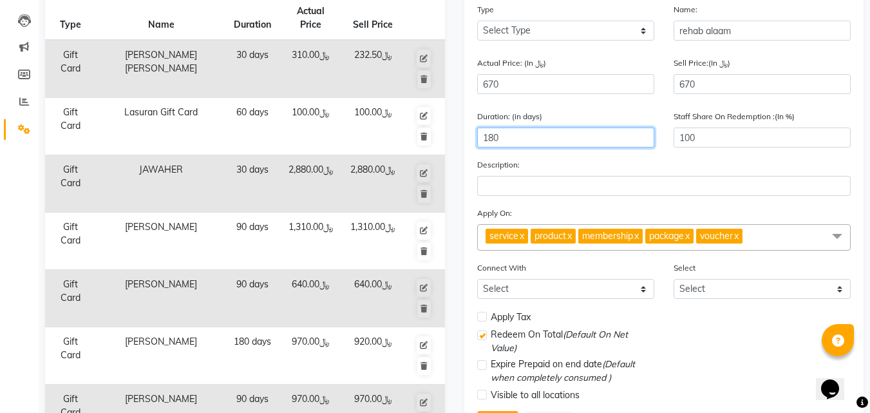
scroll to position [193, 0]
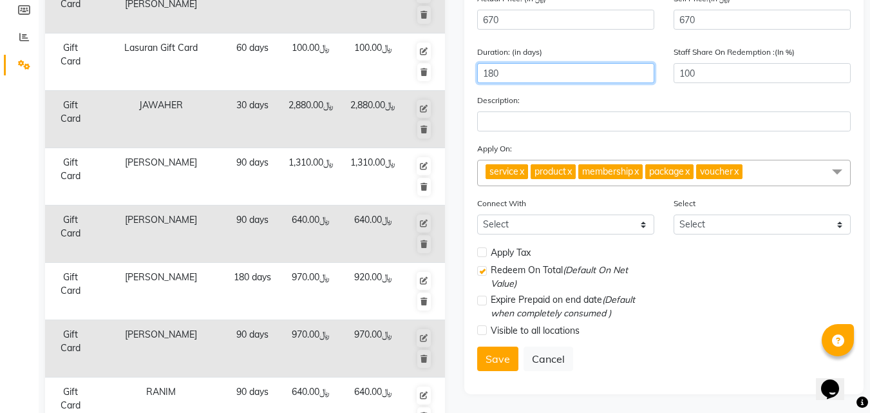
type input "180"
click at [482, 250] on label at bounding box center [482, 252] width 10 height 10
click at [482, 250] on input "checkbox" at bounding box center [481, 253] width 8 height 8
checkbox input "true"
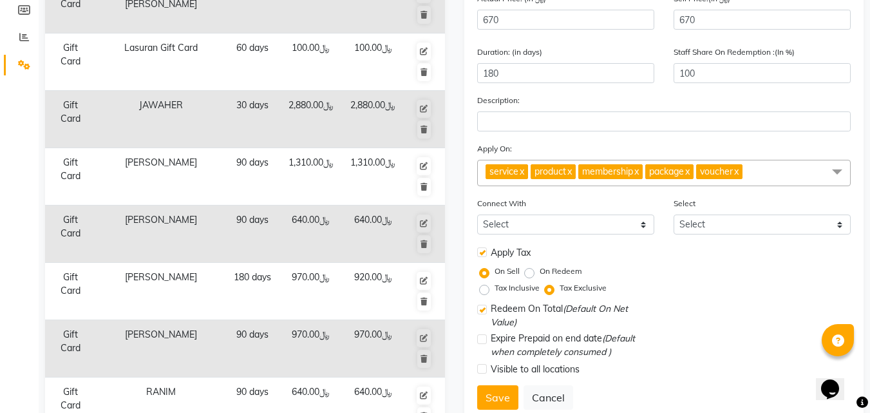
click at [495, 287] on label "Tax Inclusive" at bounding box center [517, 288] width 45 height 12
click at [488, 287] on input "Tax Inclusive" at bounding box center [486, 287] width 9 height 9
radio input "true"
click at [522, 235] on div "Connect With Select Membership Package Select Select" at bounding box center [665, 220] width 394 height 48
click at [523, 227] on select "Select Membership Package" at bounding box center [565, 225] width 177 height 20
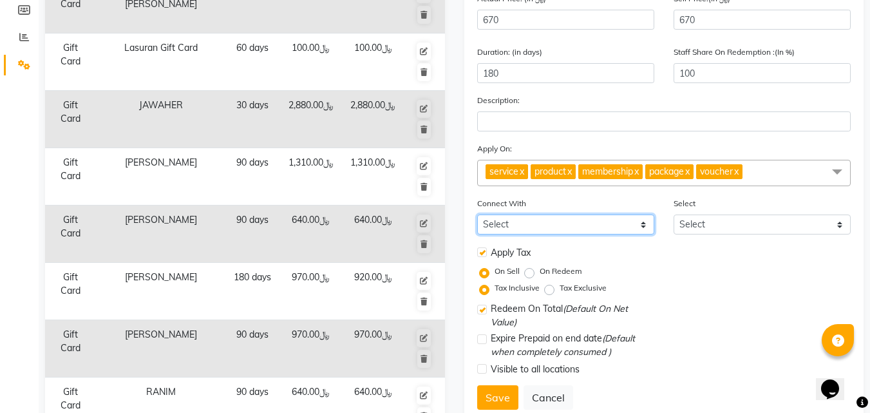
click at [523, 227] on select "Select Membership Package" at bounding box center [565, 225] width 177 height 20
click at [508, 397] on button "Save" at bounding box center [497, 397] width 41 height 24
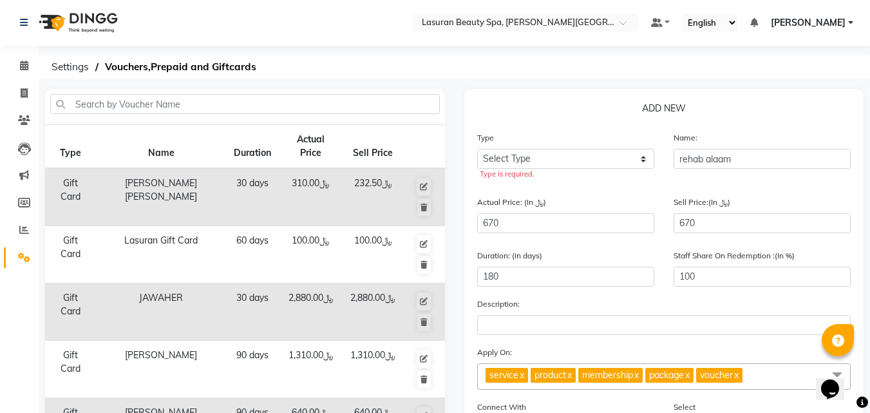
scroll to position [0, 0]
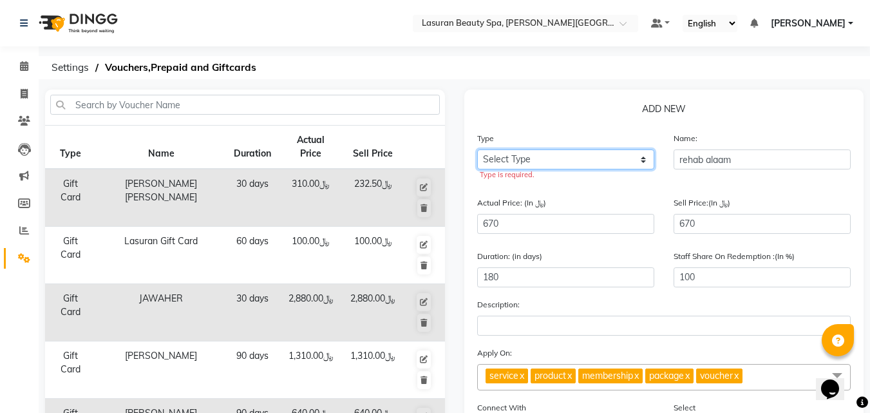
click at [555, 164] on select "Select Type Voucher Prepaid Gift Card" at bounding box center [565, 159] width 177 height 20
select select "G"
click at [477, 149] on select "Select Type Voucher Prepaid Gift Card" at bounding box center [565, 159] width 177 height 20
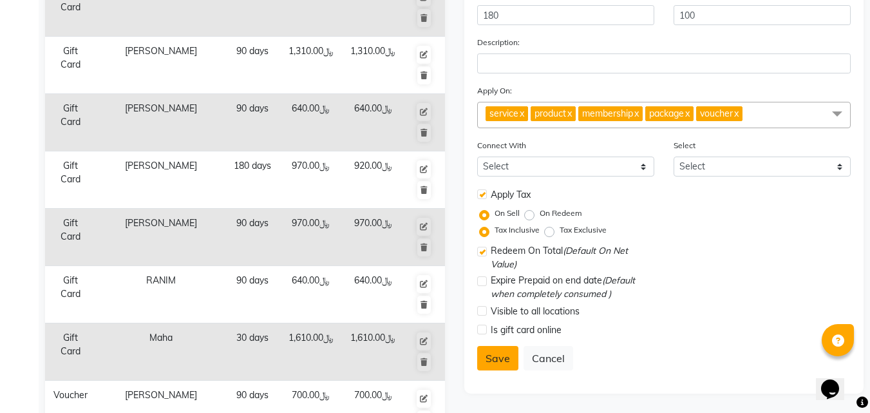
click at [513, 362] on button "Save" at bounding box center [497, 358] width 41 height 24
select select
checkbox input "false"
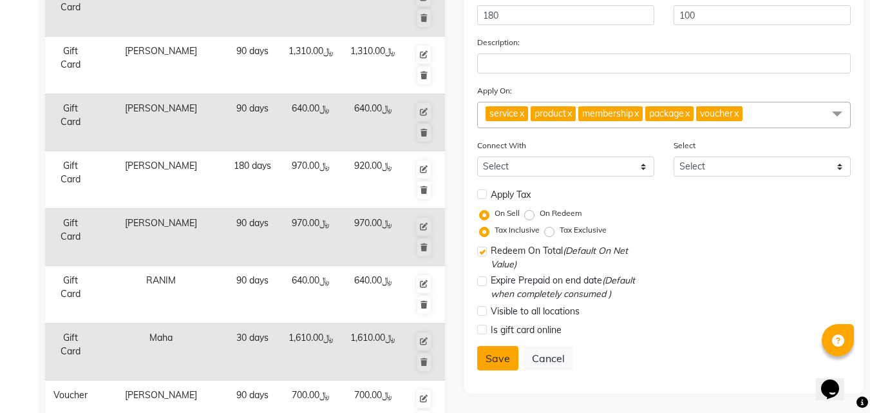
checkbox input "true"
checkbox input "false"
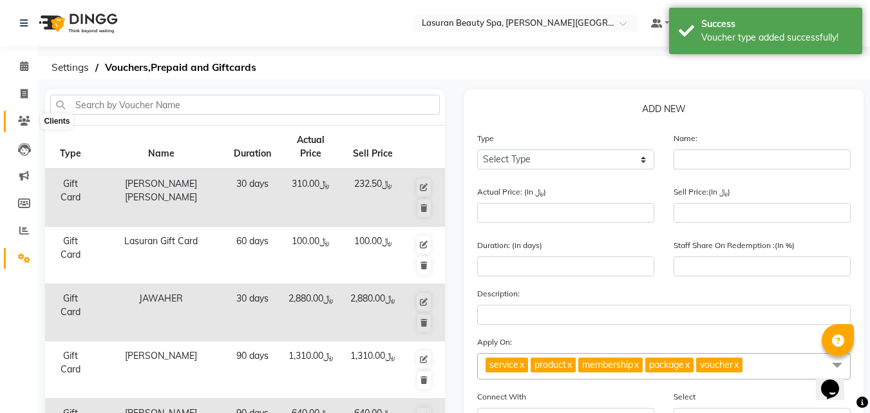
click at [21, 125] on icon at bounding box center [24, 121] width 12 height 10
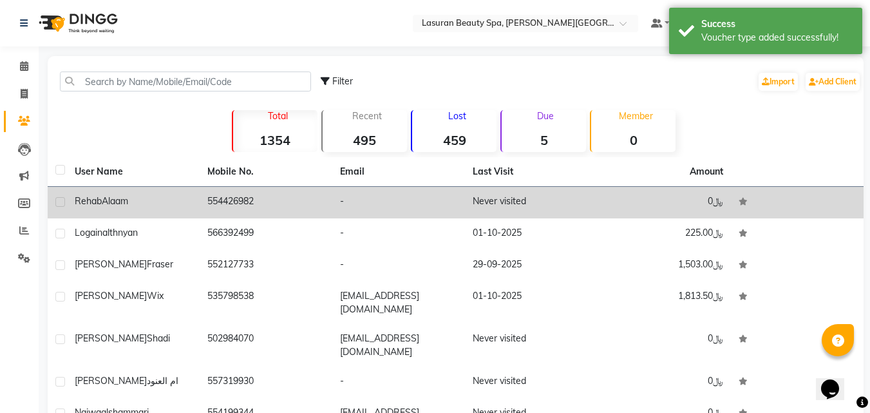
click at [241, 209] on td "554426982" at bounding box center [266, 203] width 133 height 32
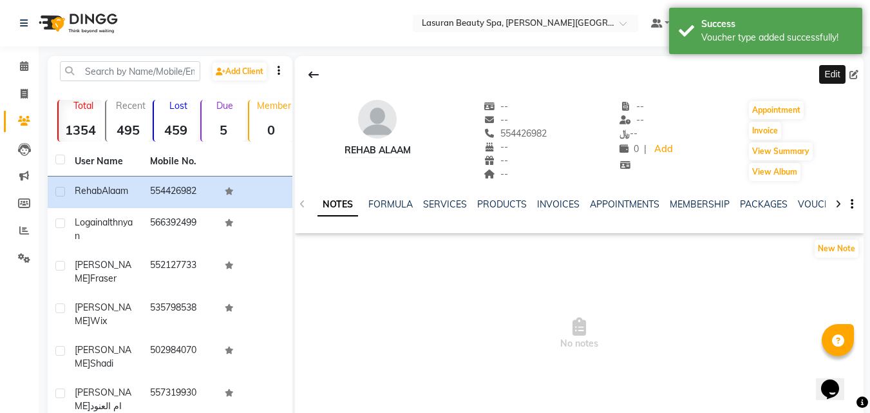
click at [853, 73] on icon at bounding box center [854, 74] width 9 height 9
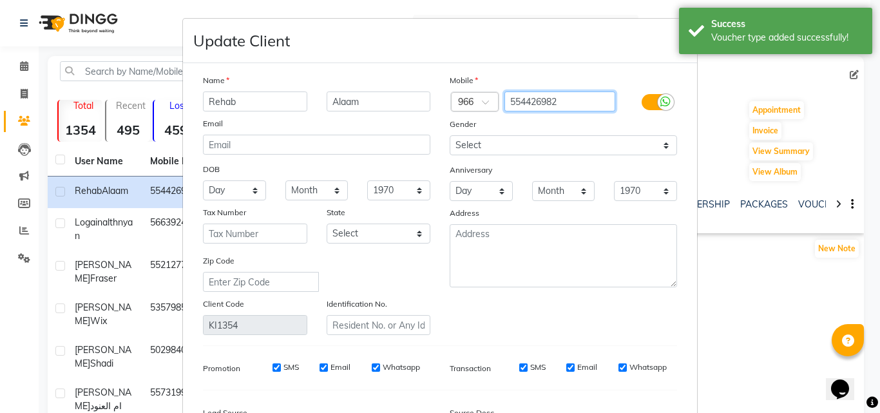
click at [558, 108] on input "554426982" at bounding box center [559, 101] width 111 height 20
click at [557, 105] on input "554426982" at bounding box center [559, 101] width 111 height 20
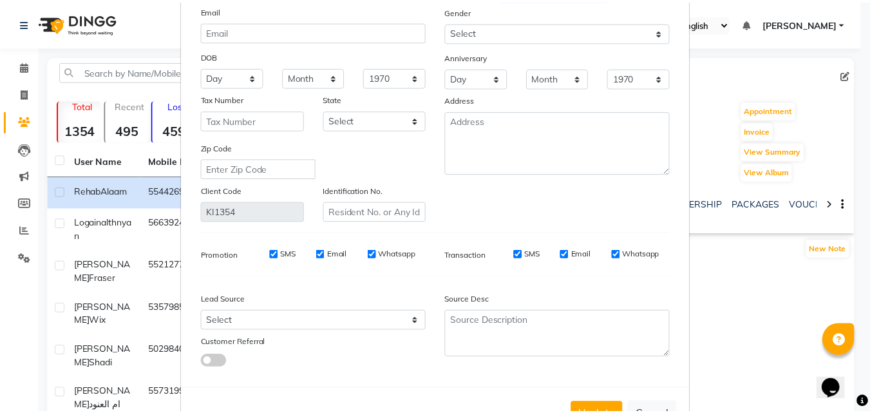
scroll to position [158, 0]
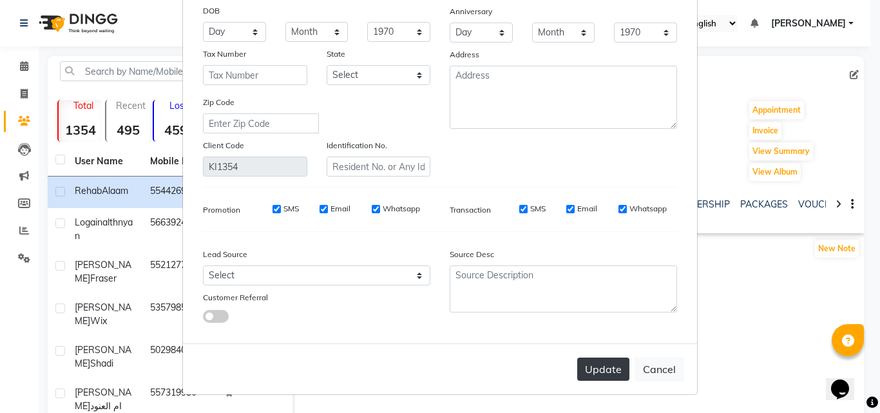
click at [607, 368] on button "Update" at bounding box center [603, 369] width 52 height 23
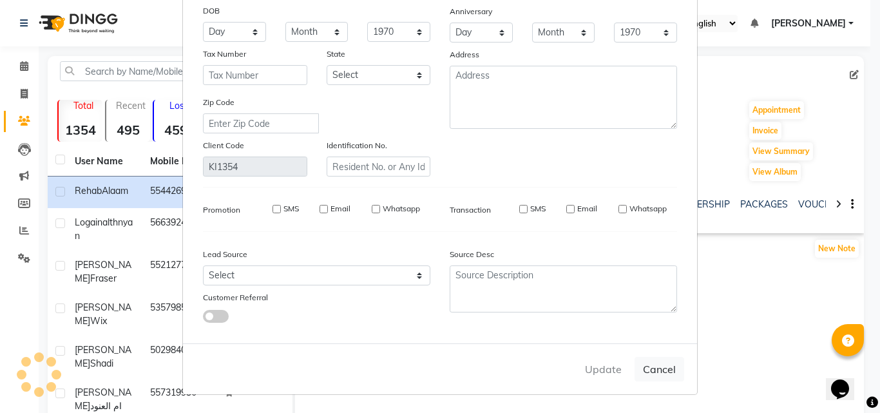
select select
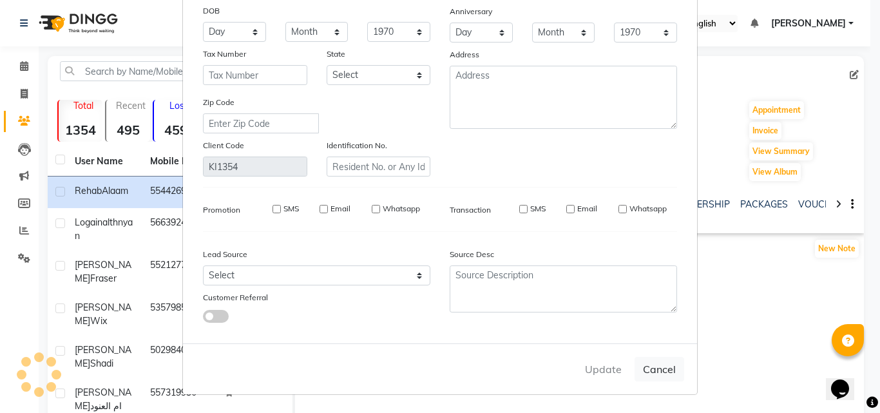
select select
checkbox input "false"
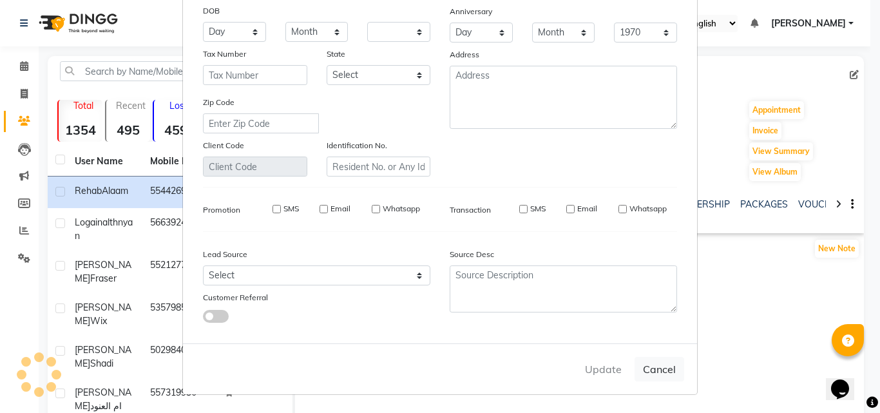
checkbox input "false"
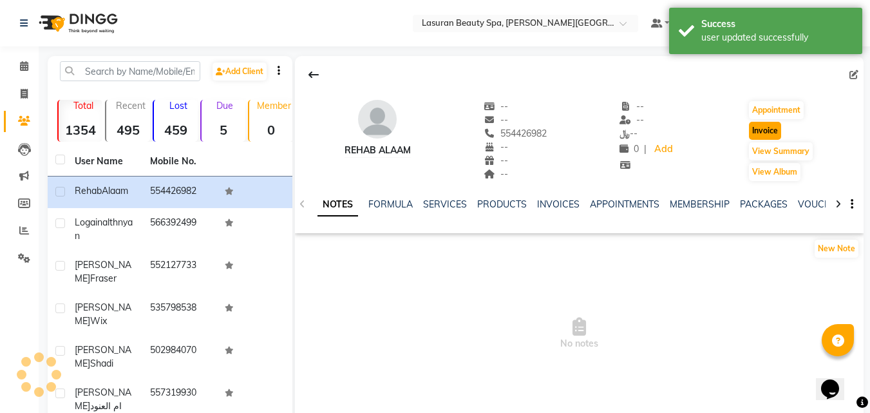
click at [766, 133] on button "Invoice" at bounding box center [765, 131] width 32 height 18
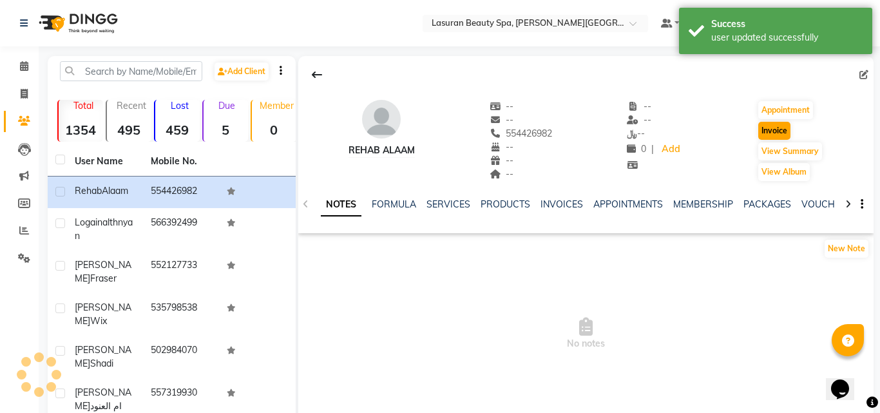
select select "6941"
select select "service"
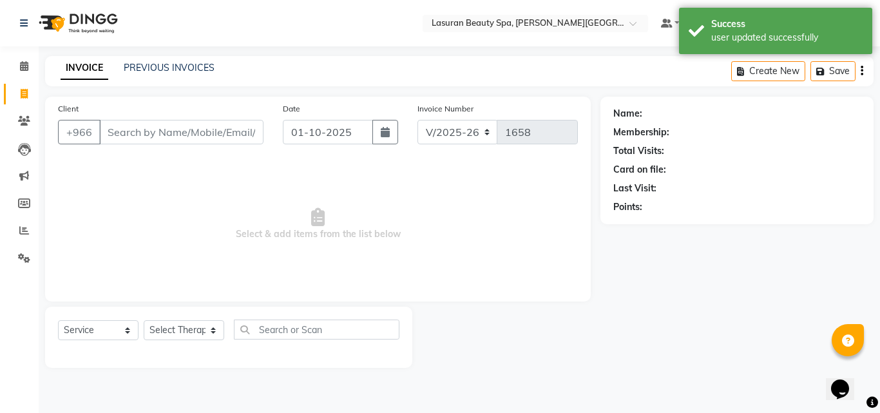
type input "554426982"
select select "V"
select select "66975"
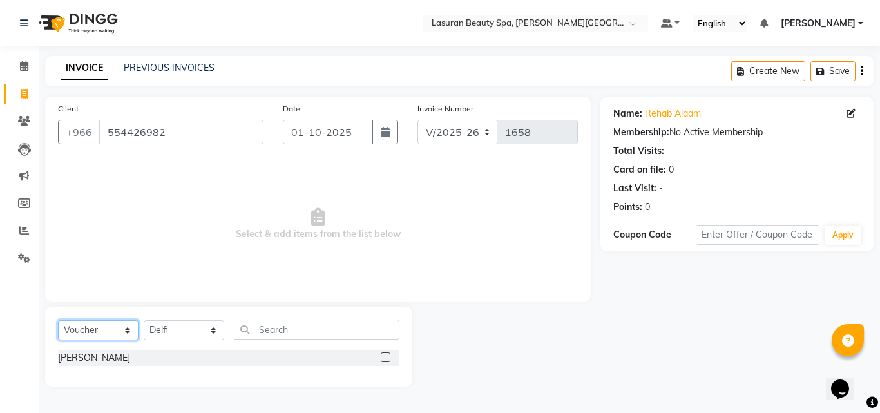
click at [102, 326] on select "Select Service Product Membership Package Voucher Prepaid Gift Card" at bounding box center [98, 330] width 81 height 20
select select "G"
click at [58, 320] on select "Select Service Product Membership Package Voucher Prepaid Gift Card" at bounding box center [98, 330] width 81 height 20
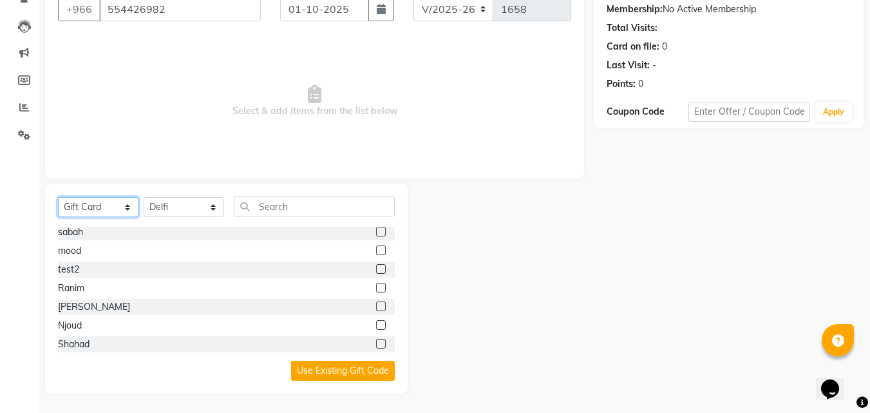
scroll to position [600, 0]
click at [376, 345] on label at bounding box center [381, 344] width 10 height 10
click at [376, 345] on input "checkbox" at bounding box center [380, 345] width 8 height 8
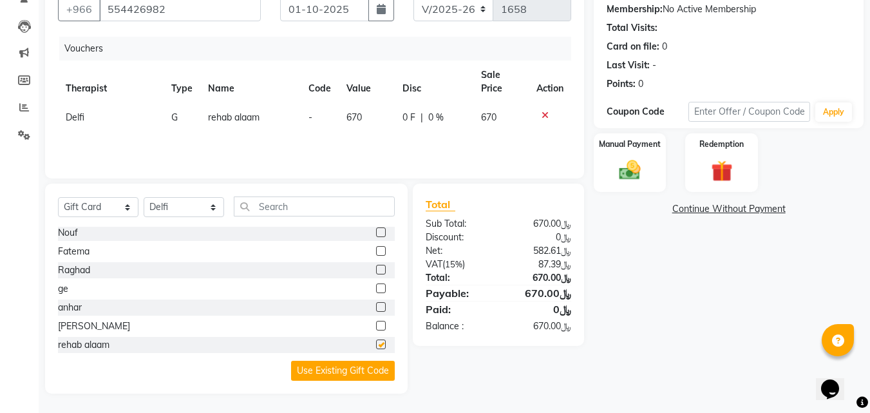
checkbox input "false"
click at [642, 172] on img at bounding box center [630, 171] width 36 height 26
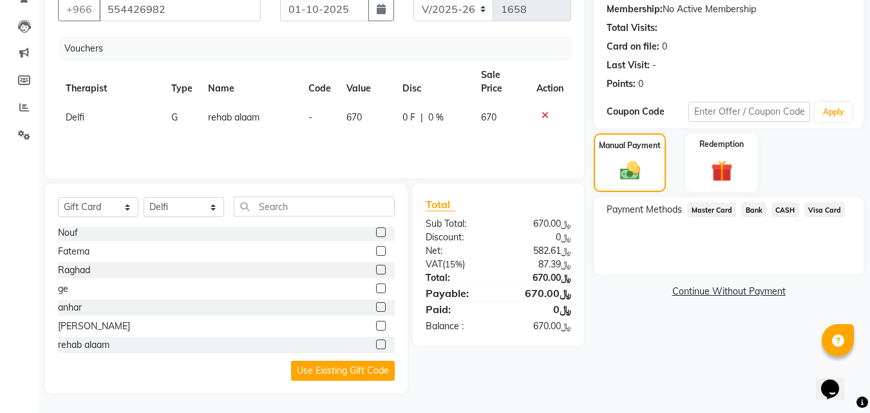
click at [758, 209] on span "Bank" at bounding box center [753, 209] width 25 height 15
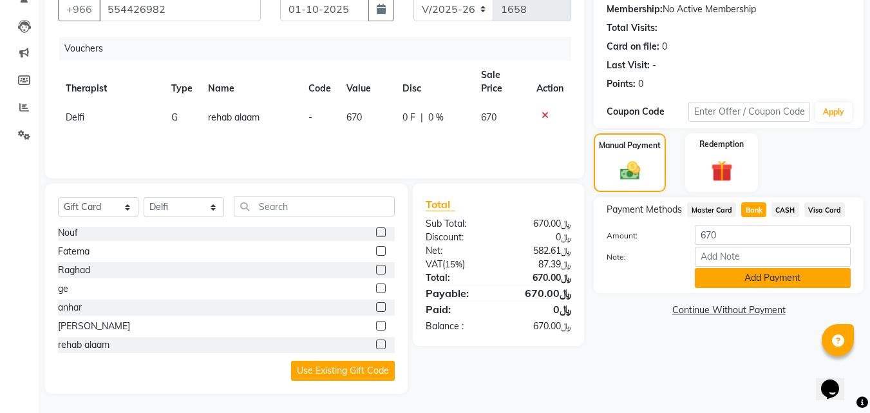
click at [778, 283] on button "Add Payment" at bounding box center [773, 278] width 156 height 20
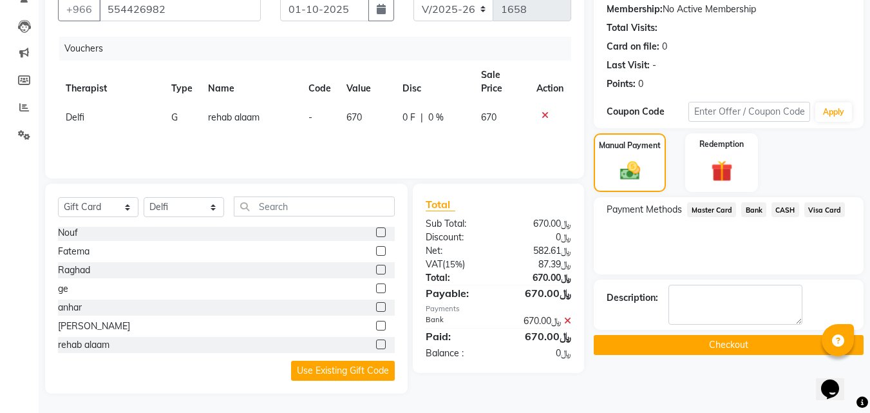
click at [721, 338] on button "Checkout" at bounding box center [729, 345] width 270 height 20
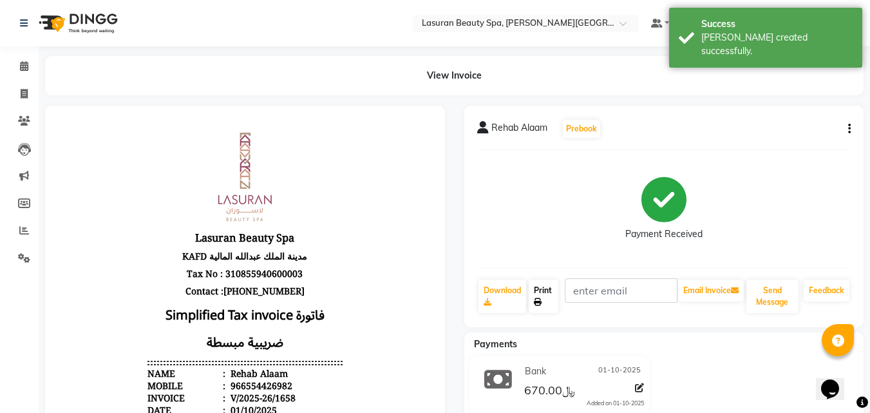
click at [546, 288] on link "Print" at bounding box center [544, 296] width 30 height 33
click at [26, 65] on icon at bounding box center [24, 66] width 8 height 10
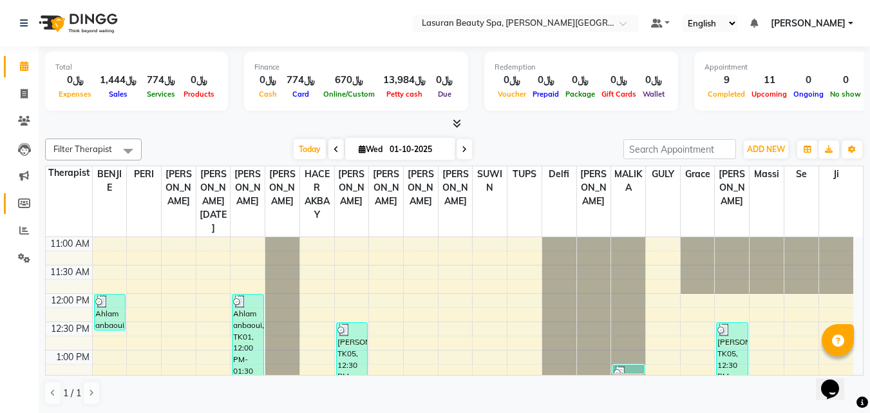
click at [23, 195] on link "Members" at bounding box center [19, 203] width 31 height 21
select select
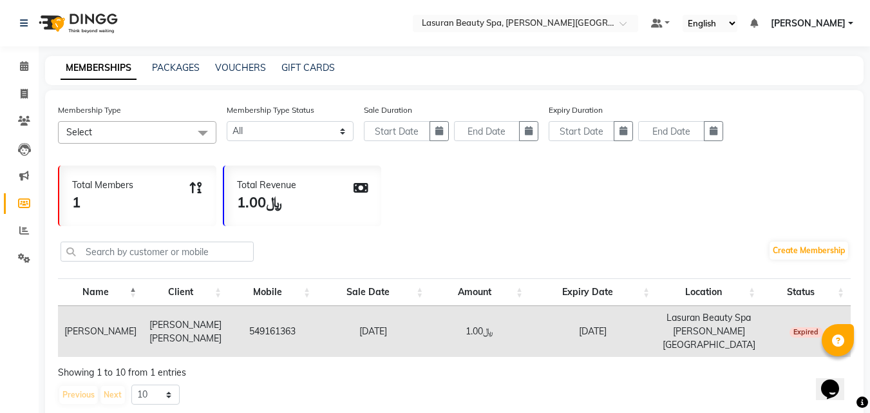
click at [303, 57] on div "MEMBERSHIPS PACKAGES VOUCHERS GIFT CARDS" at bounding box center [454, 70] width 819 height 29
click at [301, 62] on link "GIFT CARDS" at bounding box center [308, 68] width 53 height 12
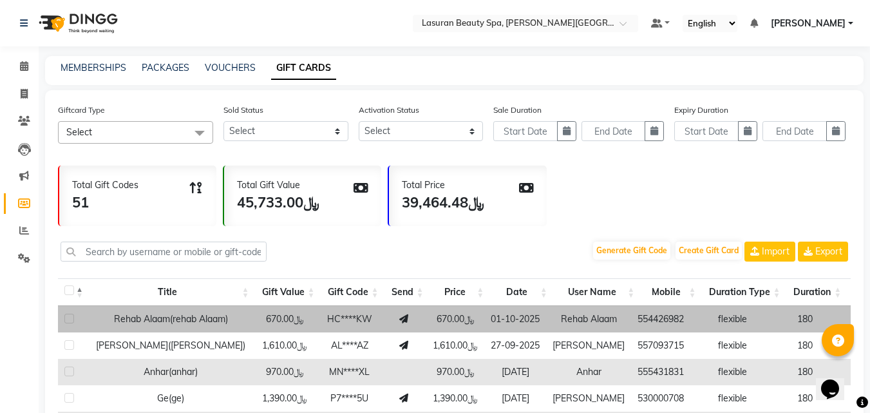
scroll to position [64, 0]
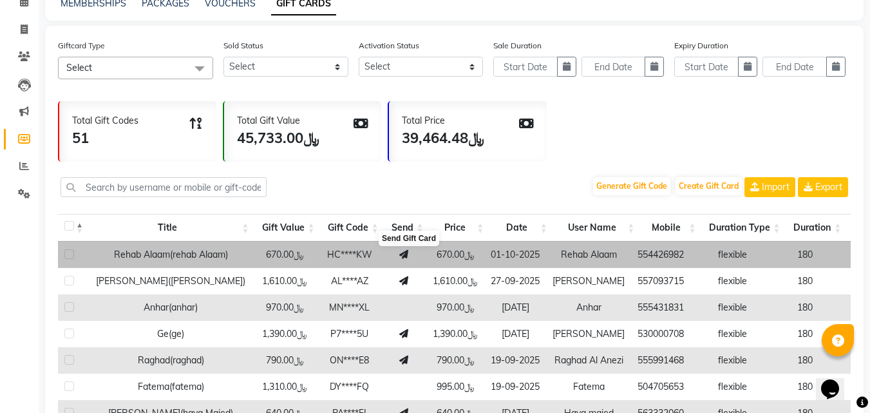
click at [407, 258] on icon at bounding box center [403, 254] width 9 height 9
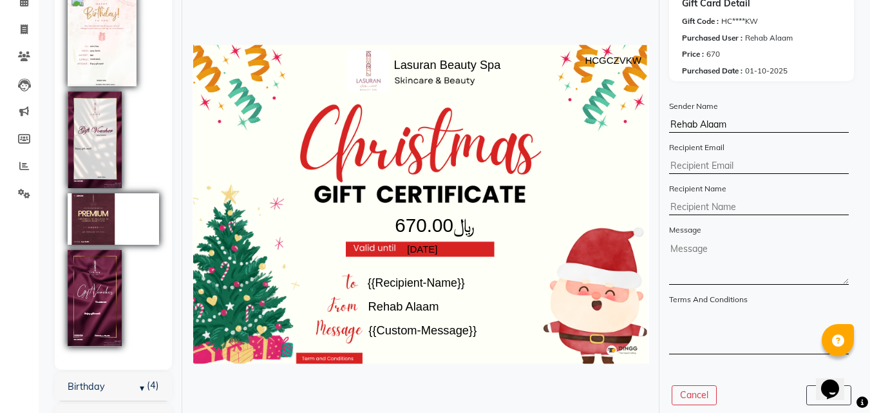
scroll to position [88, 0]
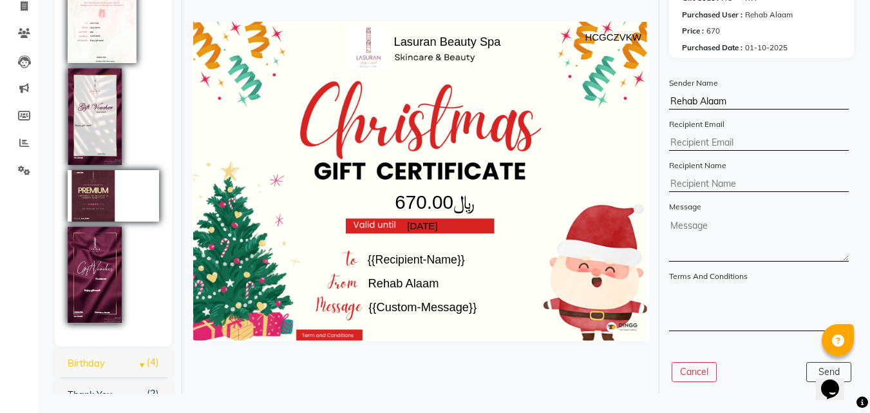
click at [105, 358] on link "Birthday (4)" at bounding box center [86, 364] width 37 height 12
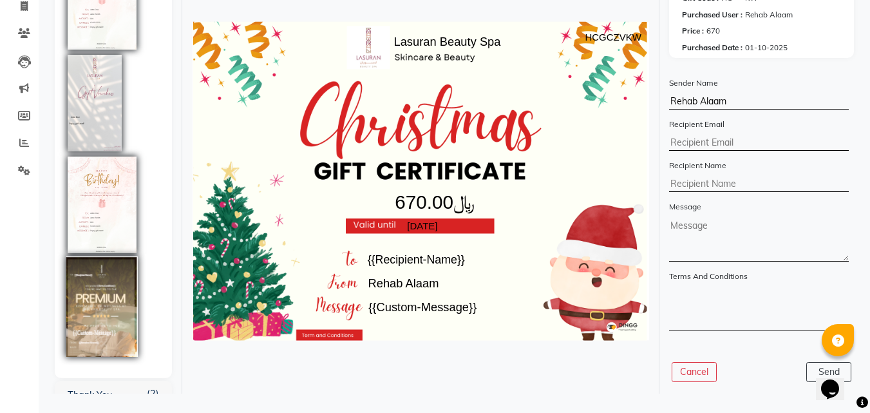
click at [102, 292] on img at bounding box center [102, 306] width 72 height 100
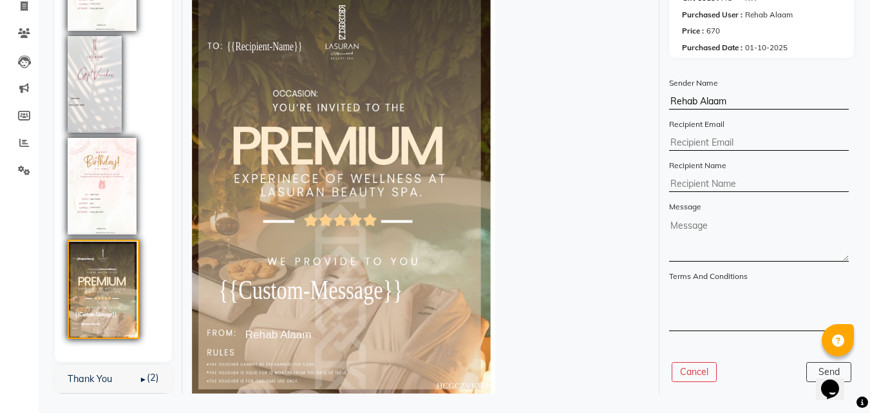
click at [734, 103] on input "Rehab Alaam" at bounding box center [759, 101] width 180 height 15
paste input "[PERSON_NAME]"
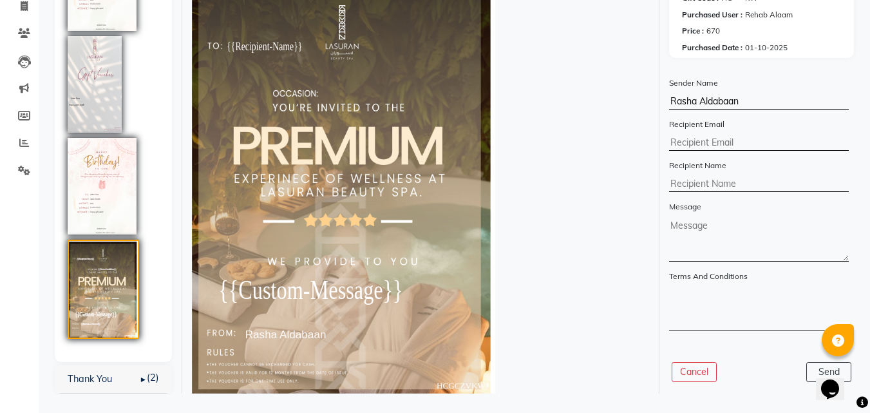
type input "Rasha Aldabaan"
click at [712, 147] on input "text" at bounding box center [759, 142] width 180 height 15
type input "[EMAIL_ADDRESS][DOMAIN_NAME]"
click at [725, 184] on input "text" at bounding box center [759, 184] width 180 height 15
type input "r"
